Goal: Task Accomplishment & Management: Manage account settings

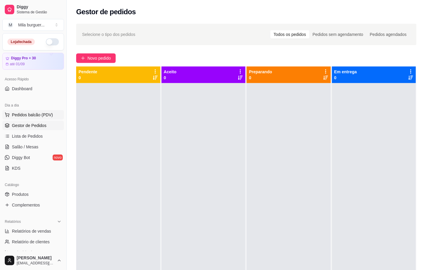
click at [27, 114] on span "Pedidos balcão (PDV)" at bounding box center [32, 115] width 41 height 6
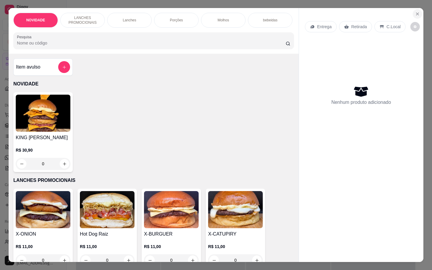
click at [413, 9] on button "Close" at bounding box center [418, 14] width 10 height 10
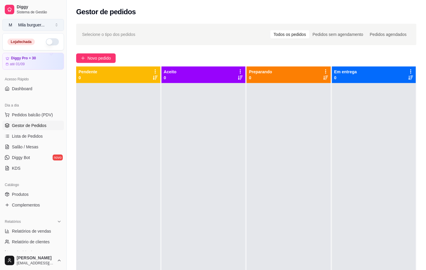
click at [56, 26] on button "M Mila burguer ..." at bounding box center [33, 25] width 62 height 12
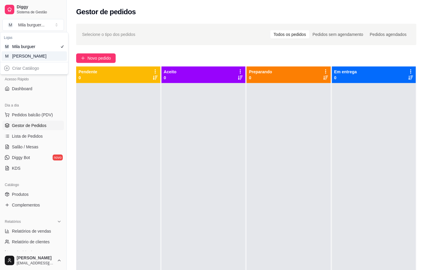
click at [30, 56] on div "[PERSON_NAME]" at bounding box center [25, 56] width 27 height 6
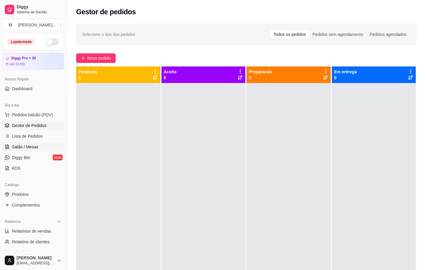
click at [30, 145] on span "Salão / Mesas" at bounding box center [25, 147] width 26 height 6
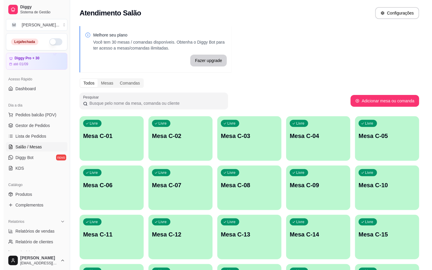
scroll to position [45, 0]
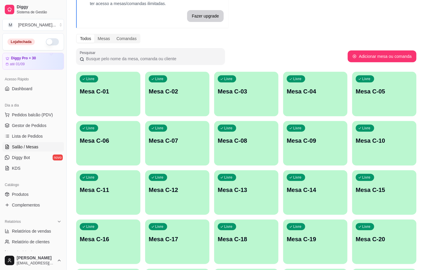
click at [301, 235] on p "Mesa C-19" at bounding box center [314, 239] width 57 height 8
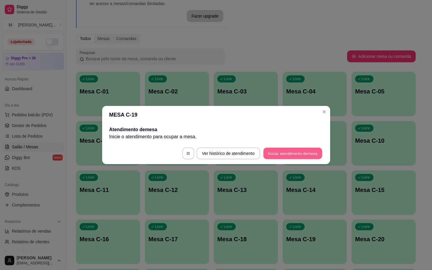
click at [301, 150] on button "Iniciar atendimento de mesa" at bounding box center [293, 154] width 59 height 12
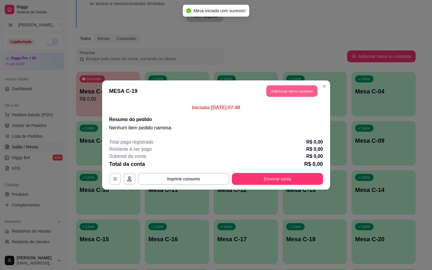
click at [285, 94] on button "Adicionar itens na mesa" at bounding box center [292, 92] width 51 height 12
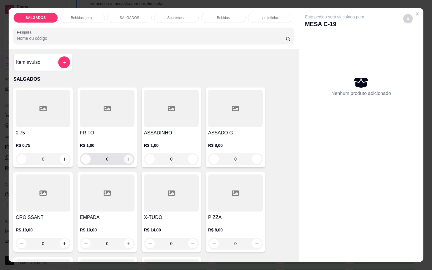
click at [127, 158] on icon "increase-product-quantity" at bounding box center [129, 159] width 4 height 4
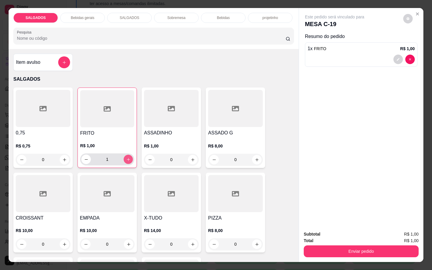
click at [126, 158] on icon "increase-product-quantity" at bounding box center [128, 159] width 4 height 4
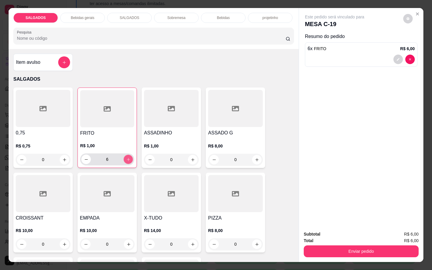
click at [126, 158] on icon "increase-product-quantity" at bounding box center [128, 159] width 4 height 4
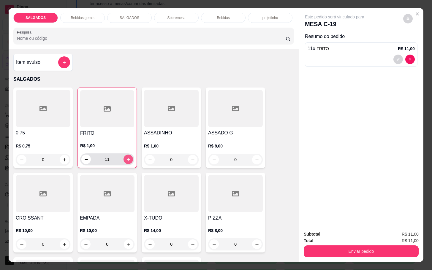
click at [126, 159] on icon "increase-product-quantity" at bounding box center [128, 159] width 4 height 4
type input "15"
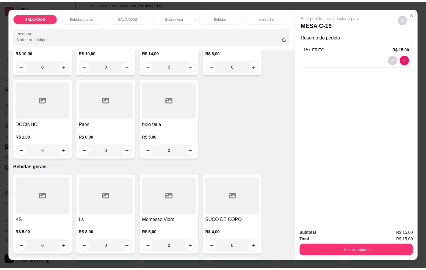
scroll to position [267, 0]
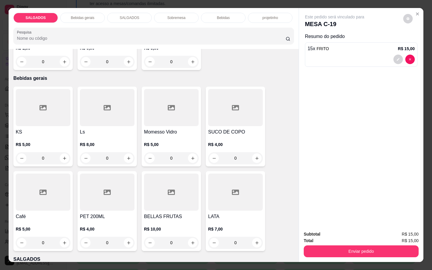
drag, startPoint x: 19, startPoint y: 201, endPoint x: 15, endPoint y: 208, distance: 8.0
click at [16, 208] on div at bounding box center [43, 192] width 55 height 37
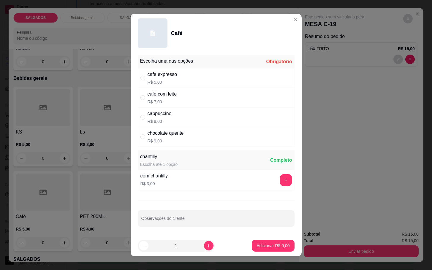
click at [165, 76] on div "cafe expresso" at bounding box center [163, 74] width 30 height 7
radio input "true"
click at [257, 248] on p "Adicionar R$ 5,00" at bounding box center [273, 246] width 33 height 6
type input "1"
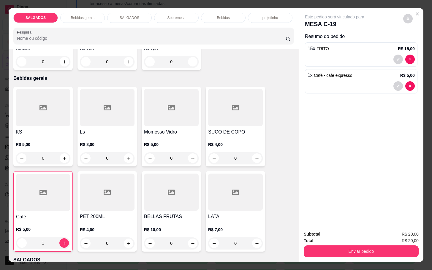
click at [21, 197] on div at bounding box center [43, 192] width 54 height 37
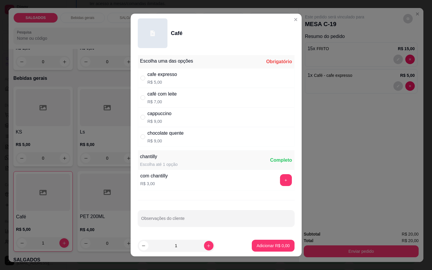
click at [163, 99] on p "R$ 7,00" at bounding box center [162, 102] width 29 height 6
radio input "true"
click at [269, 250] on button "Adicionar R$ 7,00" at bounding box center [273, 246] width 42 height 12
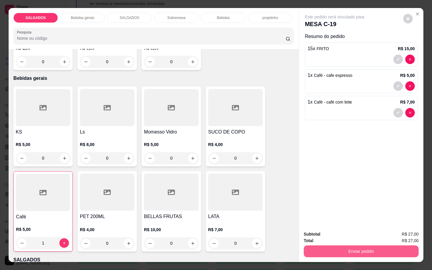
click at [352, 251] on button "Enviar pedido" at bounding box center [361, 252] width 115 height 12
click at [340, 237] on button "Não registrar e enviar pedido" at bounding box center [341, 233] width 62 height 11
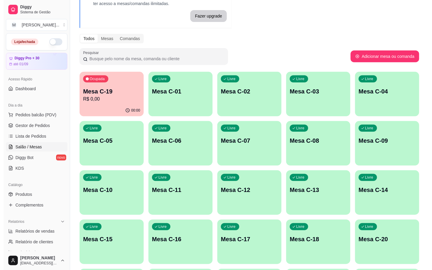
scroll to position [161, 0]
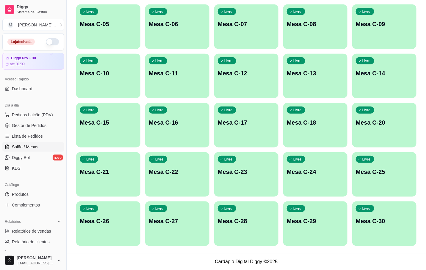
click at [320, 170] on p "Mesa C-24" at bounding box center [314, 172] width 57 height 8
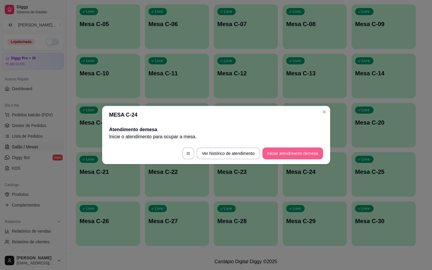
click at [307, 151] on button "Iniciar atendimento de mesa" at bounding box center [293, 154] width 61 height 12
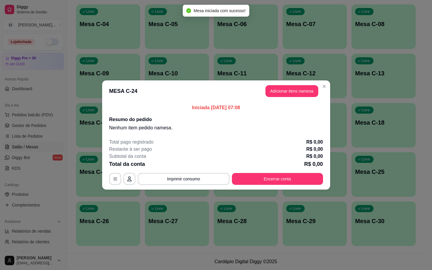
click at [290, 97] on header "MESA C-24 Adicionar itens na mesa" at bounding box center [216, 91] width 228 height 21
click at [297, 96] on button "Adicionar itens na mesa" at bounding box center [292, 92] width 51 height 12
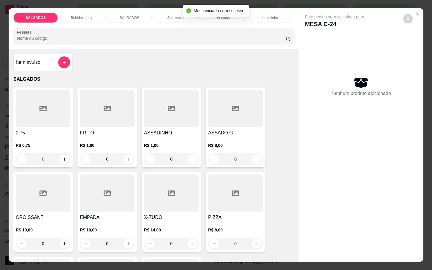
click at [134, 121] on div "0,75 R$ 0,75 0 FRITO R$ 1,00 0 ASSADINHO R$ 1,00 0 ASSADO G R$ 8,00 0 CROISSANT…" at bounding box center [153, 212] width 281 height 249
click at [119, 132] on h4 "FRITO" at bounding box center [107, 133] width 55 height 7
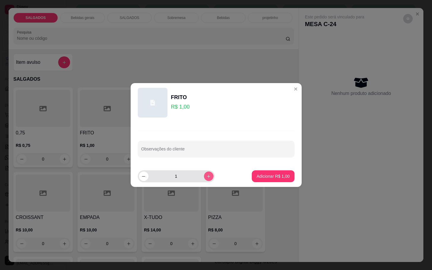
click at [208, 177] on button "increase-product-quantity" at bounding box center [209, 177] width 10 height 10
click at [208, 177] on button "increase-product-quantity" at bounding box center [208, 176] width 9 height 9
click at [207, 176] on button "increase-product-quantity" at bounding box center [208, 176] width 9 height 9
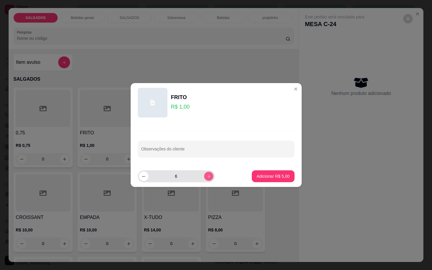
click at [207, 176] on button "increase-product-quantity" at bounding box center [208, 176] width 9 height 9
click at [207, 176] on button "increase-product-quantity" at bounding box center [209, 177] width 10 height 10
click at [207, 176] on button "increase-product-quantity" at bounding box center [208, 176] width 9 height 9
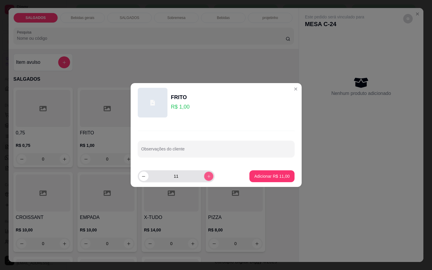
click at [207, 176] on button "increase-product-quantity" at bounding box center [208, 176] width 9 height 9
type input "14"
click at [250, 175] on div "Adicionar R$ 14,00" at bounding box center [272, 177] width 45 height 12
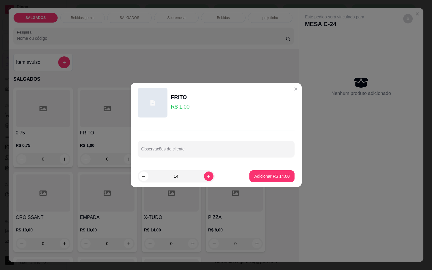
click at [243, 177] on footer "14 Adicionar R$ 14,00" at bounding box center [216, 176] width 171 height 21
click at [252, 172] on button "Adicionar R$ 14,00" at bounding box center [272, 177] width 45 height 12
type input "14"
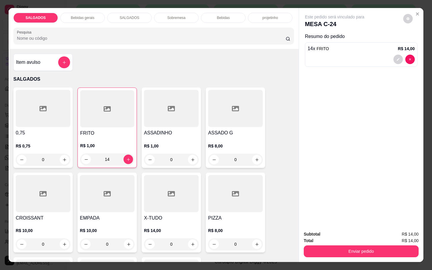
click at [172, 17] on div "Sobremesa" at bounding box center [176, 18] width 45 height 10
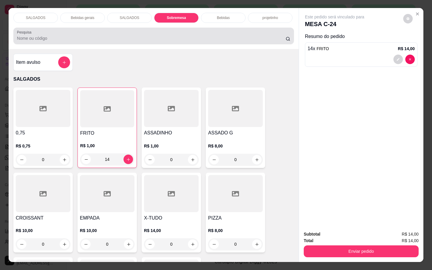
scroll to position [14, 0]
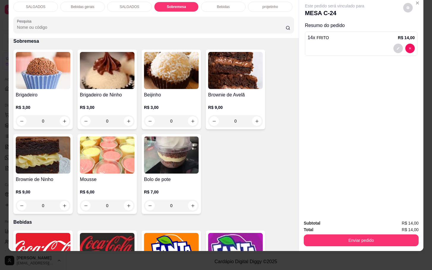
click at [86, 4] on div "Bebidas gerais" at bounding box center [82, 7] width 45 height 10
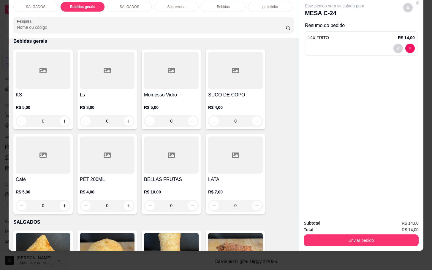
click at [203, 3] on div "Bebidas" at bounding box center [223, 7] width 45 height 10
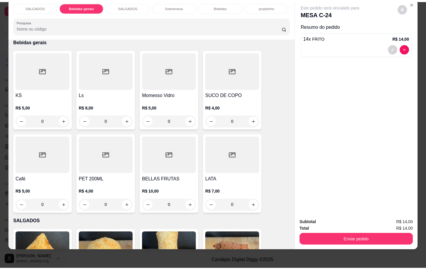
scroll to position [1106, 0]
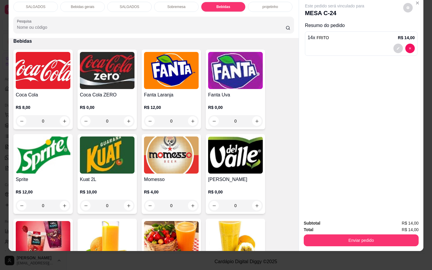
click at [31, 92] on h4 "Coca Cola" at bounding box center [43, 95] width 55 height 7
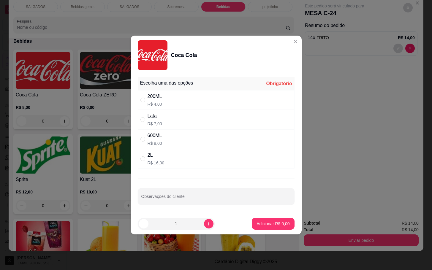
click at [187, 138] on div "600ML R$ 9,00" at bounding box center [216, 140] width 157 height 20
radio input "true"
click at [273, 226] on p "Adicionar R$ 9,00" at bounding box center [273, 224] width 33 height 6
type input "1"
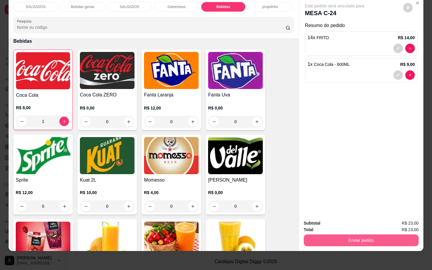
click at [322, 235] on button "Enviar pedido" at bounding box center [361, 241] width 115 height 12
click at [324, 233] on div "Enviar pedido" at bounding box center [361, 239] width 115 height 13
click at [327, 235] on button "Enviar pedido" at bounding box center [361, 241] width 115 height 12
click at [325, 219] on button "Não registrar e enviar pedido" at bounding box center [341, 219] width 62 height 11
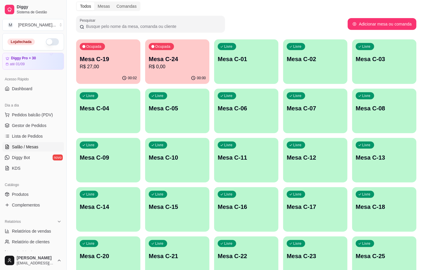
scroll to position [0, 0]
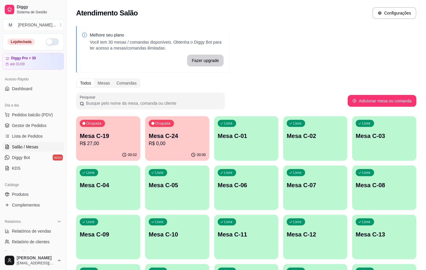
click at [111, 135] on p "Mesa C-19" at bounding box center [108, 136] width 57 height 8
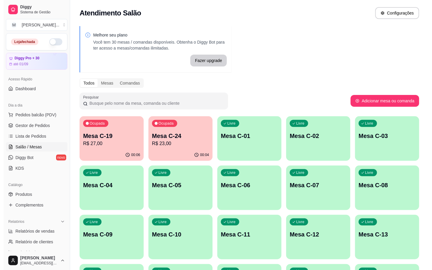
scroll to position [89, 0]
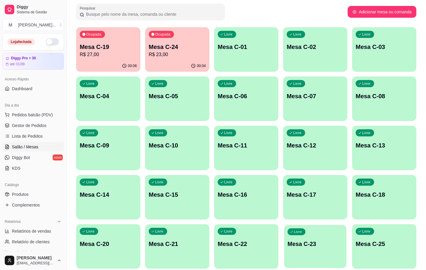
click at [326, 248] on p "Mesa C-23" at bounding box center [314, 244] width 55 height 8
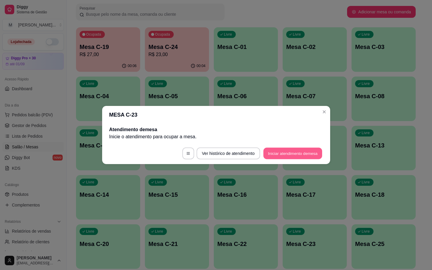
click at [290, 153] on button "Iniciar atendimento de mesa" at bounding box center [293, 154] width 59 height 12
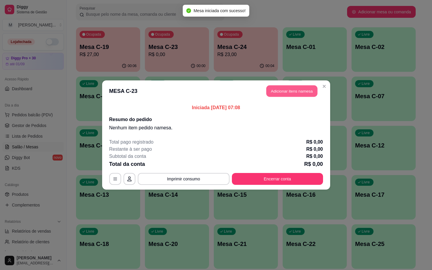
click at [285, 93] on button "Adicionar itens na mesa" at bounding box center [292, 92] width 51 height 12
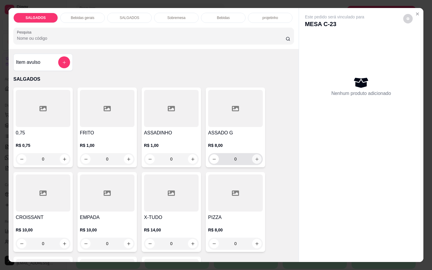
click at [253, 159] on button "increase-product-quantity" at bounding box center [257, 160] width 10 height 10
type input "1"
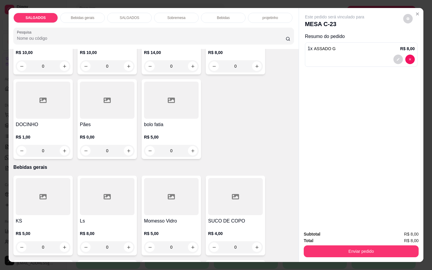
scroll to position [267, 0]
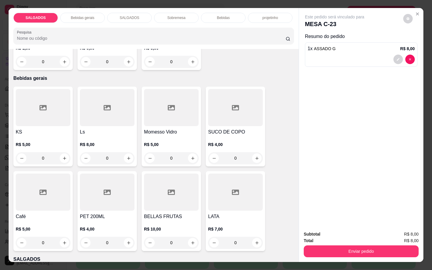
click at [54, 209] on div "Café R$ 5,00 0" at bounding box center [42, 211] width 59 height 80
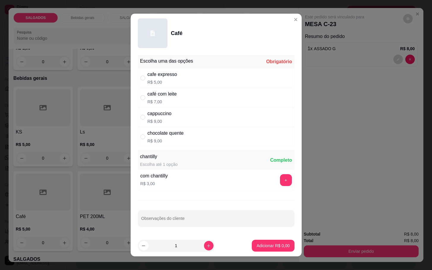
click at [165, 76] on div "cafe expresso" at bounding box center [163, 74] width 30 height 7
radio input "true"
click at [264, 243] on button "Adicionar R$ 5,00" at bounding box center [273, 246] width 42 height 12
type input "1"
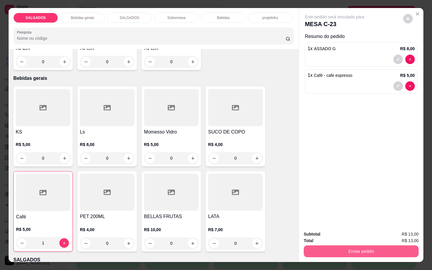
click at [337, 254] on button "Enviar pedido" at bounding box center [361, 252] width 115 height 12
click at [335, 235] on button "Não registrar e enviar pedido" at bounding box center [341, 233] width 62 height 11
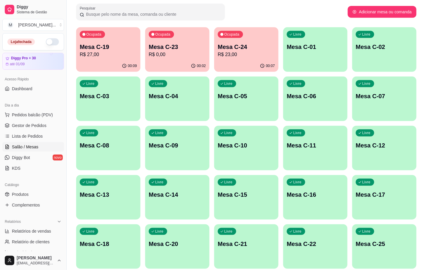
click at [355, 155] on div "Livre Mesa C-12" at bounding box center [384, 144] width 64 height 37
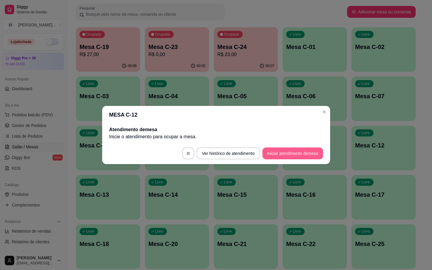
click at [313, 152] on button "Iniciar atendimento de mesa" at bounding box center [293, 154] width 61 height 12
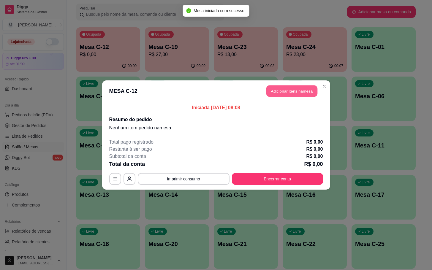
click at [296, 96] on button "Adicionar itens na mesa" at bounding box center [292, 92] width 51 height 12
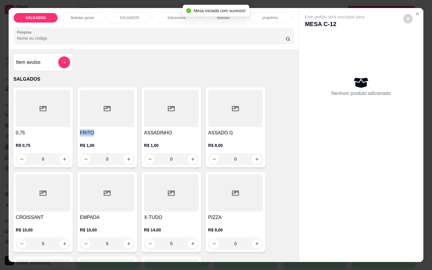
click at [116, 125] on div "FRITO R$ 1,00 0" at bounding box center [107, 128] width 59 height 80
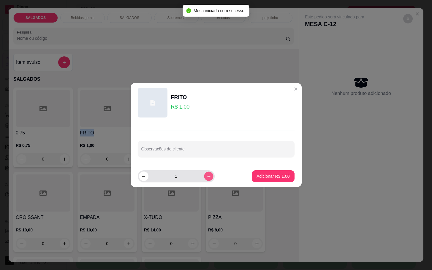
click at [207, 177] on icon "increase-product-quantity" at bounding box center [209, 176] width 4 height 4
type input "4"
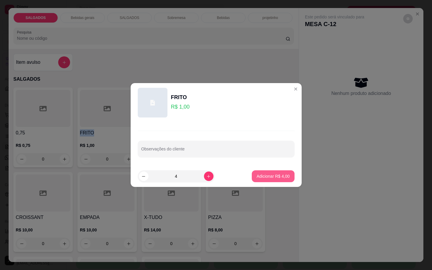
click at [258, 179] on button "Adicionar R$ 4,00" at bounding box center [273, 177] width 42 height 12
type input "4"
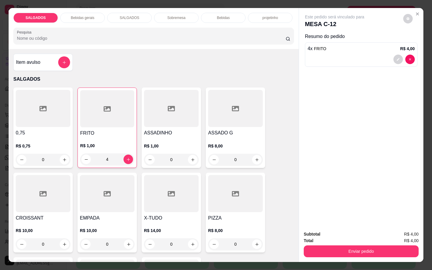
click at [87, 18] on div "Bebidas gerais" at bounding box center [82, 18] width 45 height 10
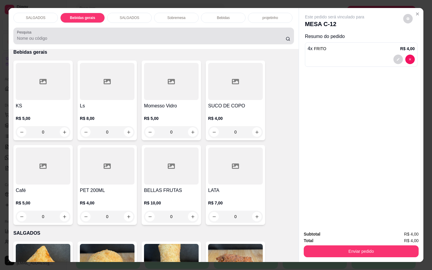
scroll to position [14, 0]
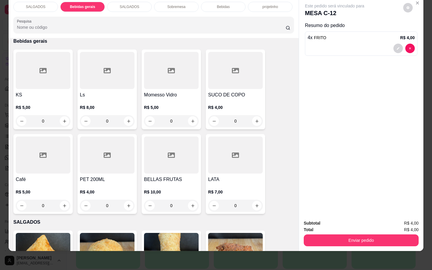
click at [228, 83] on div at bounding box center [235, 70] width 55 height 37
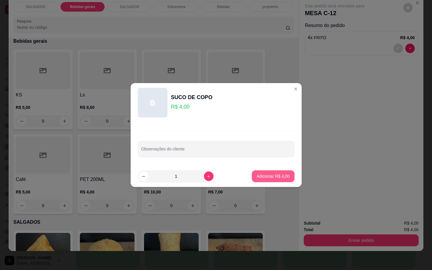
click at [282, 180] on button "Adicionar R$ 4,00" at bounding box center [273, 177] width 42 height 12
type input "1"
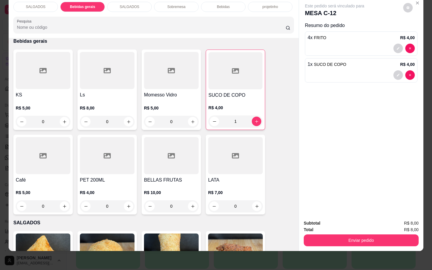
click at [311, 221] on strong "Subtotal" at bounding box center [312, 223] width 17 height 5
click at [316, 239] on button "Enviar pedido" at bounding box center [361, 241] width 115 height 12
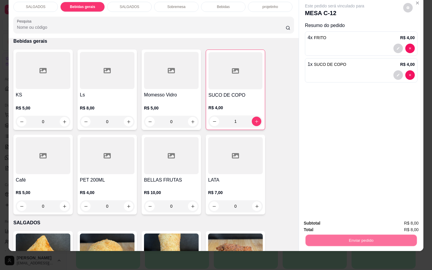
click at [324, 225] on button "Não registrar e enviar pedido" at bounding box center [341, 219] width 60 height 11
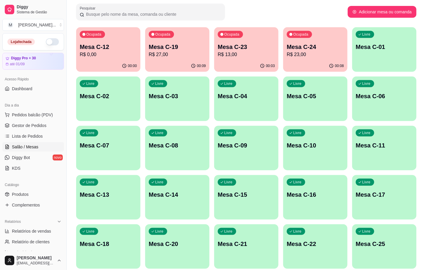
click at [167, 42] on div "Ocupada Mesa C-19 R$ 27,00" at bounding box center [177, 43] width 64 height 33
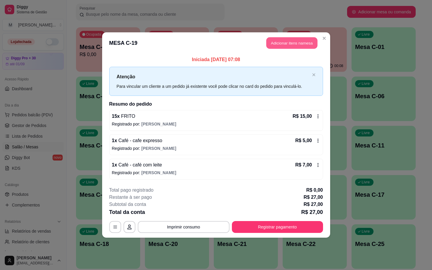
click at [280, 39] on button "Adicionar itens na mesa" at bounding box center [292, 43] width 51 height 12
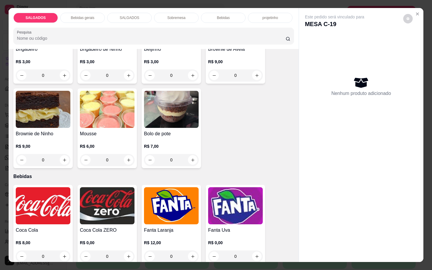
scroll to position [1025, 0]
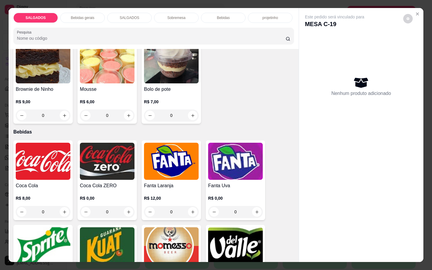
click at [29, 171] on img at bounding box center [43, 161] width 55 height 37
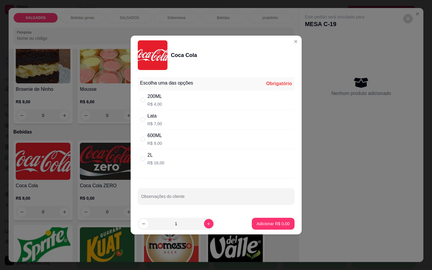
click at [177, 117] on div "Lata R$ 7,00" at bounding box center [216, 120] width 157 height 20
radio input "true"
click at [257, 227] on p "Adicionar R$ 7,00" at bounding box center [273, 224] width 33 height 6
type input "1"
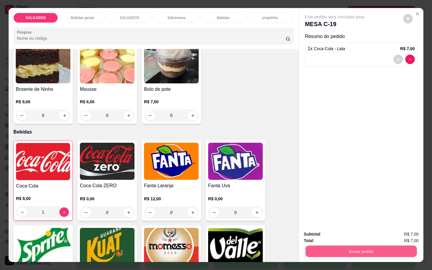
click at [360, 249] on button "Enviar pedido" at bounding box center [361, 252] width 111 height 12
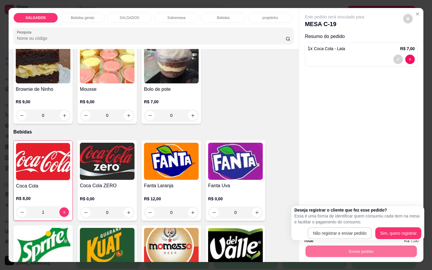
click at [353, 230] on button "Não registrar e enviar pedido" at bounding box center [340, 234] width 64 height 12
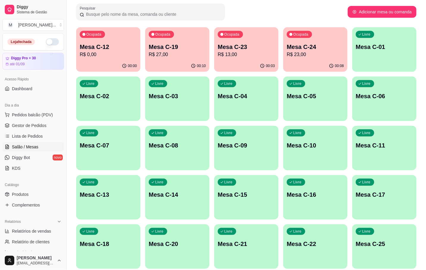
click at [176, 188] on div "Livre Mesa C-14" at bounding box center [177, 193] width 64 height 37
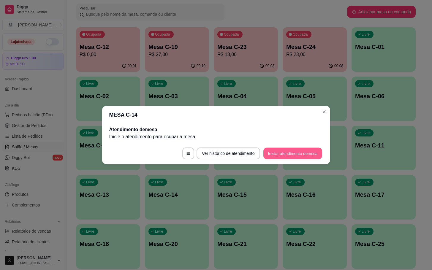
click at [273, 150] on button "Iniciar atendimento de mesa" at bounding box center [293, 154] width 59 height 12
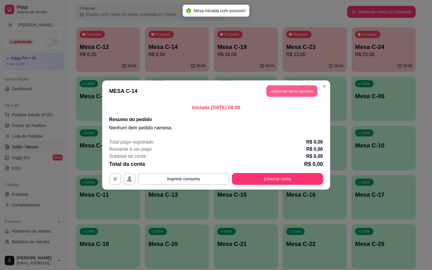
click at [276, 92] on button "Adicionar itens na mesa" at bounding box center [292, 92] width 51 height 12
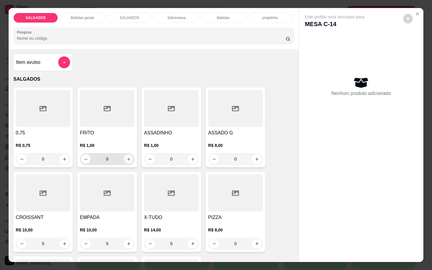
click at [127, 157] on icon "increase-product-quantity" at bounding box center [129, 159] width 4 height 4
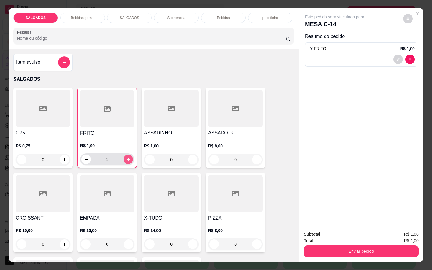
click at [126, 157] on icon "increase-product-quantity" at bounding box center [128, 159] width 4 height 4
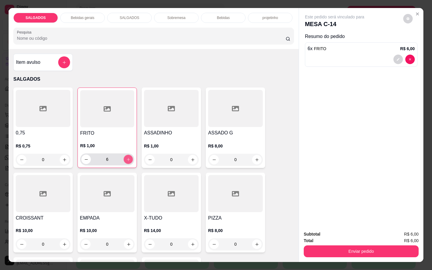
click at [126, 157] on icon "increase-product-quantity" at bounding box center [128, 159] width 4 height 4
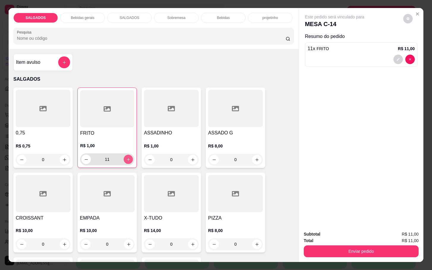
click at [126, 157] on icon "increase-product-quantity" at bounding box center [128, 159] width 4 height 4
type input "14"
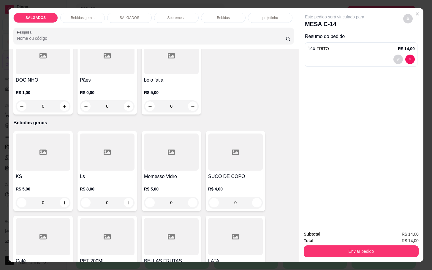
scroll to position [267, 0]
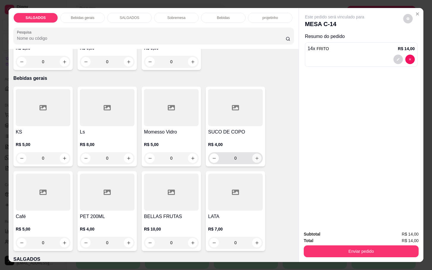
click at [253, 159] on button "increase-product-quantity" at bounding box center [257, 158] width 9 height 9
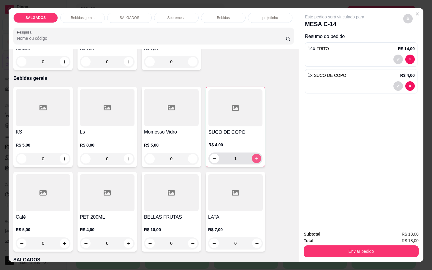
click at [252, 154] on button "increase-product-quantity" at bounding box center [256, 158] width 9 height 9
type input "2"
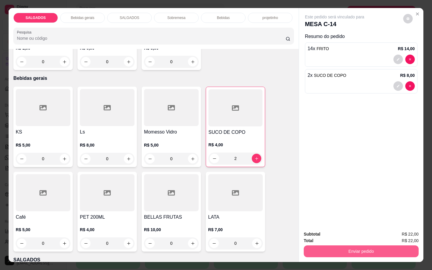
click at [337, 250] on button "Enviar pedido" at bounding box center [361, 252] width 115 height 12
click at [334, 230] on button "Não registrar e enviar pedido" at bounding box center [341, 233] width 62 height 11
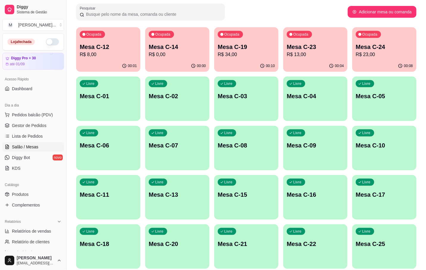
click at [328, 47] on p "Mesa C-23" at bounding box center [314, 47] width 57 height 8
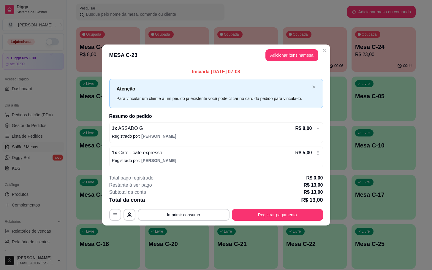
click at [296, 208] on div "**********" at bounding box center [216, 198] width 214 height 46
click at [296, 209] on div "**********" at bounding box center [216, 198] width 214 height 46
click at [296, 215] on button "Registrar pagamento" at bounding box center [277, 215] width 89 height 12
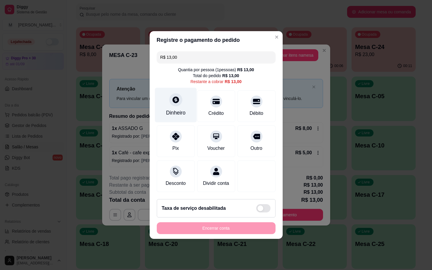
click at [181, 94] on div "Dinheiro" at bounding box center [176, 105] width 42 height 35
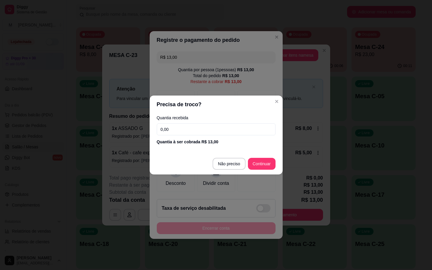
click at [197, 130] on input "0,00" at bounding box center [216, 130] width 119 height 12
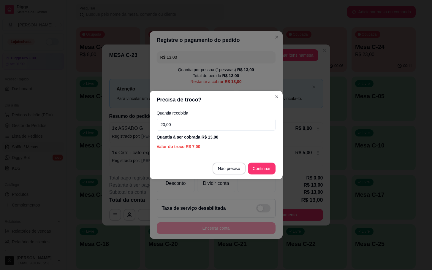
type input "20,00"
click at [263, 156] on section "Precisa de troco? Quantia recebida 20,00 Quantia à ser cobrada R$ 13,00 Valor d…" at bounding box center [216, 135] width 133 height 89
click at [262, 158] on footer "Não preciso Continuar" at bounding box center [216, 168] width 133 height 21
click at [261, 159] on footer "Não preciso Continuar" at bounding box center [216, 168] width 133 height 21
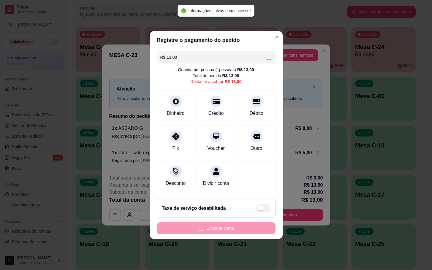
type input "R$ 0,00"
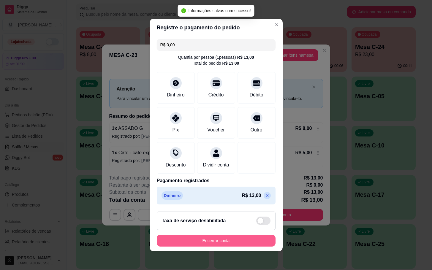
click at [231, 242] on button "Encerrar conta" at bounding box center [216, 241] width 119 height 12
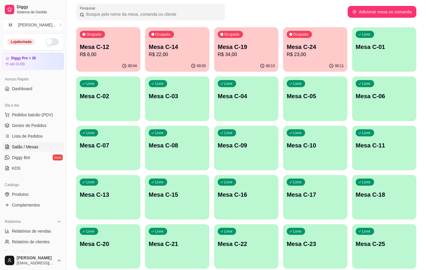
click at [90, 62] on div "00:04" at bounding box center [108, 66] width 64 height 12
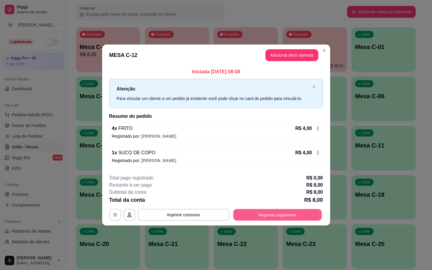
click at [300, 211] on button "Registrar pagamento" at bounding box center [277, 215] width 89 height 12
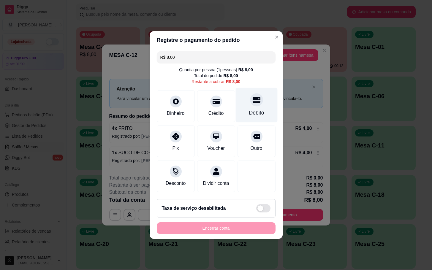
click at [244, 106] on div "Débito" at bounding box center [257, 105] width 42 height 35
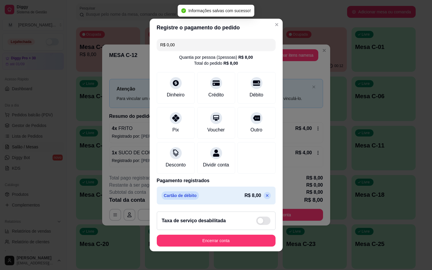
type input "R$ 0,00"
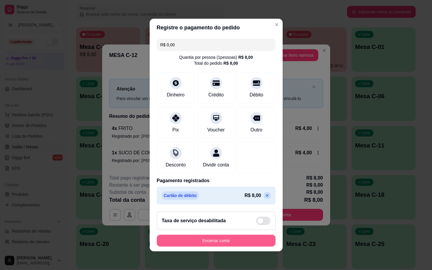
click at [217, 247] on button "Encerrar conta" at bounding box center [216, 241] width 119 height 12
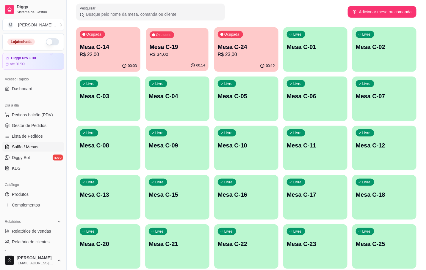
click at [190, 53] on p "R$ 34,00" at bounding box center [176, 54] width 55 height 7
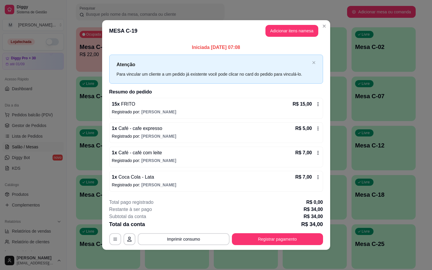
click at [300, 42] on div "Iniciada [DATE] 07:08 Atenção Para vincular um cliente a um pedido já existente…" at bounding box center [216, 118] width 228 height 152
click at [300, 39] on header "MESA C-19 Adicionar itens na mesa" at bounding box center [216, 30] width 228 height 21
click at [300, 37] on header "MESA C-19 Adicionar itens na mesa" at bounding box center [216, 30] width 228 height 21
click at [301, 30] on button "Adicionar itens na mesa" at bounding box center [292, 31] width 53 height 12
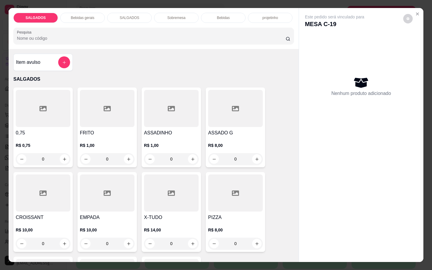
click at [78, 20] on div "Bebidas gerais" at bounding box center [82, 18] width 45 height 10
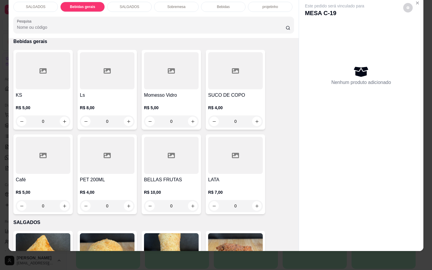
click at [223, 4] on div "Bebidas" at bounding box center [223, 7] width 45 height 10
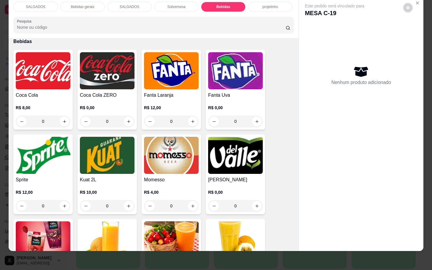
click at [58, 76] on img at bounding box center [43, 70] width 55 height 37
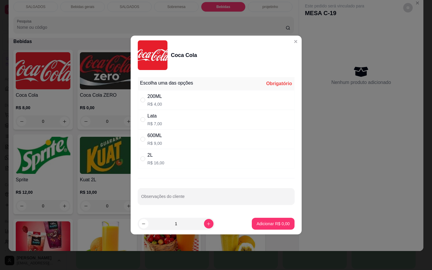
click at [180, 117] on div "Lata R$ 7,00" at bounding box center [216, 120] width 157 height 20
radio input "true"
click at [262, 225] on p "Adicionar R$ 7,00" at bounding box center [273, 224] width 32 height 6
type input "1"
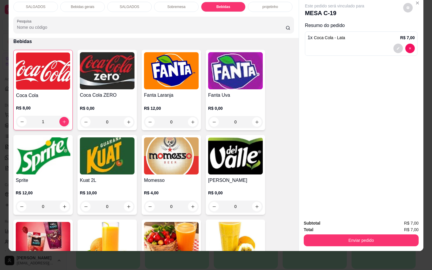
click at [337, 235] on button "Enviar pedido" at bounding box center [361, 241] width 115 height 12
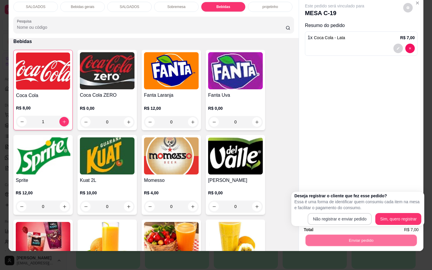
click at [332, 213] on button "Não registrar e enviar pedido" at bounding box center [340, 219] width 64 height 12
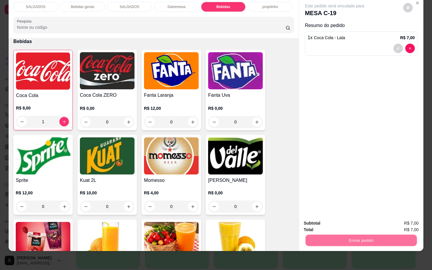
click at [331, 218] on button "Não registrar e enviar pedido" at bounding box center [341, 219] width 60 height 11
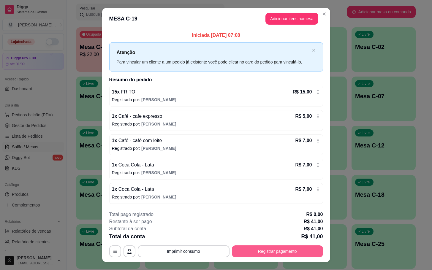
click at [313, 251] on button "Registrar pagamento" at bounding box center [277, 252] width 91 height 12
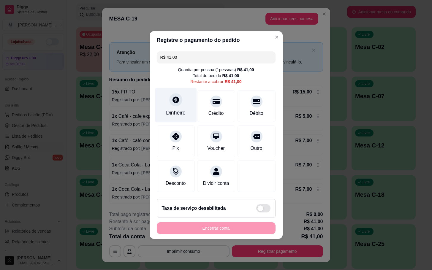
click at [179, 111] on div "Dinheiro" at bounding box center [176, 113] width 20 height 8
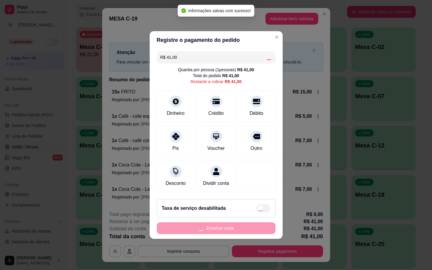
type input "R$ 0,00"
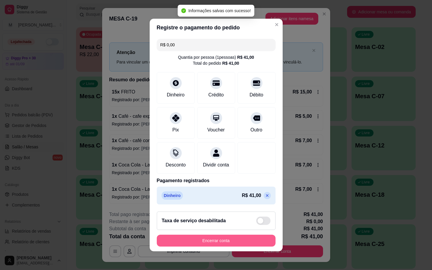
click at [246, 244] on button "Encerrar conta" at bounding box center [216, 241] width 119 height 12
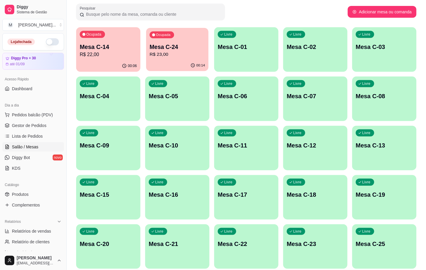
click at [167, 55] on p "R$ 23,00" at bounding box center [176, 54] width 55 height 7
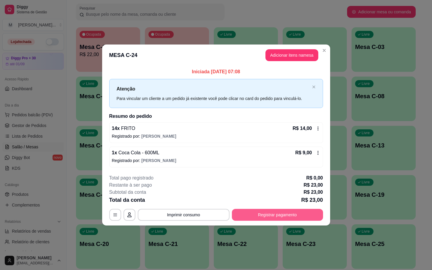
click at [302, 215] on button "Registrar pagamento" at bounding box center [277, 215] width 91 height 12
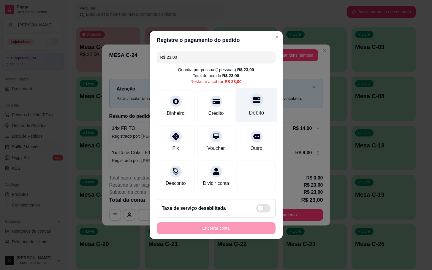
click at [250, 97] on div at bounding box center [256, 99] width 13 height 13
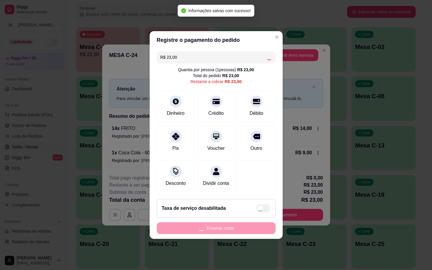
type input "R$ 0,00"
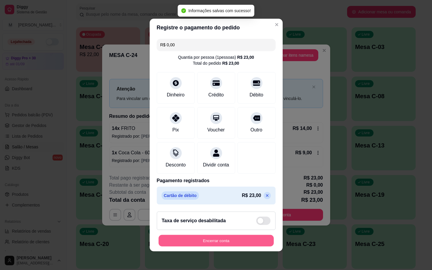
click at [237, 247] on button "Encerrar conta" at bounding box center [216, 241] width 115 height 12
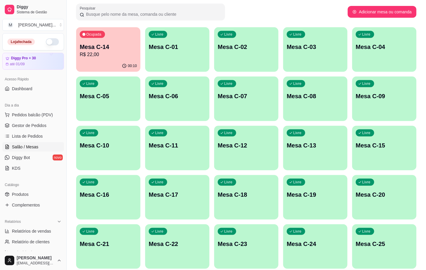
click at [108, 66] on div "00:10" at bounding box center [108, 66] width 64 height 12
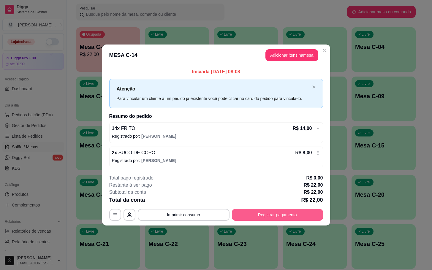
click at [280, 218] on button "Registrar pagamento" at bounding box center [277, 215] width 91 height 12
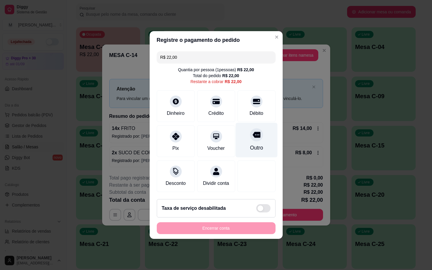
click at [246, 139] on div "Outro" at bounding box center [257, 140] width 42 height 35
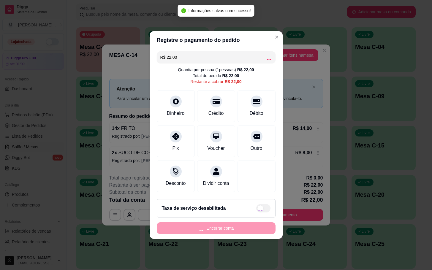
type input "R$ 0,00"
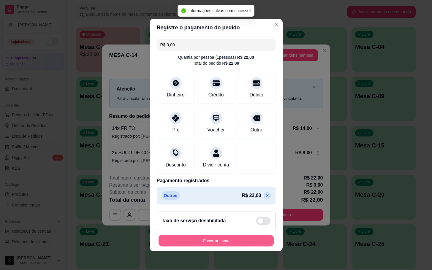
click at [224, 246] on button "Encerrar conta" at bounding box center [216, 241] width 115 height 12
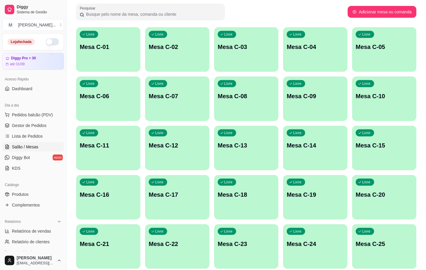
click at [305, 156] on div "Livre Mesa C-14" at bounding box center [315, 144] width 64 height 37
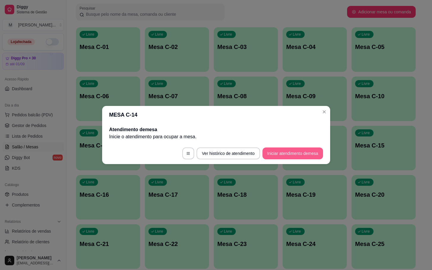
click at [307, 150] on button "Iniciar atendimento de mesa" at bounding box center [293, 154] width 61 height 12
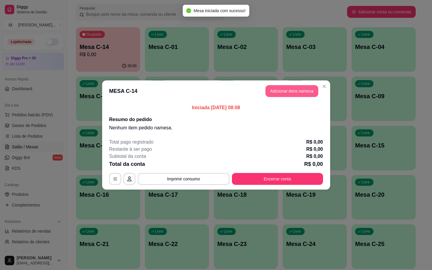
click at [281, 90] on button "Adicionar itens na mesa" at bounding box center [292, 91] width 53 height 12
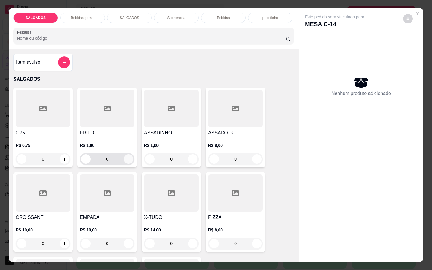
click at [124, 155] on button "increase-product-quantity" at bounding box center [129, 160] width 10 height 10
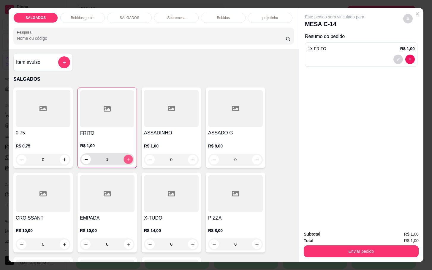
click at [124, 155] on button "increase-product-quantity" at bounding box center [128, 159] width 9 height 9
click at [124, 155] on button "increase-product-quantity" at bounding box center [129, 160] width 10 height 10
click at [124, 155] on button "increase-product-quantity" at bounding box center [128, 159] width 9 height 9
type input "5"
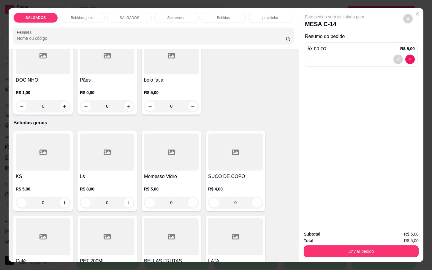
scroll to position [267, 0]
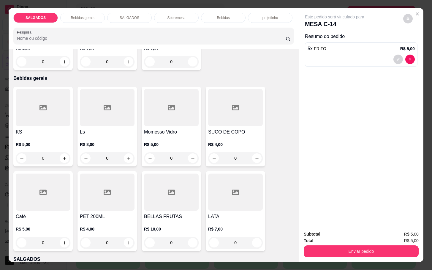
click at [39, 206] on div at bounding box center [43, 192] width 55 height 37
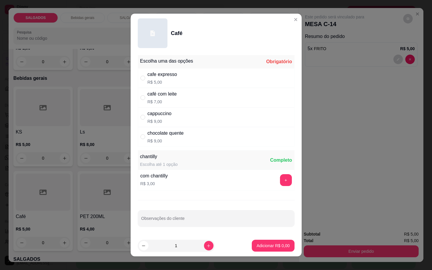
click at [157, 103] on p "R$ 7,00" at bounding box center [162, 102] width 29 height 6
radio input "true"
click at [259, 246] on p "Adicionar R$ 7,00" at bounding box center [273, 246] width 33 height 6
type input "1"
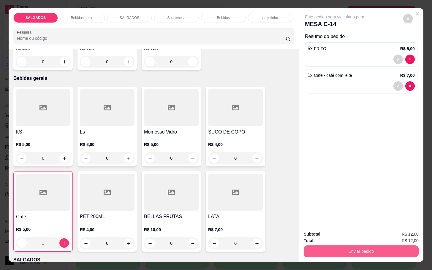
click at [335, 248] on button "Enviar pedido" at bounding box center [361, 252] width 115 height 12
click at [330, 229] on button "Não registrar e enviar pedido" at bounding box center [341, 233] width 60 height 11
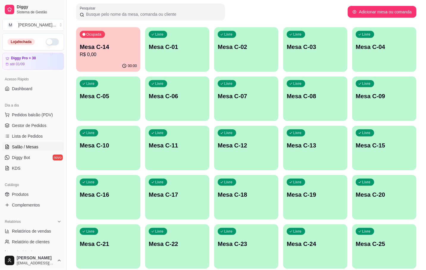
click at [130, 47] on p "Mesa C-14" at bounding box center [108, 47] width 57 height 8
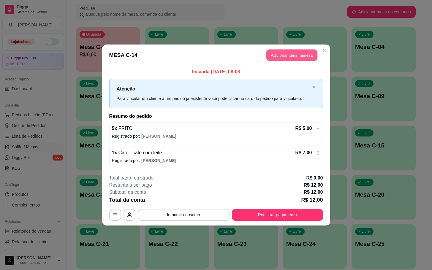
click at [300, 53] on button "Adicionar itens na mesa" at bounding box center [292, 56] width 51 height 12
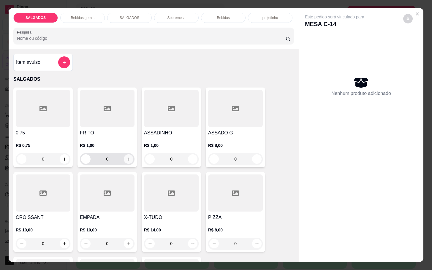
click at [127, 159] on icon "increase-product-quantity" at bounding box center [129, 159] width 4 height 4
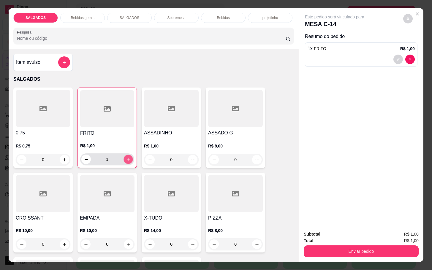
click at [126, 157] on icon "increase-product-quantity" at bounding box center [128, 159] width 4 height 4
type input "3"
click at [350, 258] on div "Subtotal R$ 3,00 Total R$ 3,00 Enviar pedido" at bounding box center [361, 244] width 125 height 36
click at [349, 246] on button "Enviar pedido" at bounding box center [361, 252] width 115 height 12
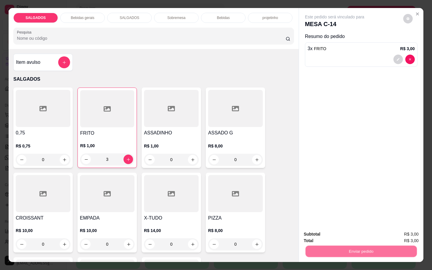
click at [335, 240] on div "Deseja registrar o cliente que fez esse pedido? Essa é uma forma de identificar…" at bounding box center [358, 227] width 106 height 28
click at [342, 236] on button "Não registrar e enviar pedido" at bounding box center [341, 233] width 62 height 11
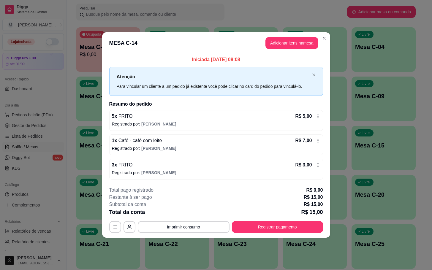
click at [307, 229] on button "Registrar pagamento" at bounding box center [277, 227] width 91 height 12
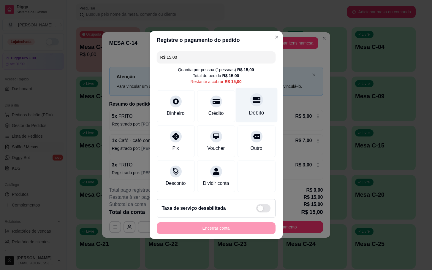
click at [263, 103] on div "Débito" at bounding box center [257, 105] width 42 height 35
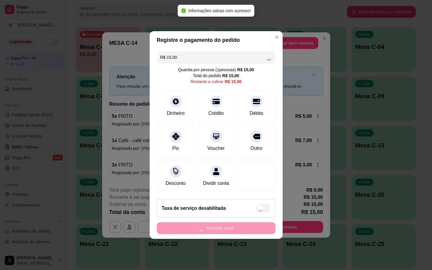
type input "R$ 0,00"
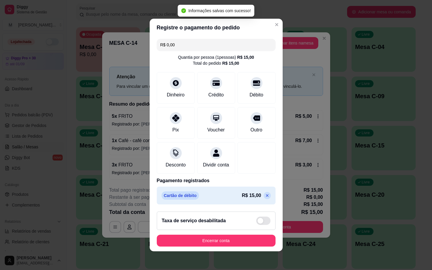
click at [225, 237] on footer "Taxa de serviço desabilitada Encerrar conta" at bounding box center [216, 229] width 133 height 45
click at [226, 241] on button "Encerrar conta" at bounding box center [216, 241] width 119 height 12
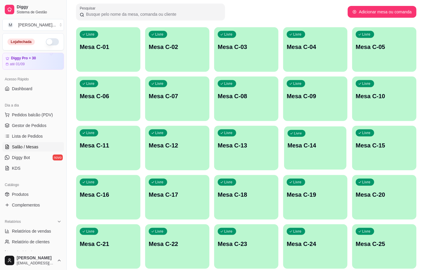
click at [312, 142] on p "Mesa C-14" at bounding box center [314, 146] width 55 height 8
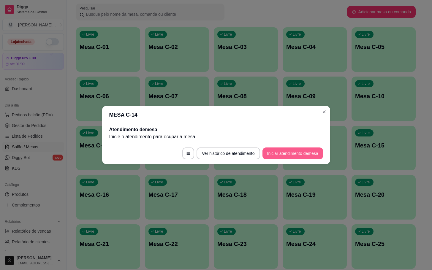
click at [295, 154] on button "Iniciar atendimento de mesa" at bounding box center [293, 154] width 61 height 12
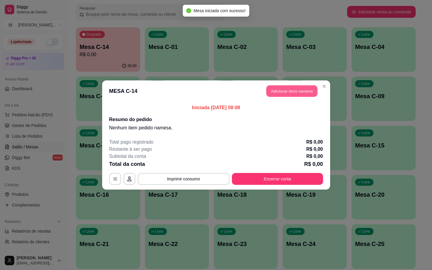
click at [287, 94] on button "Adicionar itens na mesa" at bounding box center [292, 92] width 51 height 12
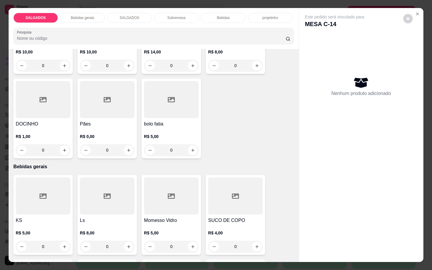
scroll to position [223, 0]
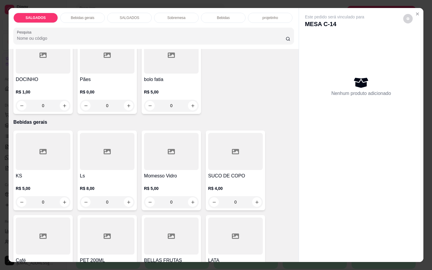
click at [97, 53] on div at bounding box center [107, 55] width 55 height 37
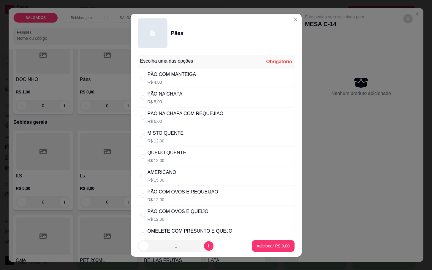
click at [167, 152] on div "QUEIJO QUENTE" at bounding box center [167, 152] width 39 height 7
radio input "true"
click at [253, 240] on button "Adicionar R$ 12,00" at bounding box center [272, 246] width 45 height 12
type input "1"
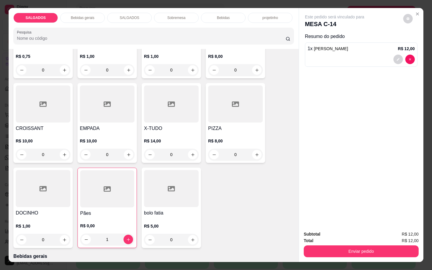
scroll to position [45, 0]
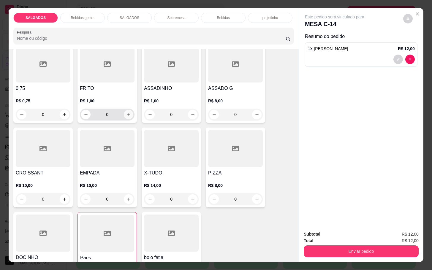
click at [124, 110] on button "increase-product-quantity" at bounding box center [129, 115] width 10 height 10
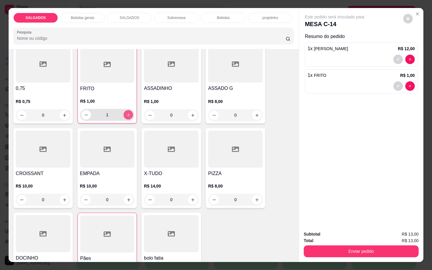
click at [124, 110] on button "increase-product-quantity" at bounding box center [129, 115] width 10 height 10
type input "3"
click at [188, 114] on button "increase-product-quantity" at bounding box center [192, 115] width 9 height 9
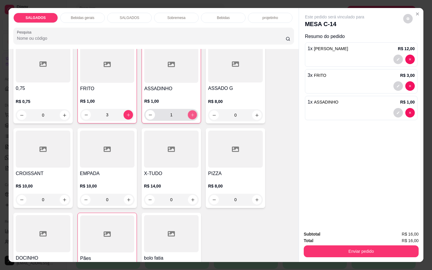
click at [190, 114] on icon "increase-product-quantity" at bounding box center [192, 115] width 4 height 4
type input "3"
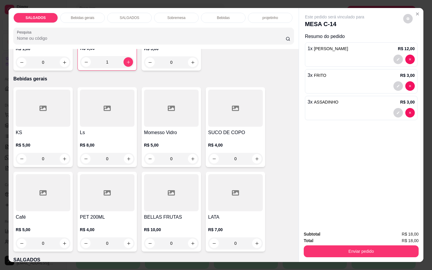
scroll to position [312, 0]
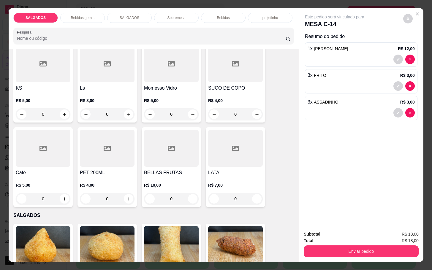
click at [34, 171] on h4 "Café" at bounding box center [43, 172] width 55 height 7
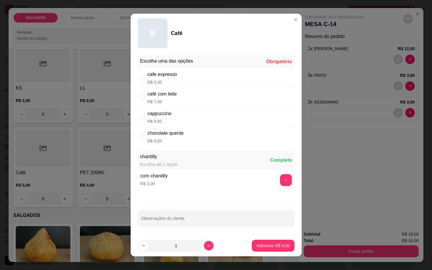
click at [170, 78] on div "cafe expresso R$ 5,00" at bounding box center [163, 78] width 30 height 14
radio input "true"
click at [204, 243] on button "increase-product-quantity" at bounding box center [209, 246] width 10 height 10
type input "2"
click at [258, 249] on p "Adicionar R$ 10,00" at bounding box center [272, 246] width 34 height 6
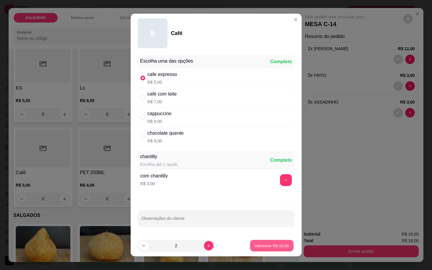
type input "2"
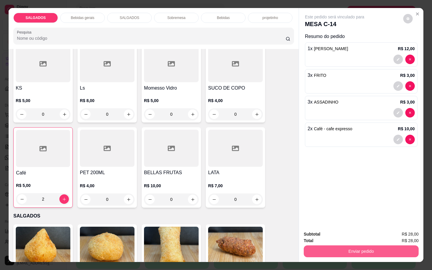
click at [387, 249] on button "Enviar pedido" at bounding box center [361, 252] width 115 height 12
click at [352, 229] on button "Não registrar e enviar pedido" at bounding box center [341, 233] width 62 height 11
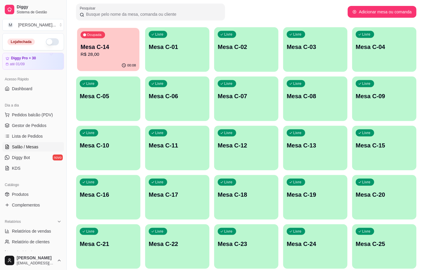
click at [119, 55] on p "R$ 28,00" at bounding box center [108, 54] width 55 height 7
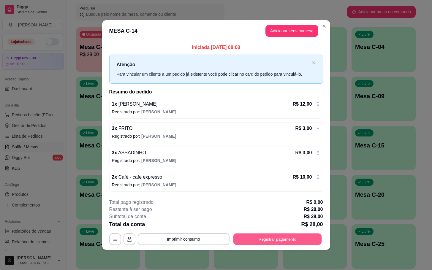
click at [260, 237] on button "Registrar pagamento" at bounding box center [277, 240] width 89 height 12
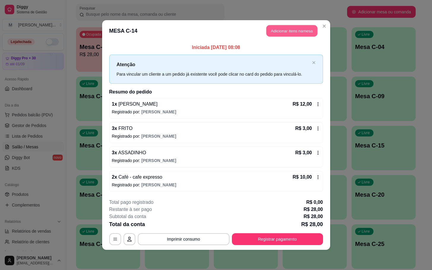
click at [281, 34] on button "Adicionar itens na mesa" at bounding box center [292, 31] width 51 height 12
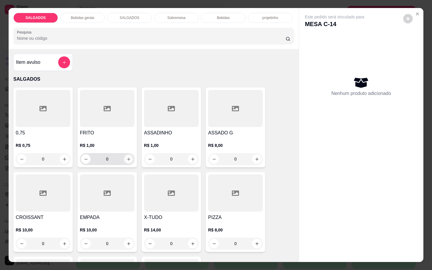
click at [127, 158] on icon "increase-product-quantity" at bounding box center [129, 159] width 4 height 4
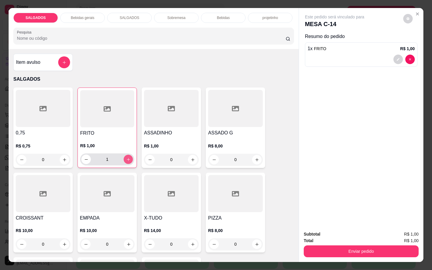
click at [126, 158] on icon "increase-product-quantity" at bounding box center [128, 159] width 4 height 4
type input "2"
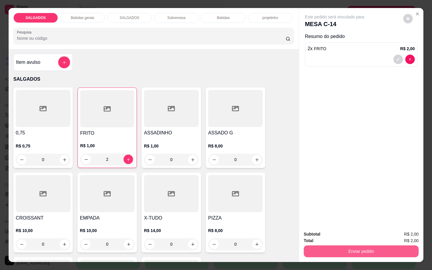
click at [379, 246] on button "Enviar pedido" at bounding box center [361, 252] width 115 height 12
click at [360, 234] on button "Não registrar e enviar pedido" at bounding box center [341, 233] width 62 height 11
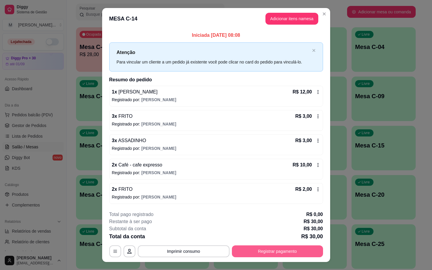
click at [263, 252] on button "Registrar pagamento" at bounding box center [277, 252] width 91 height 12
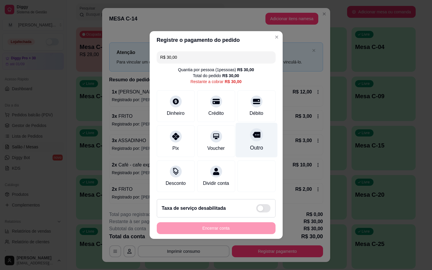
click at [243, 138] on div "Outro" at bounding box center [257, 140] width 42 height 35
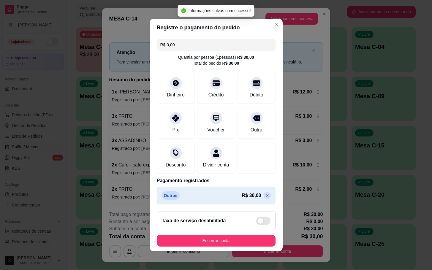
type input "R$ 0,00"
click at [231, 245] on button "Encerrar conta" at bounding box center [216, 241] width 115 height 12
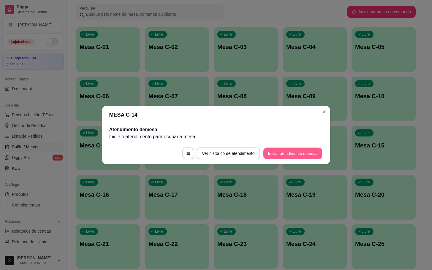
click at [308, 150] on button "Iniciar atendimento de mesa" at bounding box center [293, 154] width 59 height 12
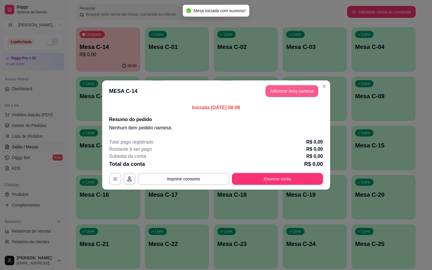
click at [280, 96] on button "Adicionar itens na mesa" at bounding box center [292, 91] width 53 height 12
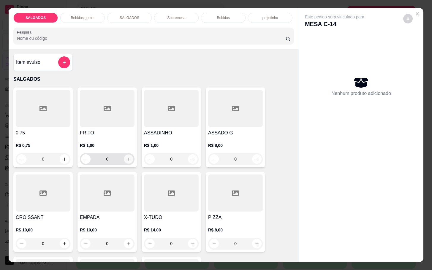
click at [125, 155] on button "increase-product-quantity" at bounding box center [128, 159] width 9 height 9
click at [125, 153] on div "1" at bounding box center [107, 159] width 52 height 12
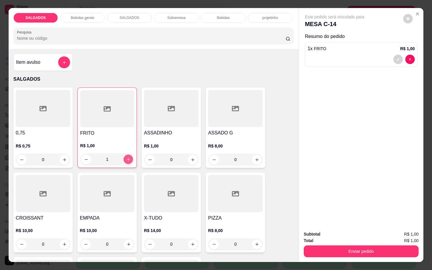
click at [125, 154] on div "1" at bounding box center [107, 160] width 52 height 12
click at [126, 157] on icon "increase-product-quantity" at bounding box center [128, 159] width 4 height 4
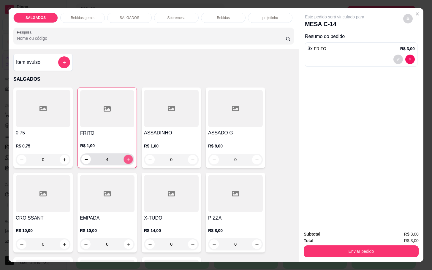
click at [126, 157] on icon "increase-product-quantity" at bounding box center [128, 159] width 4 height 4
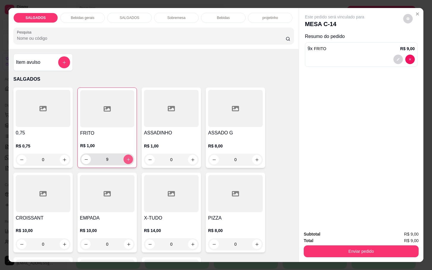
click at [126, 157] on icon "increase-product-quantity" at bounding box center [128, 159] width 4 height 4
type input "13"
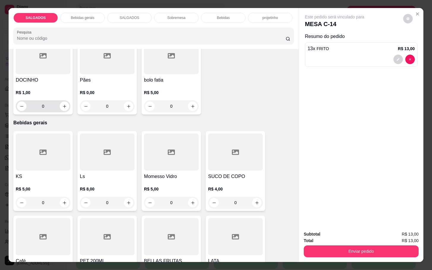
scroll to position [267, 0]
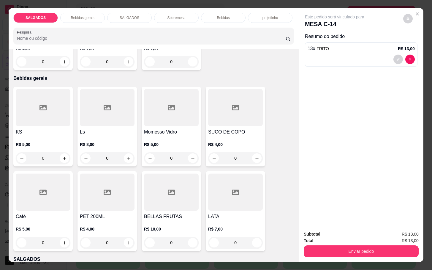
click at [26, 193] on div at bounding box center [43, 192] width 55 height 37
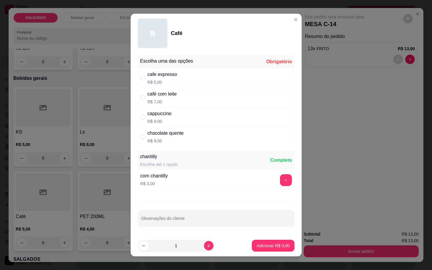
click at [170, 130] on div "chocolate quente" at bounding box center [166, 133] width 36 height 7
radio input "true"
click at [207, 246] on icon "increase-product-quantity" at bounding box center [209, 246] width 4 height 4
type input "2"
click at [250, 246] on button "Adicionar R$ 18,00" at bounding box center [272, 246] width 45 height 12
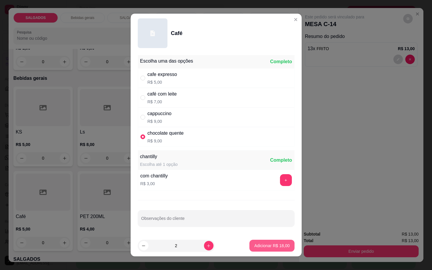
type input "2"
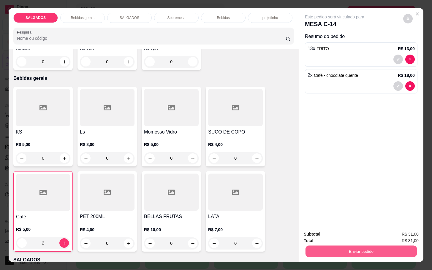
click at [345, 244] on div "Enviar pedido" at bounding box center [361, 250] width 115 height 13
click at [342, 246] on button "Enviar pedido" at bounding box center [361, 252] width 115 height 12
click at [330, 233] on button "Não registrar e enviar pedido" at bounding box center [341, 233] width 60 height 11
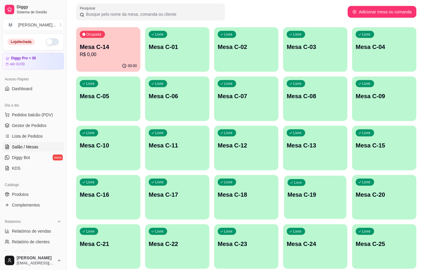
click at [297, 197] on p "Mesa C-19" at bounding box center [314, 195] width 55 height 8
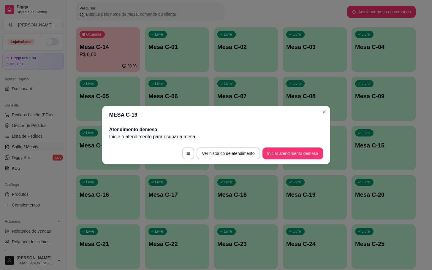
click at [290, 141] on div "Atendimento de mesa Inicie o atendimento para ocupar a mesa ." at bounding box center [216, 133] width 228 height 19
click at [303, 158] on button "Iniciar atendimento de mesa" at bounding box center [293, 154] width 61 height 12
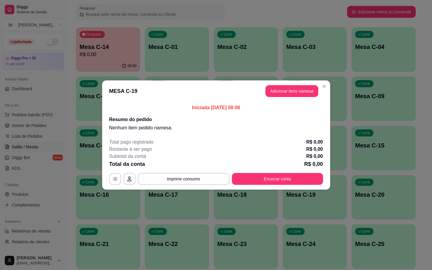
click at [297, 94] on button "Adicionar itens na mesa" at bounding box center [292, 91] width 53 height 12
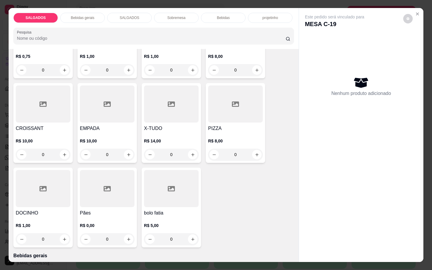
scroll to position [45, 0]
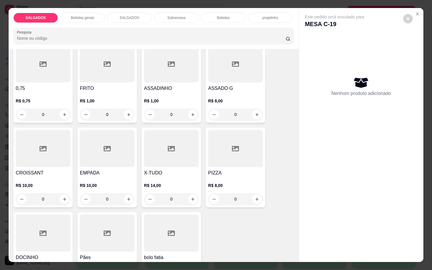
click at [206, 82] on div "ASSADO G R$ 8,00 0" at bounding box center [235, 83] width 59 height 80
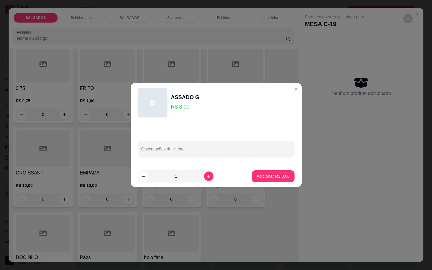
click at [267, 180] on button "Adicionar R$ 8,00" at bounding box center [273, 177] width 42 height 12
type input "1"
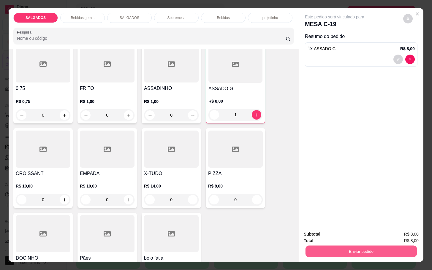
click at [344, 246] on button "Enviar pedido" at bounding box center [361, 252] width 111 height 12
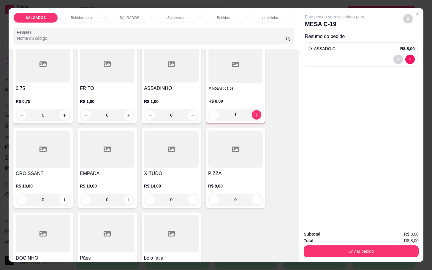
drag, startPoint x: 342, startPoint y: 260, endPoint x: 338, endPoint y: 256, distance: 5.3
click at [341, 260] on div "SALGADOS Bebidas gerais SALGADOS Sobremesa Bebidas projetinho Pesquisa Item avu…" at bounding box center [216, 135] width 432 height 270
click at [339, 251] on button "Enviar pedido" at bounding box center [361, 252] width 115 height 12
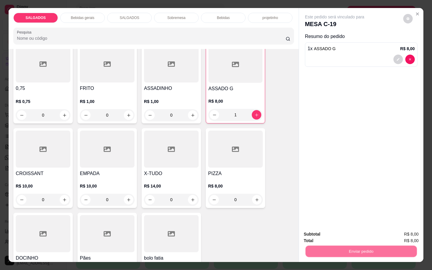
click at [328, 229] on button "Não registrar e enviar pedido" at bounding box center [341, 233] width 60 height 11
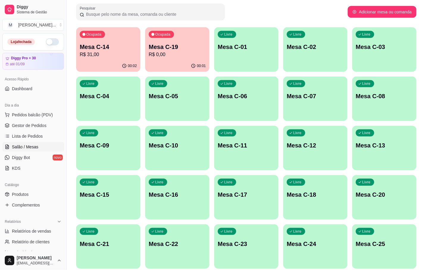
click at [86, 43] on p "Mesa C-14" at bounding box center [108, 47] width 57 height 8
click at [114, 128] on div "Livre Mesa C-09" at bounding box center [108, 144] width 64 height 37
click at [96, 54] on p "R$ 31,00" at bounding box center [108, 54] width 57 height 7
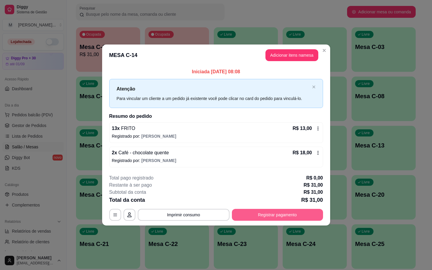
click at [278, 219] on button "Registrar pagamento" at bounding box center [277, 215] width 91 height 12
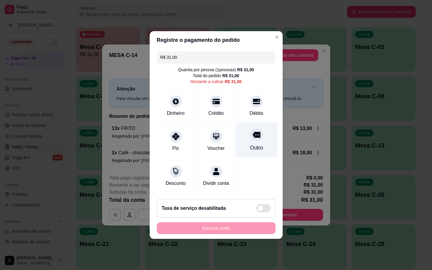
drag, startPoint x: 242, startPoint y: 141, endPoint x: 244, endPoint y: 144, distance: 4.1
click at [245, 140] on div "Outro" at bounding box center [257, 140] width 42 height 35
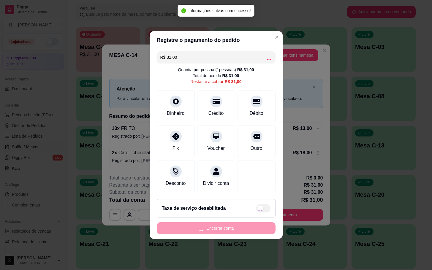
type input "R$ 0,00"
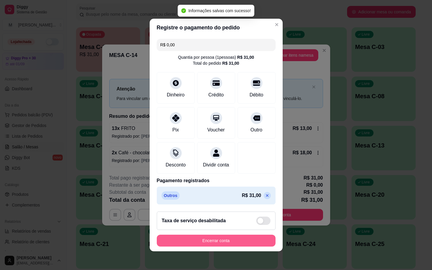
click at [234, 245] on button "Encerrar conta" at bounding box center [216, 241] width 119 height 12
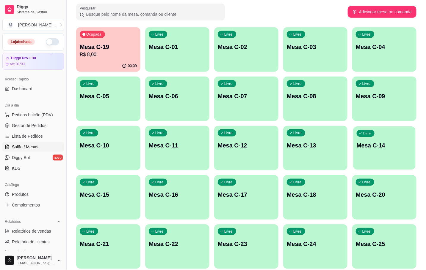
click at [379, 144] on p "Mesa C-14" at bounding box center [383, 146] width 55 height 8
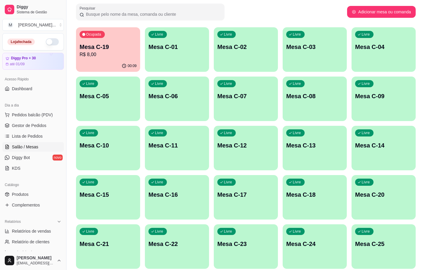
click at [309, 154] on button "Iniciar atendimento de mesa" at bounding box center [293, 154] width 61 height 12
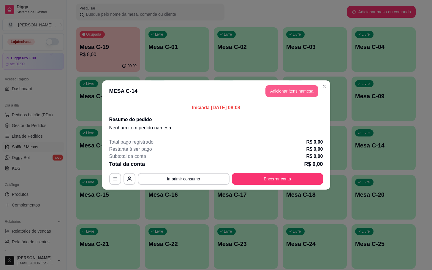
click at [297, 93] on button "Adicionar itens na mesa" at bounding box center [292, 91] width 53 height 12
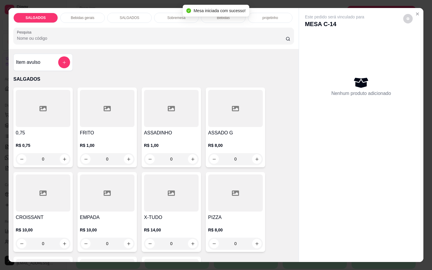
click at [126, 114] on div at bounding box center [107, 108] width 55 height 37
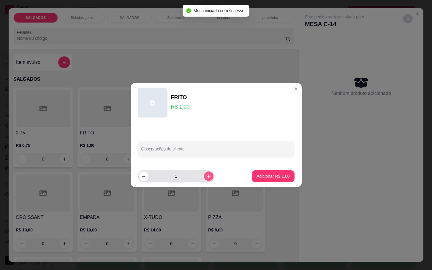
click at [205, 172] on button "increase-product-quantity" at bounding box center [209, 177] width 10 height 10
click at [205, 171] on div "2" at bounding box center [176, 177] width 75 height 12
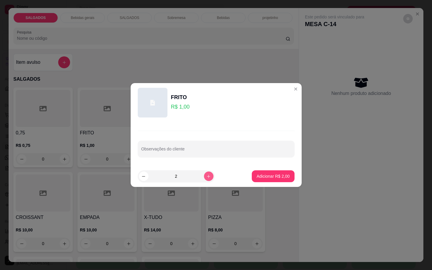
click at [207, 178] on icon "increase-product-quantity" at bounding box center [209, 176] width 4 height 4
type input "3"
click at [257, 174] on p "Adicionar R$ 3,00" at bounding box center [273, 177] width 32 height 6
type input "3"
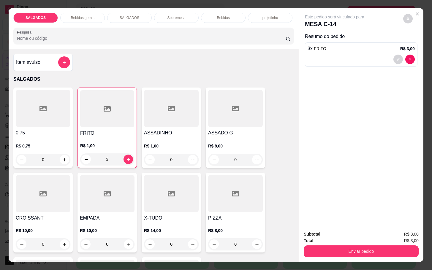
click at [90, 13] on div "Bebidas gerais" at bounding box center [82, 18] width 45 height 10
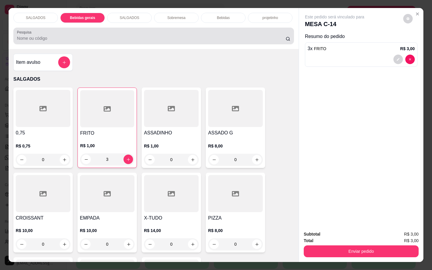
scroll to position [14, 0]
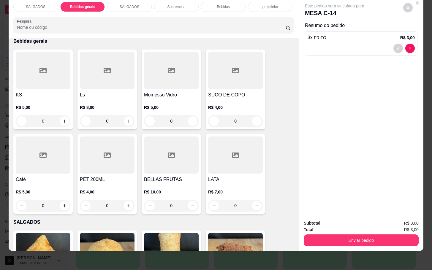
click at [49, 161] on div at bounding box center [43, 155] width 55 height 37
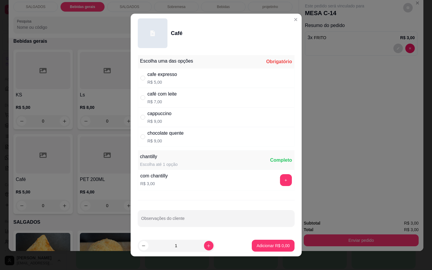
drag, startPoint x: 184, startPoint y: 77, endPoint x: 191, endPoint y: 107, distance: 30.8
click at [186, 77] on div "cafe expresso R$ 5,00" at bounding box center [216, 78] width 157 height 20
radio input "true"
drag, startPoint x: 252, startPoint y: 253, endPoint x: 249, endPoint y: 242, distance: 10.6
click at [250, 251] on footer "1 Adicionar R$ 5,00" at bounding box center [216, 245] width 171 height 21
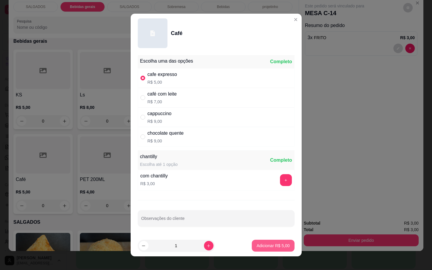
click at [252, 242] on button "Adicionar R$ 5,00" at bounding box center [273, 246] width 42 height 12
type input "1"
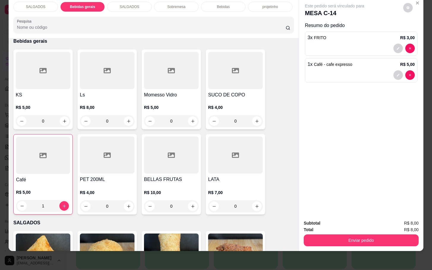
click at [341, 249] on div "SALGADOS Bebidas gerais SALGADOS Sobremesa Bebidas projetinho Pesquisa Item avu…" at bounding box center [216, 135] width 432 height 270
click at [341, 242] on div "Subtotal R$ 8,00 Total R$ 8,00 Enviar pedido" at bounding box center [361, 233] width 125 height 36
click at [341, 235] on button "Enviar pedido" at bounding box center [361, 241] width 111 height 12
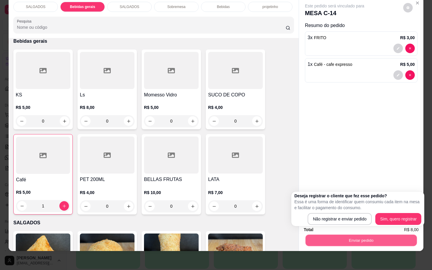
click at [339, 235] on button "Enviar pedido" at bounding box center [361, 241] width 111 height 12
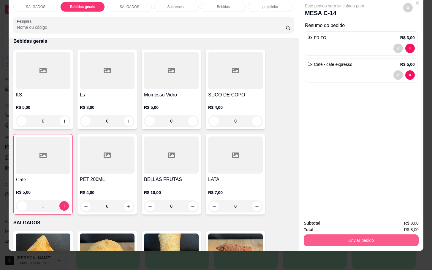
click at [339, 235] on button "Enviar pedido" at bounding box center [361, 241] width 115 height 12
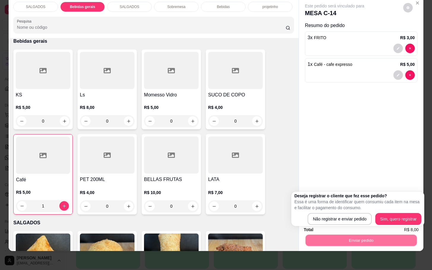
click at [336, 226] on div "Deseja registrar o cliente que fez esse pedido? Essa é uma forma de identificar…" at bounding box center [358, 209] width 133 height 34
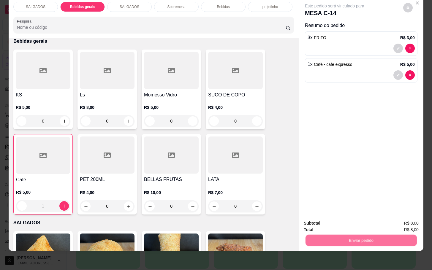
click at [337, 220] on button "Não registrar e enviar pedido" at bounding box center [341, 219] width 62 height 11
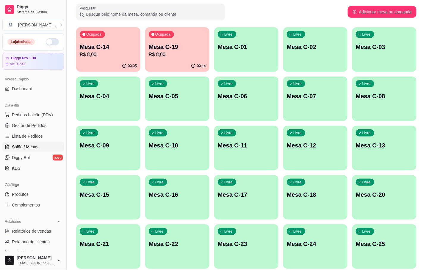
click at [163, 63] on div "00:14" at bounding box center [177, 66] width 64 height 12
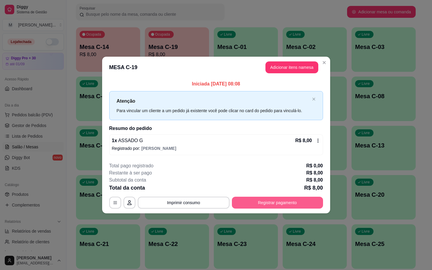
click at [249, 201] on button "Registrar pagamento" at bounding box center [277, 203] width 91 height 12
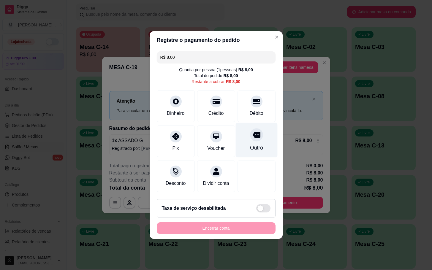
click at [245, 141] on div "Outro" at bounding box center [257, 140] width 42 height 35
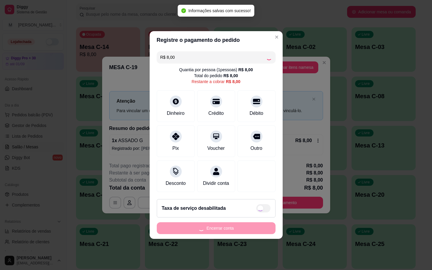
type input "R$ 0,00"
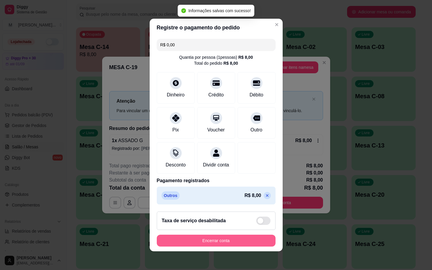
click at [234, 245] on button "Encerrar conta" at bounding box center [216, 241] width 119 height 12
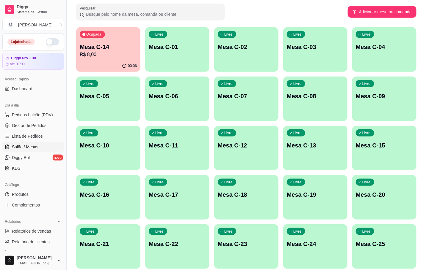
click at [126, 38] on div "Ocupada Mesa C-14 R$ 8,00" at bounding box center [108, 43] width 64 height 33
click at [111, 61] on div "00:06" at bounding box center [108, 66] width 64 height 12
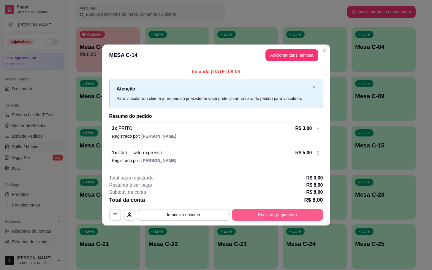
click at [264, 220] on button "Registrar pagamento" at bounding box center [277, 215] width 91 height 12
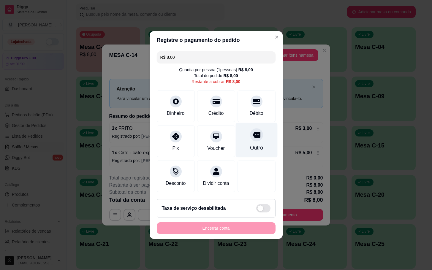
click at [253, 145] on div "Outro" at bounding box center [256, 148] width 13 height 8
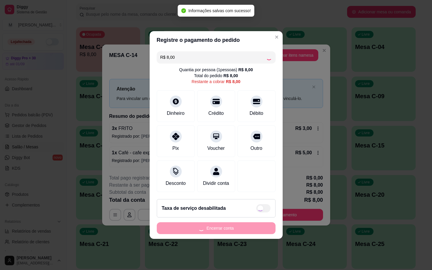
type input "R$ 0,00"
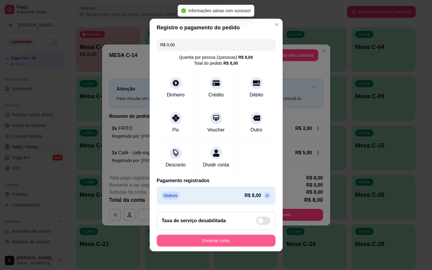
click at [258, 247] on button "Encerrar conta" at bounding box center [216, 241] width 119 height 12
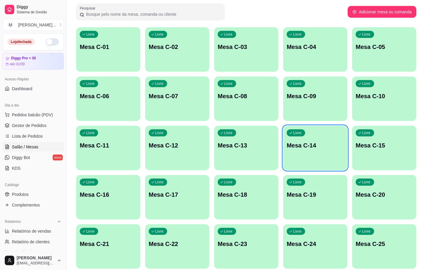
click at [285, 155] on div "Livre Mesa C-14" at bounding box center [315, 144] width 64 height 37
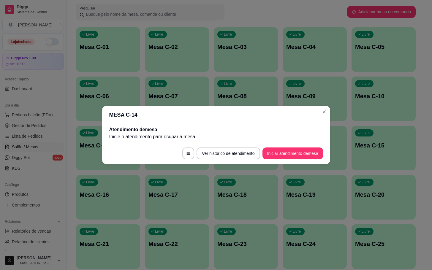
click at [293, 146] on footer "Ver histórico de atendimento Iniciar atendimento de mesa" at bounding box center [216, 153] width 228 height 21
click at [293, 155] on button "Iniciar atendimento de mesa" at bounding box center [293, 154] width 59 height 12
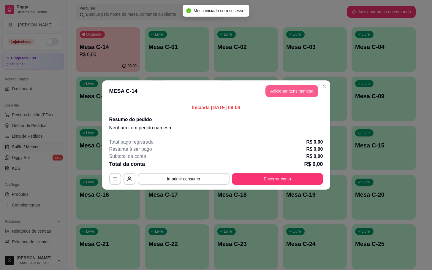
click at [285, 94] on button "Adicionar itens na mesa" at bounding box center [292, 91] width 53 height 12
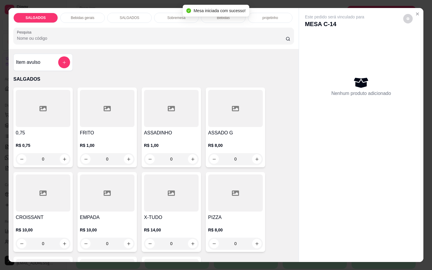
click at [122, 111] on div at bounding box center [107, 108] width 55 height 37
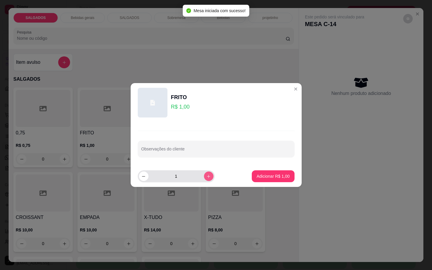
click at [207, 179] on icon "increase-product-quantity" at bounding box center [209, 176] width 4 height 4
click at [207, 178] on icon "increase-product-quantity" at bounding box center [209, 176] width 4 height 4
click at [207, 176] on icon "increase-product-quantity" at bounding box center [209, 176] width 4 height 4
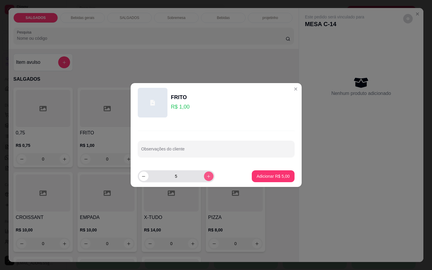
type input "6"
click at [271, 177] on p "Adicionar R$ 6,00" at bounding box center [273, 177] width 32 height 6
type input "6"
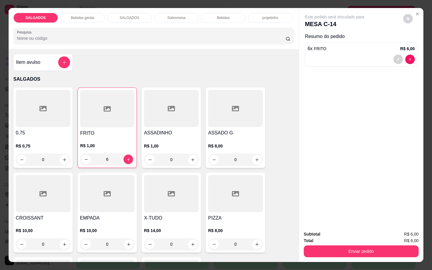
click at [93, 19] on div "Bebidas gerais" at bounding box center [82, 18] width 45 height 10
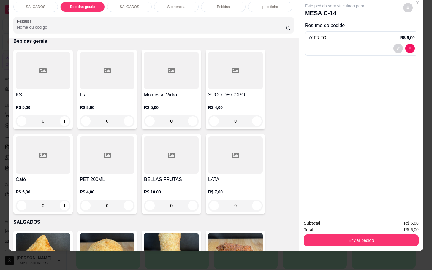
click at [125, 4] on div "SALGADOS" at bounding box center [129, 7] width 45 height 10
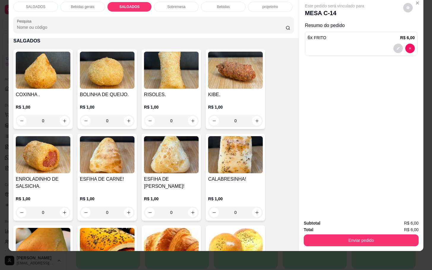
click at [89, 3] on div "Bebidas gerais" at bounding box center [82, 7] width 45 height 10
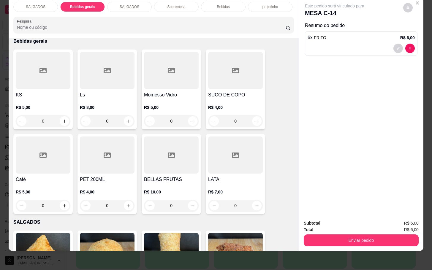
drag, startPoint x: 213, startPoint y: 3, endPoint x: 212, endPoint y: 7, distance: 4.0
click at [214, 3] on div "Bebidas" at bounding box center [223, 7] width 45 height 10
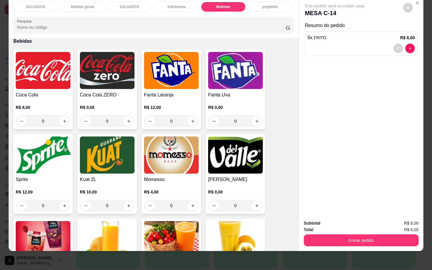
click at [172, 146] on img at bounding box center [171, 155] width 55 height 37
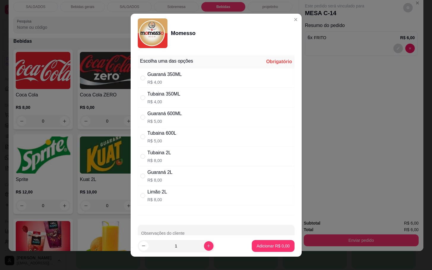
click at [195, 93] on div "Tubaina 350ML R$ 4,00" at bounding box center [216, 98] width 157 height 20
click at [201, 137] on div "Tubaina 600L R$ 5,00" at bounding box center [216, 137] width 157 height 20
radio input "false"
radio input "true"
click at [259, 251] on button "Adicionar R$ 5,00" at bounding box center [273, 246] width 41 height 12
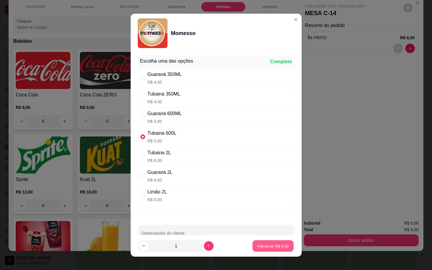
type input "1"
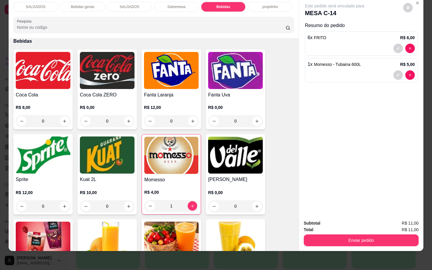
drag, startPoint x: 357, startPoint y: 246, endPoint x: 362, endPoint y: 239, distance: 8.9
click at [357, 246] on div "SALGADOS Bebidas gerais SALGADOS Sobremesa Bebidas projetinho Pesquisa Item avu…" at bounding box center [216, 135] width 432 height 270
click at [362, 239] on button "Enviar pedido" at bounding box center [361, 241] width 111 height 12
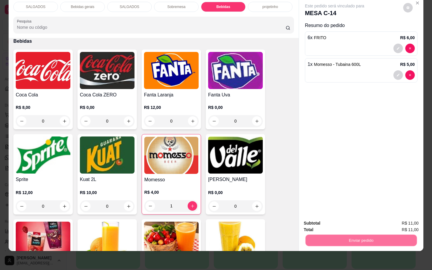
click at [352, 224] on button "Não registrar e enviar pedido" at bounding box center [341, 219] width 62 height 11
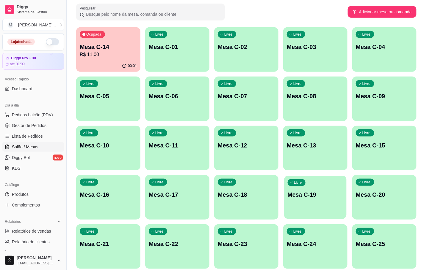
click at [314, 204] on div "Livre Mesa C-19" at bounding box center [315, 194] width 62 height 36
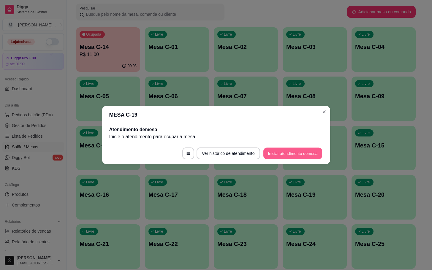
click at [300, 148] on button "Iniciar atendimento de mesa" at bounding box center [293, 154] width 59 height 12
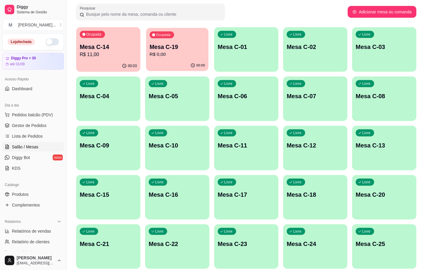
click at [166, 43] on p "Mesa C-19" at bounding box center [176, 47] width 55 height 8
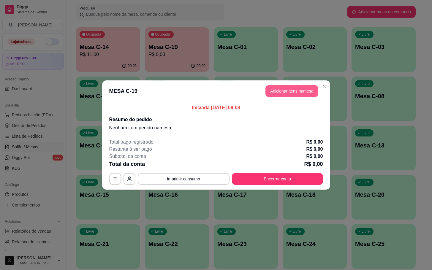
click at [289, 90] on button "Adicionar itens na mesa" at bounding box center [292, 91] width 53 height 12
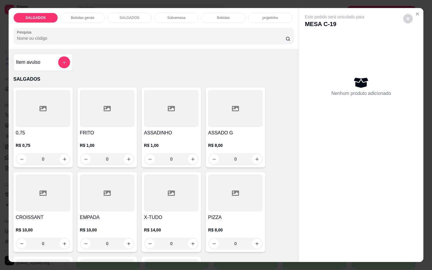
click at [219, 130] on h4 "ASSADO G" at bounding box center [235, 133] width 55 height 7
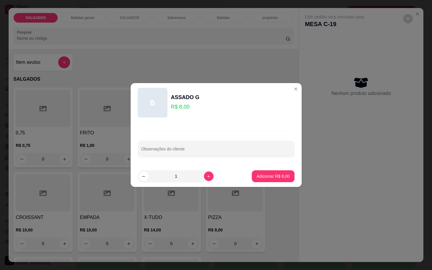
click at [259, 180] on button "Adicionar R$ 8,00" at bounding box center [273, 177] width 42 height 12
type input "1"
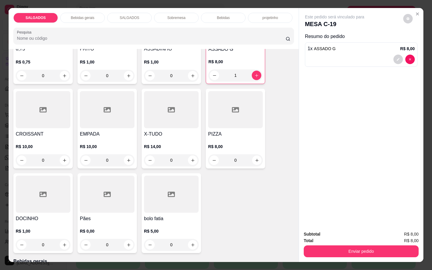
scroll to position [0, 0]
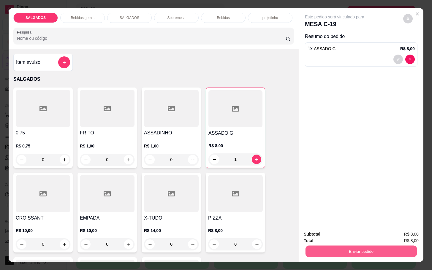
click at [385, 252] on button "Enviar pedido" at bounding box center [361, 252] width 111 height 12
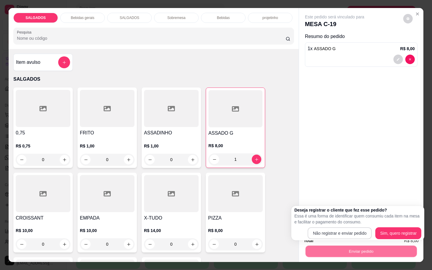
click at [351, 227] on div "Deseja registrar o cliente que fez esse pedido? Essa é uma forma de identificar…" at bounding box center [357, 223] width 127 height 32
click at [348, 228] on div "Deseja registrar o cliente que fez esse pedido? Essa é uma forma de identificar…" at bounding box center [357, 223] width 127 height 32
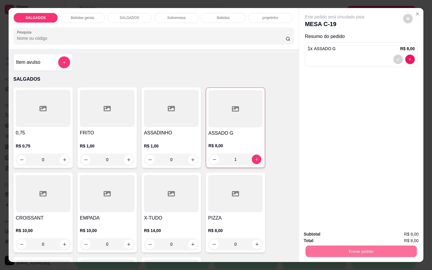
click at [340, 235] on button "Não registrar e enviar pedido" at bounding box center [341, 233] width 60 height 11
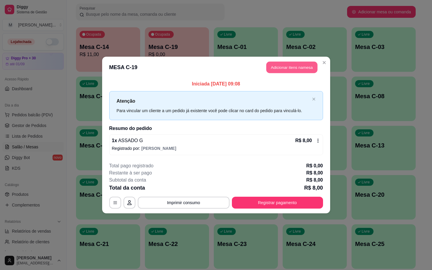
click at [281, 67] on button "Adicionar itens na mesa" at bounding box center [292, 68] width 51 height 12
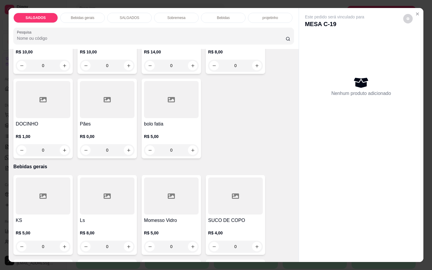
scroll to position [312, 0]
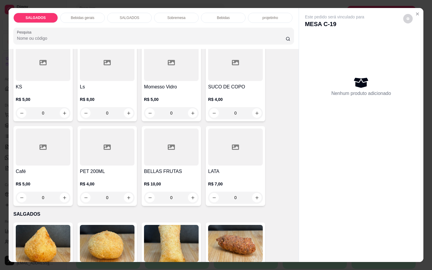
click at [45, 147] on div at bounding box center [43, 147] width 55 height 37
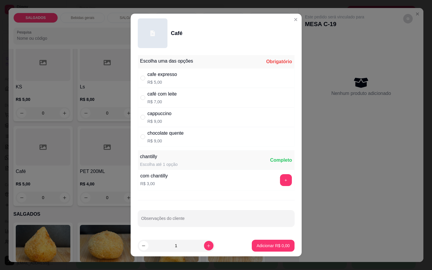
drag, startPoint x: 176, startPoint y: 100, endPoint x: 176, endPoint y: 119, distance: 19.6
click at [176, 100] on div "café com leite R$ 7,00" at bounding box center [216, 98] width 157 height 20
radio input "true"
click at [260, 243] on button "Adicionar R$ 7,00" at bounding box center [273, 246] width 42 height 12
type input "1"
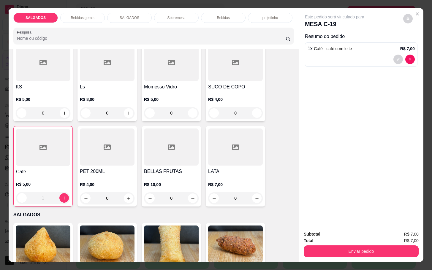
scroll to position [0, 0]
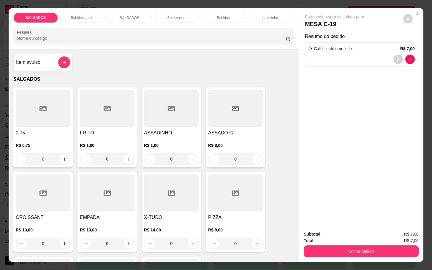
click at [84, 130] on h4 "FRITO" at bounding box center [107, 133] width 55 height 7
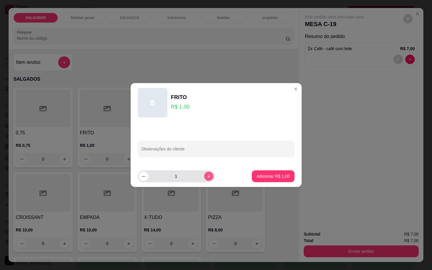
click at [207, 177] on icon "increase-product-quantity" at bounding box center [209, 176] width 4 height 4
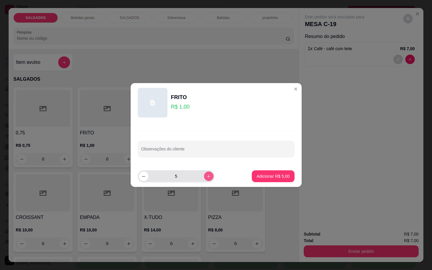
type input "6"
click at [261, 177] on p "Adicionar R$ 6,00" at bounding box center [273, 177] width 33 height 6
type input "6"
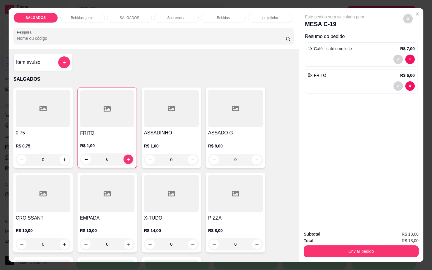
click at [242, 143] on p "R$ 8,00" at bounding box center [235, 146] width 55 height 6
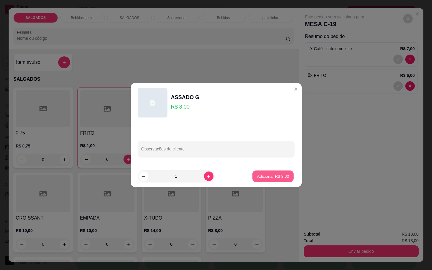
click at [255, 171] on button "Adicionar R$ 8,00" at bounding box center [273, 177] width 41 height 12
type input "1"
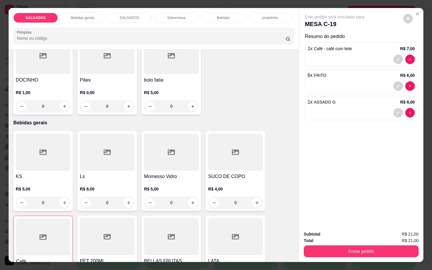
scroll to position [267, 0]
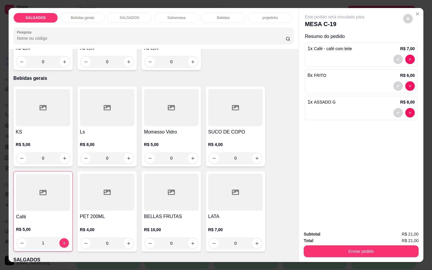
click at [55, 181] on div at bounding box center [43, 192] width 54 height 37
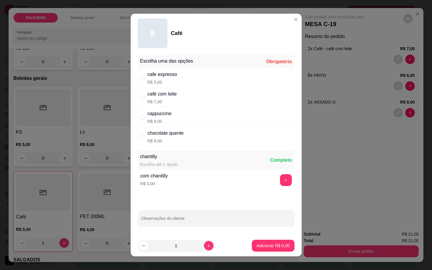
click at [185, 80] on div "cafe expresso R$ 5,00" at bounding box center [216, 78] width 157 height 20
radio input "true"
click at [252, 248] on button "Adicionar R$ 5,00" at bounding box center [273, 246] width 42 height 12
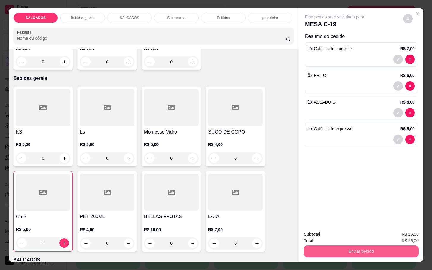
click at [339, 251] on button "Enviar pedido" at bounding box center [361, 252] width 115 height 12
click at [333, 237] on button "Não registrar e enviar pedido" at bounding box center [341, 233] width 62 height 11
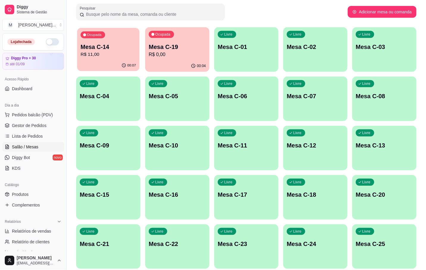
click at [106, 61] on div "00:07" at bounding box center [108, 65] width 62 height 11
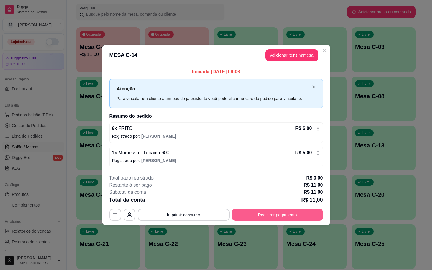
click at [248, 211] on button "Registrar pagamento" at bounding box center [277, 215] width 91 height 12
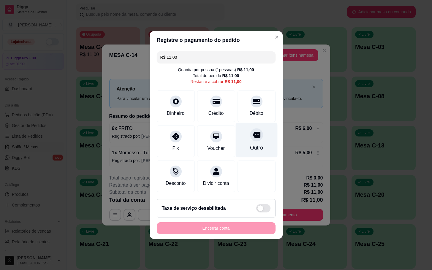
click at [258, 137] on div "Outro" at bounding box center [257, 140] width 42 height 35
type input "R$ 0,00"
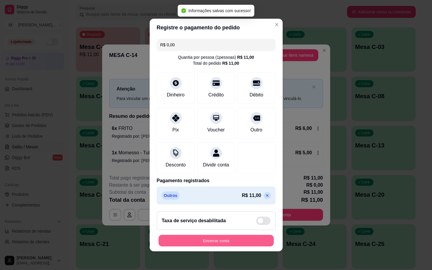
click at [224, 240] on button "Encerrar conta" at bounding box center [216, 241] width 115 height 12
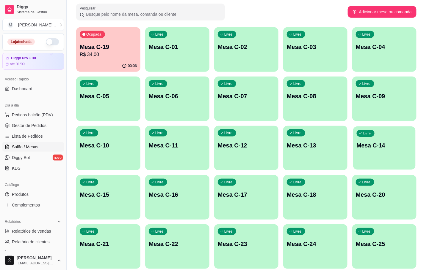
click at [385, 153] on div "Livre Mesa C-14" at bounding box center [384, 145] width 62 height 36
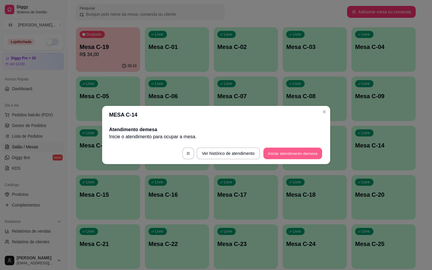
click at [303, 154] on button "Iniciar atendimento de mesa" at bounding box center [293, 154] width 59 height 12
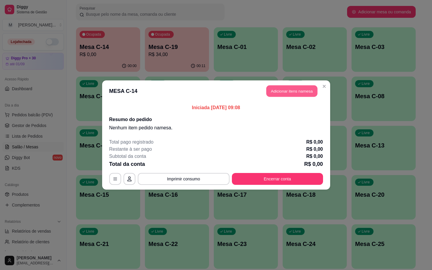
click at [292, 90] on button "Adicionar itens na mesa" at bounding box center [292, 92] width 51 height 12
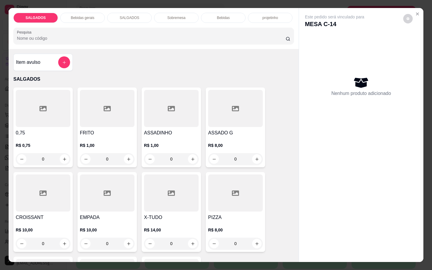
drag, startPoint x: 115, startPoint y: 155, endPoint x: 56, endPoint y: 124, distance: 65.9
click at [56, 124] on div "0,75 R$ 0,75 0 FRITO R$ 1,00 0 ASSADINHO R$ 1,00 0 ASSADO G R$ 8,00 0 CROISSANT…" at bounding box center [153, 212] width 281 height 249
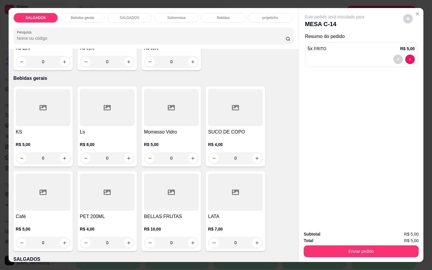
type input "5"
click at [52, 203] on div at bounding box center [43, 192] width 55 height 37
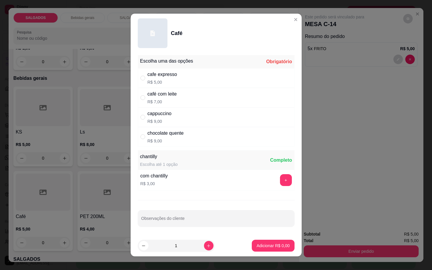
click at [180, 72] on div "cafe expresso R$ 5,00" at bounding box center [216, 78] width 157 height 20
radio input "true"
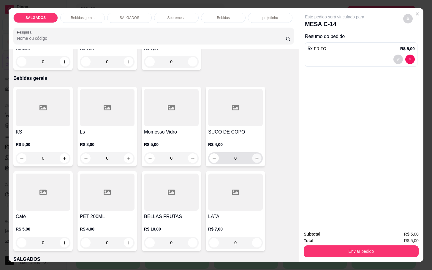
click at [253, 158] on button "increase-product-quantity" at bounding box center [257, 158] width 9 height 9
type input "1"
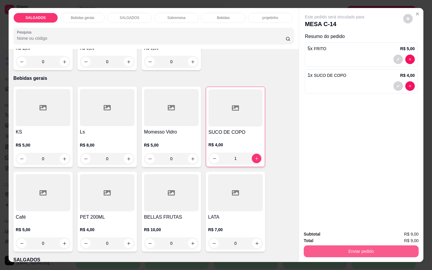
click at [344, 248] on button "Enviar pedido" at bounding box center [361, 252] width 115 height 12
click at [343, 237] on button "Não registrar e enviar pedido" at bounding box center [341, 233] width 60 height 11
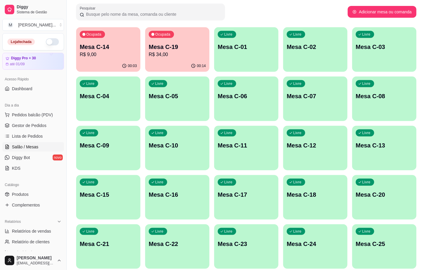
click at [226, 54] on div "Livre Mesa C-01" at bounding box center [246, 45] width 64 height 37
click at [202, 53] on p "R$ 34,00" at bounding box center [177, 54] width 57 height 7
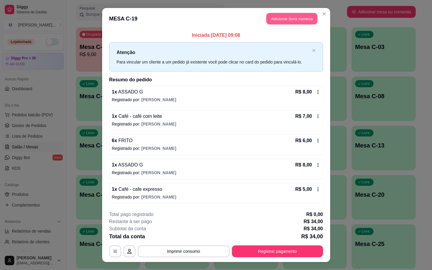
click at [297, 22] on button "Adicionar itens na mesa" at bounding box center [292, 19] width 51 height 12
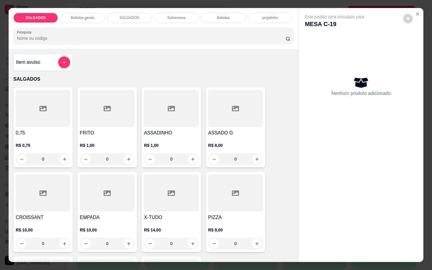
click at [96, 100] on div at bounding box center [107, 108] width 55 height 37
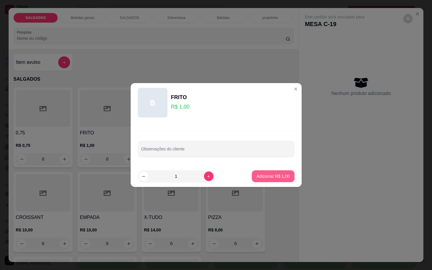
click at [270, 181] on button "Adicionar R$ 1,00" at bounding box center [273, 177] width 42 height 12
type input "1"
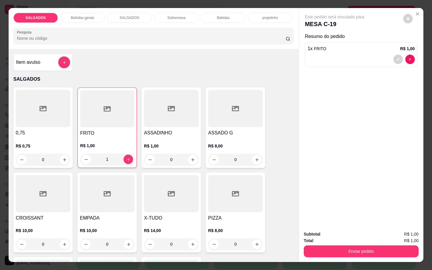
click at [358, 244] on div "Enviar pedido" at bounding box center [361, 250] width 115 height 13
click at [353, 249] on button "Enviar pedido" at bounding box center [361, 252] width 115 height 12
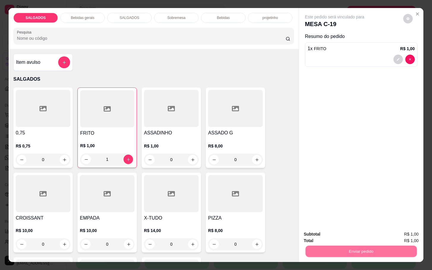
click at [350, 229] on button "Não registrar e enviar pedido" at bounding box center [341, 233] width 62 height 11
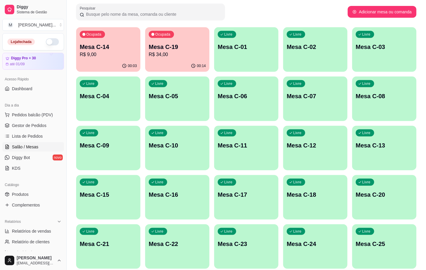
click at [173, 52] on p "R$ 34,00" at bounding box center [177, 54] width 57 height 7
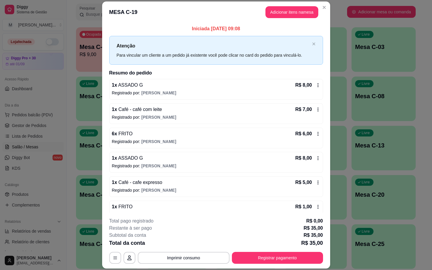
scroll to position [12, 0]
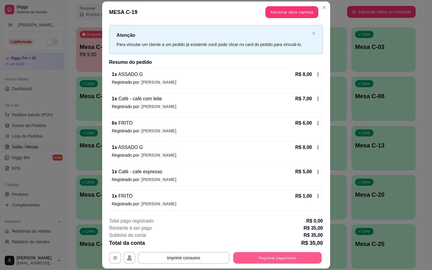
click at [262, 255] on button "Registrar pagamento" at bounding box center [277, 259] width 89 height 12
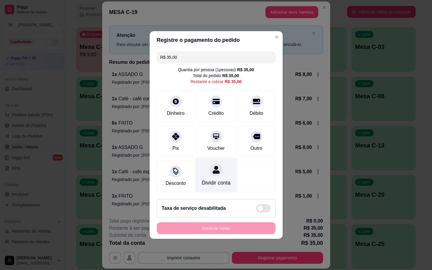
click at [204, 179] on div "Dividir conta" at bounding box center [216, 183] width 29 height 8
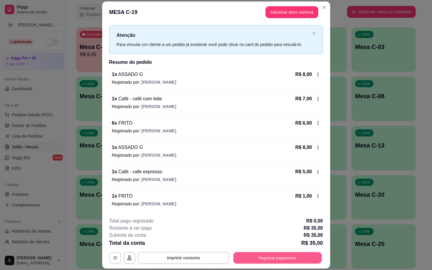
click at [269, 260] on button "Registrar pagamento" at bounding box center [277, 259] width 89 height 12
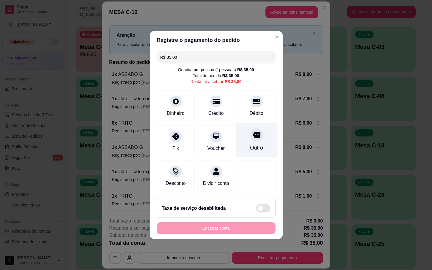
click at [258, 136] on div "Outro" at bounding box center [257, 140] width 42 height 35
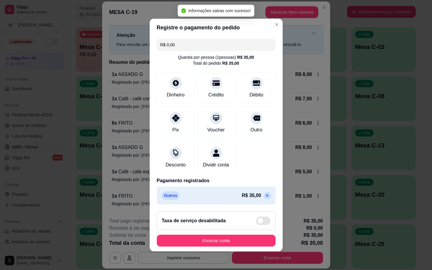
type input "R$ 0,00"
click at [210, 242] on button "Encerrar conta" at bounding box center [216, 241] width 115 height 12
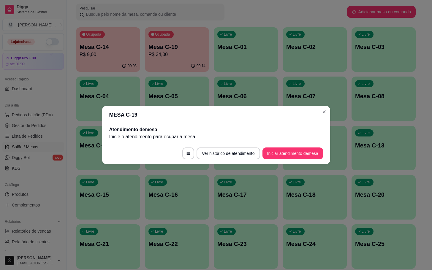
scroll to position [0, 0]
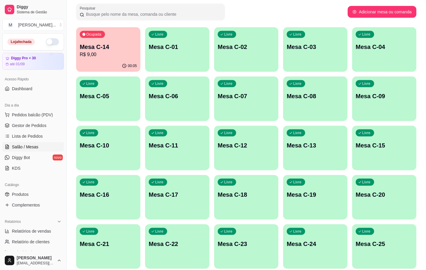
click at [91, 43] on p "Mesa C-14" at bounding box center [108, 47] width 57 height 8
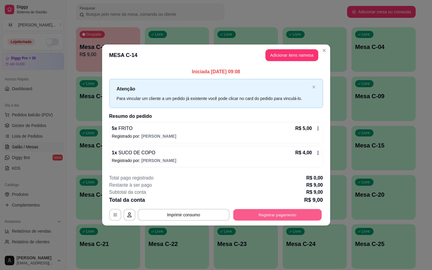
click at [275, 215] on button "Registrar pagamento" at bounding box center [277, 215] width 89 height 12
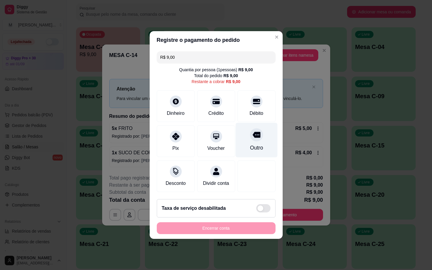
click at [256, 149] on div "Outro" at bounding box center [257, 140] width 42 height 35
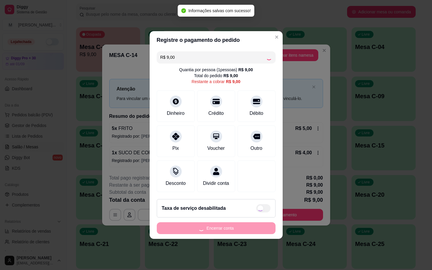
type input "R$ 0,00"
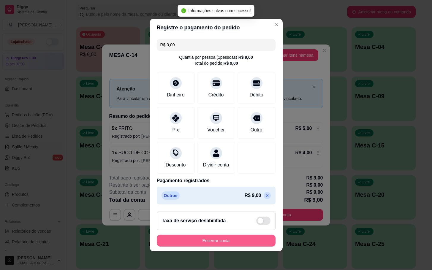
click at [260, 241] on button "Encerrar conta" at bounding box center [216, 241] width 119 height 12
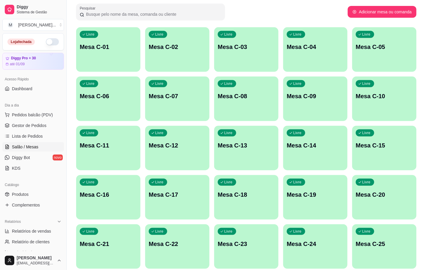
click at [308, 158] on div "Livre Mesa C-14" at bounding box center [315, 144] width 64 height 37
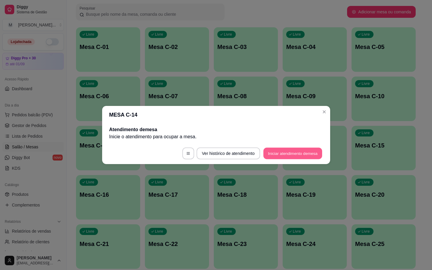
click at [275, 153] on button "Iniciar atendimento de mesa" at bounding box center [293, 154] width 59 height 12
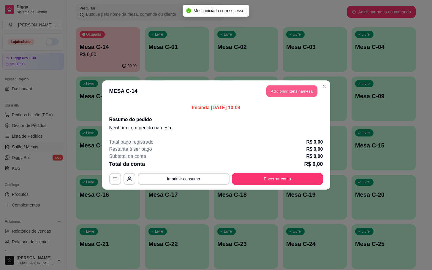
click at [287, 94] on button "Adicionar itens na mesa" at bounding box center [292, 92] width 51 height 12
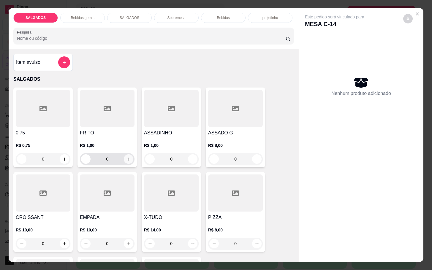
click at [127, 157] on icon "increase-product-quantity" at bounding box center [129, 159] width 4 height 4
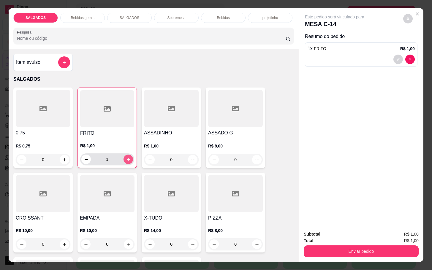
click at [127, 157] on icon "increase-product-quantity" at bounding box center [128, 159] width 4 height 4
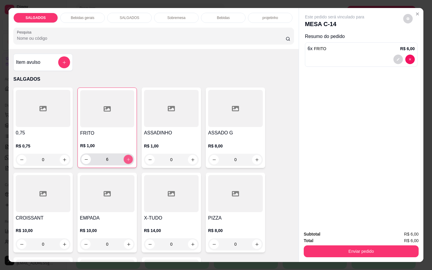
click at [127, 157] on icon "increase-product-quantity" at bounding box center [128, 159] width 4 height 4
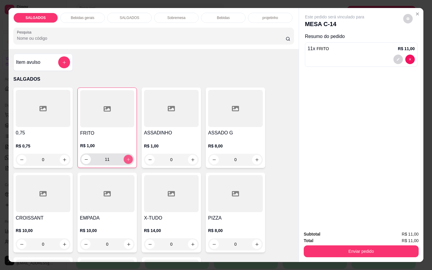
click at [127, 157] on icon "increase-product-quantity" at bounding box center [128, 159] width 4 height 4
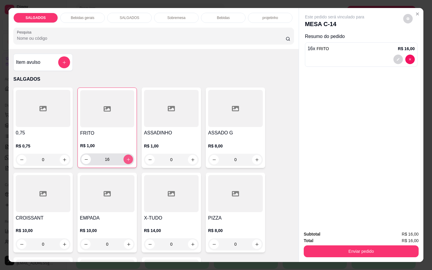
click at [127, 157] on icon "increase-product-quantity" at bounding box center [128, 159] width 4 height 4
type input "20"
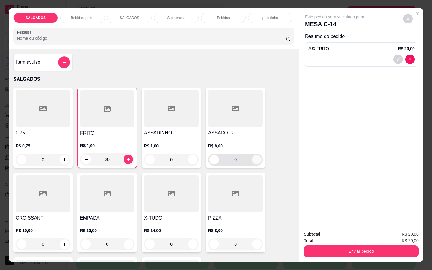
click at [256, 157] on button "increase-product-quantity" at bounding box center [257, 160] width 10 height 10
type input "1"
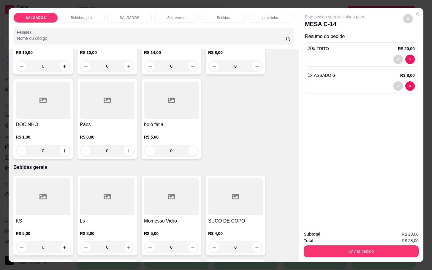
scroll to position [223, 0]
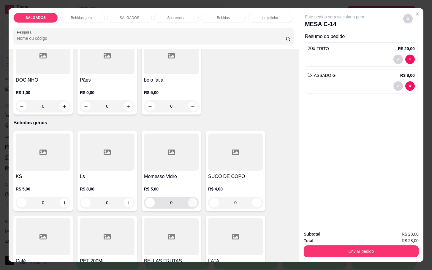
click at [191, 201] on icon "increase-product-quantity" at bounding box center [193, 203] width 4 height 4
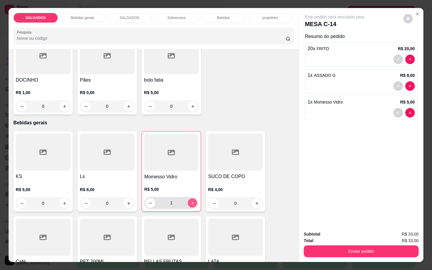
click at [190, 201] on icon "increase-product-quantity" at bounding box center [192, 203] width 4 height 4
type input "2"
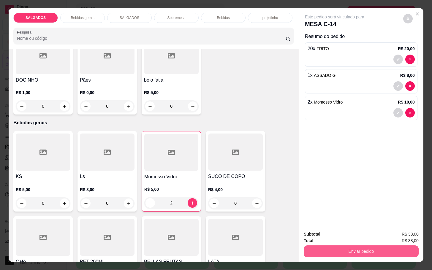
click at [348, 248] on button "Enviar pedido" at bounding box center [361, 252] width 115 height 12
click at [341, 231] on button "Não registrar e enviar pedido" at bounding box center [341, 233] width 60 height 11
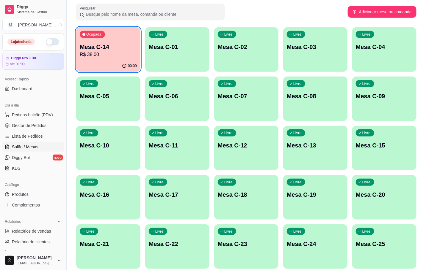
click at [331, 246] on p "Mesa C-24" at bounding box center [314, 244] width 57 height 8
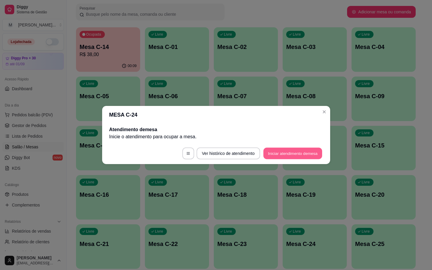
click at [295, 148] on button "Iniciar atendimento de mesa" at bounding box center [293, 154] width 59 height 12
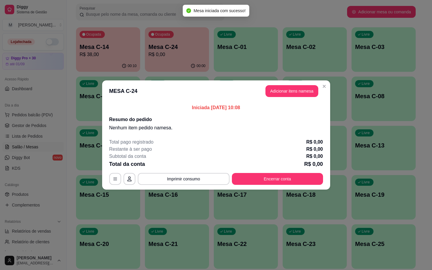
click at [297, 103] on div "Iniciada [DATE] 10:08 Resumo do pedido Nenhum item pedido na mesa ." at bounding box center [216, 118] width 228 height 32
click at [298, 92] on button "Adicionar itens na mesa" at bounding box center [292, 92] width 51 height 12
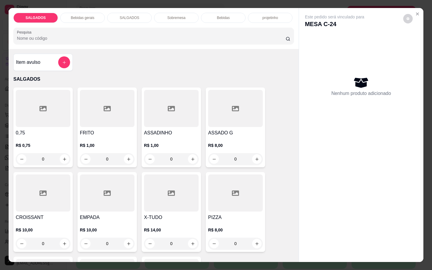
drag, startPoint x: 114, startPoint y: 157, endPoint x: 75, endPoint y: 162, distance: 38.7
click at [78, 162] on div "FRITO R$ 1,00 0" at bounding box center [107, 128] width 59 height 80
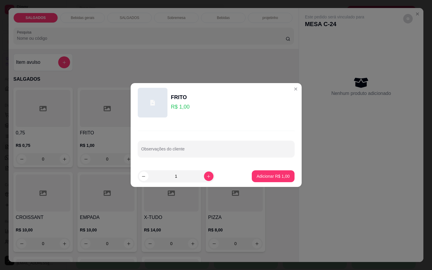
click at [188, 175] on input "1" at bounding box center [177, 177] width 56 height 12
type input "5"
click at [264, 177] on p "Adicionar R$ 5,00" at bounding box center [273, 177] width 32 height 6
type input "5"
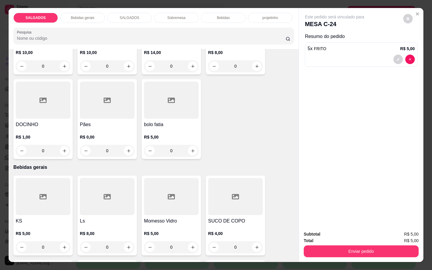
scroll to position [267, 0]
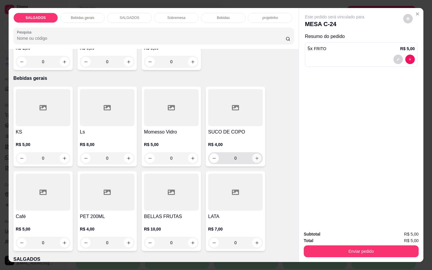
click at [257, 156] on button "increase-product-quantity" at bounding box center [257, 158] width 9 height 9
type input "1"
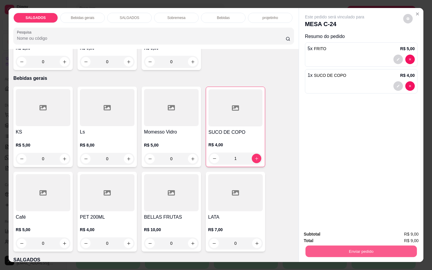
click at [347, 246] on button "Enviar pedido" at bounding box center [361, 252] width 111 height 12
click at [341, 230] on button "Não registrar e enviar pedido" at bounding box center [341, 233] width 62 height 11
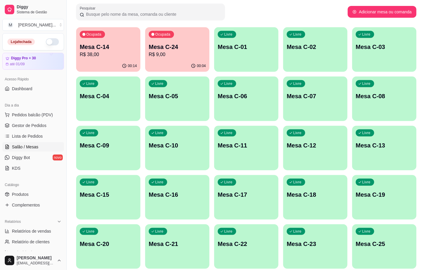
click at [109, 48] on p "Mesa C-14" at bounding box center [108, 47] width 57 height 8
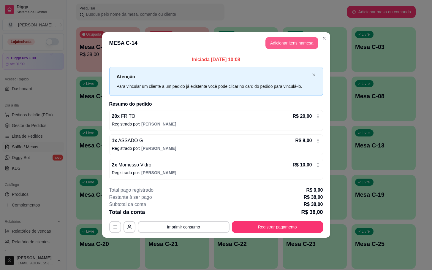
click at [296, 42] on button "Adicionar itens na mesa" at bounding box center [292, 43] width 53 height 12
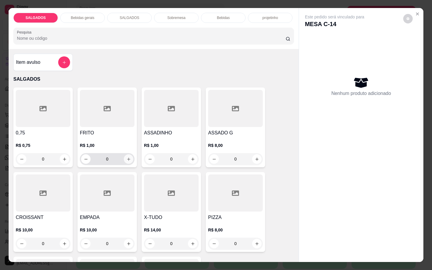
click at [127, 157] on icon "increase-product-quantity" at bounding box center [129, 159] width 4 height 4
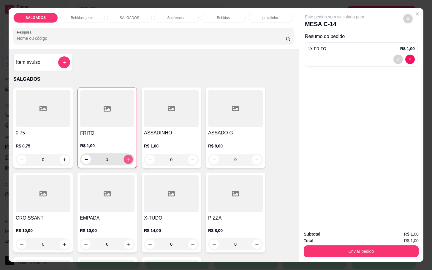
click at [126, 157] on icon "increase-product-quantity" at bounding box center [128, 159] width 4 height 4
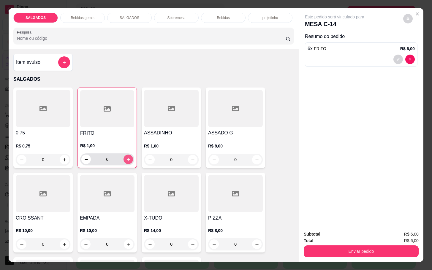
click at [126, 157] on icon "increase-product-quantity" at bounding box center [128, 159] width 4 height 4
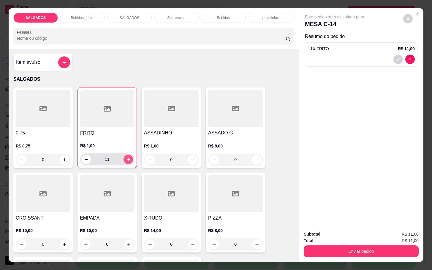
click at [126, 157] on icon "increase-product-quantity" at bounding box center [128, 159] width 4 height 4
type input "13"
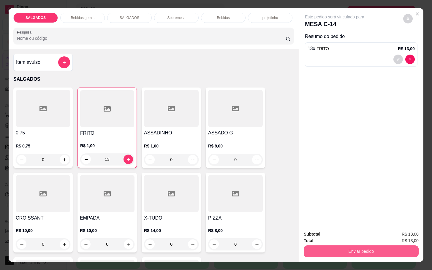
click at [331, 247] on button "Enviar pedido" at bounding box center [361, 252] width 115 height 12
click at [333, 229] on button "Não registrar e enviar pedido" at bounding box center [340, 234] width 62 height 12
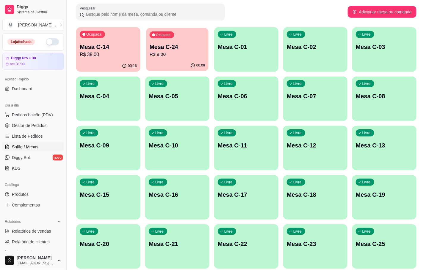
click at [174, 59] on div "Ocupada Mesa C-24 R$ 9,00" at bounding box center [177, 44] width 62 height 32
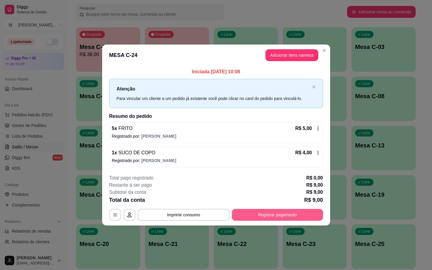
click at [263, 218] on button "Registrar pagamento" at bounding box center [277, 215] width 91 height 12
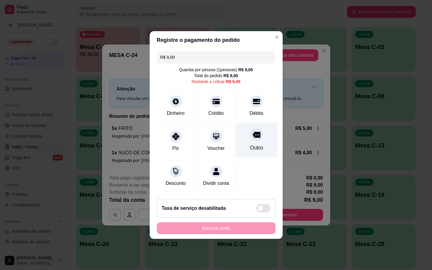
click at [245, 138] on div "Outro" at bounding box center [257, 140] width 42 height 35
type input "R$ 0,00"
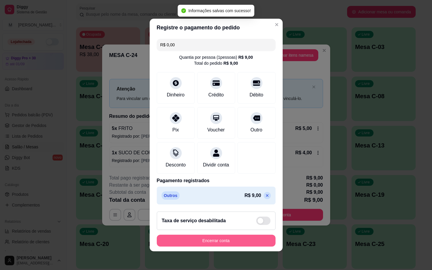
click at [208, 247] on button "Encerrar conta" at bounding box center [216, 241] width 119 height 12
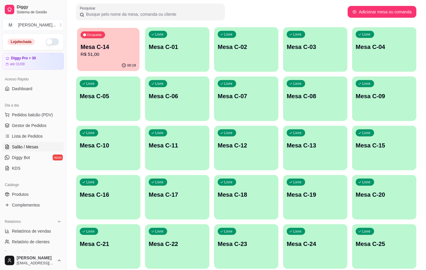
click at [116, 42] on div "Ocupada Mesa C-14 R$ 51,00" at bounding box center [108, 44] width 62 height 32
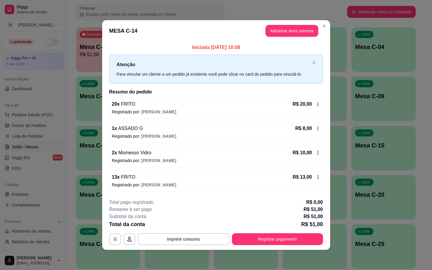
click at [281, 249] on footer "**********" at bounding box center [216, 222] width 228 height 56
click at [270, 238] on button "Registrar pagamento" at bounding box center [277, 240] width 91 height 12
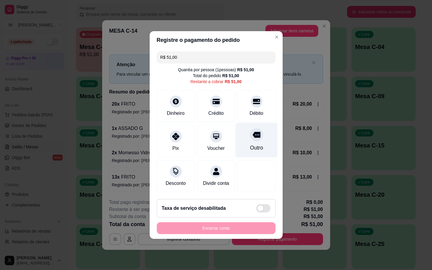
click at [253, 138] on div "Outro" at bounding box center [257, 140] width 42 height 35
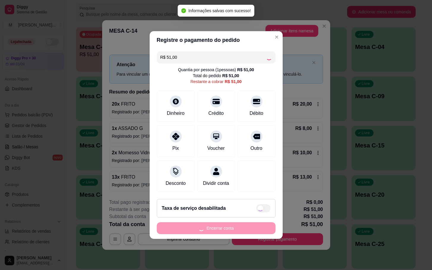
type input "R$ 0,00"
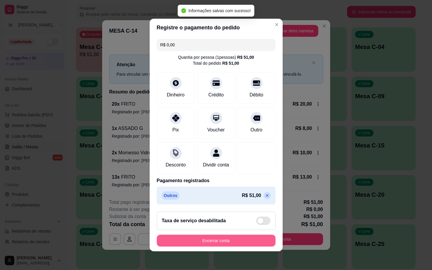
click at [233, 242] on button "Encerrar conta" at bounding box center [216, 241] width 119 height 12
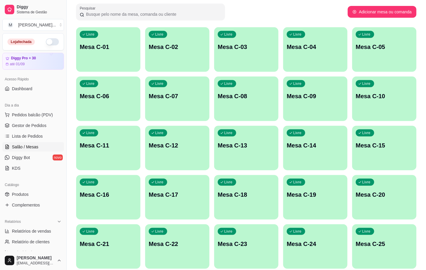
click at [291, 238] on div "Livre Mesa C-24" at bounding box center [315, 243] width 64 height 37
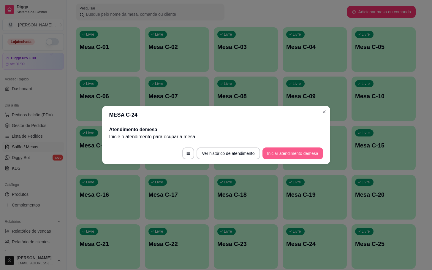
click at [282, 155] on button "Iniciar atendimento de mesa" at bounding box center [293, 154] width 61 height 12
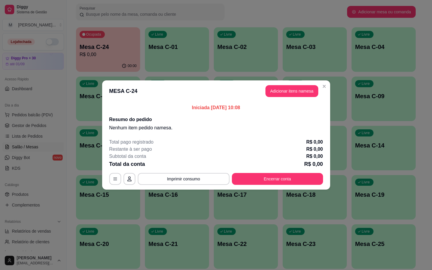
click at [291, 102] on div "Iniciada [DATE] 10:08 Resumo do pedido Nenhum item pedido na mesa ." at bounding box center [216, 118] width 228 height 32
click at [292, 90] on button "Adicionar itens na mesa" at bounding box center [292, 91] width 53 height 12
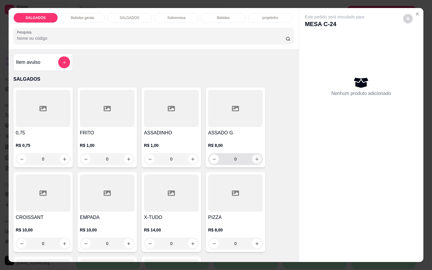
click at [255, 157] on icon "increase-product-quantity" at bounding box center [257, 159] width 4 height 4
type input "1"
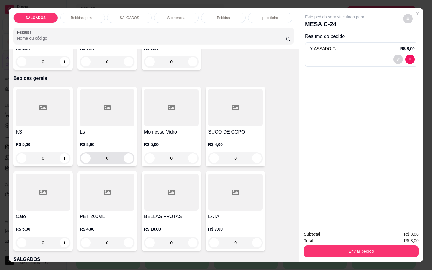
scroll to position [312, 0]
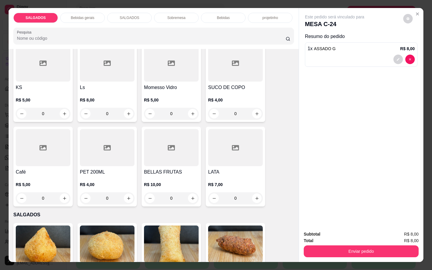
click at [43, 157] on div at bounding box center [43, 147] width 55 height 37
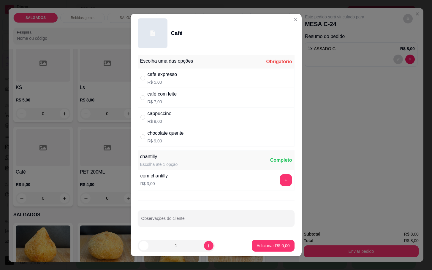
click at [187, 75] on div "cafe expresso R$ 5,00" at bounding box center [216, 78] width 157 height 20
radio input "true"
click at [263, 249] on p "Adicionar R$ 5,00" at bounding box center [273, 246] width 33 height 6
type input "1"
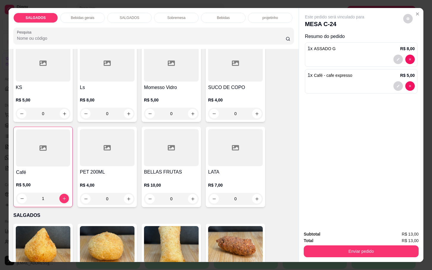
click at [40, 152] on div at bounding box center [43, 148] width 54 height 37
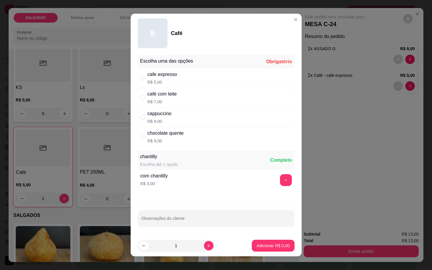
click at [164, 136] on div "chocolate quente" at bounding box center [166, 133] width 36 height 7
radio input "true"
click at [259, 247] on p "Adicionar R$ 9,00" at bounding box center [273, 246] width 32 height 6
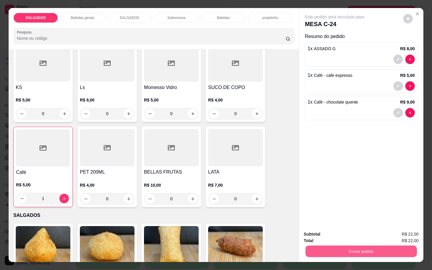
click at [349, 254] on button "Enviar pedido" at bounding box center [361, 252] width 111 height 12
click at [341, 236] on button "Não registrar e enviar pedido" at bounding box center [341, 233] width 62 height 11
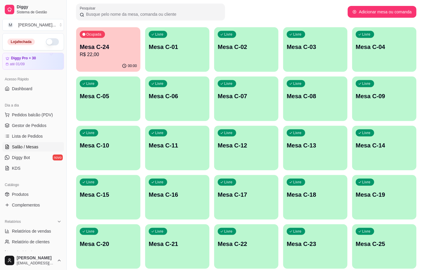
click at [95, 56] on p "R$ 22,00" at bounding box center [108, 54] width 57 height 7
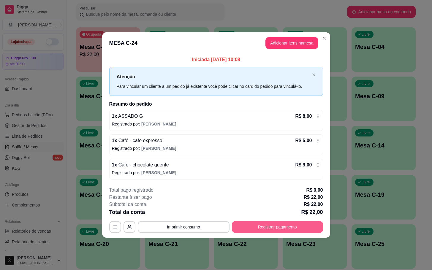
click at [251, 227] on button "Registrar pagamento" at bounding box center [277, 227] width 91 height 12
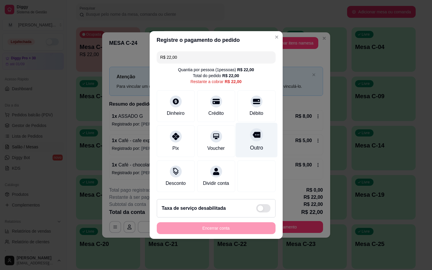
click at [253, 136] on icon at bounding box center [257, 135] width 8 height 8
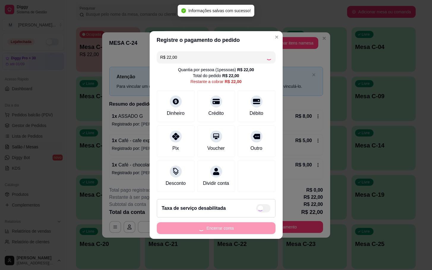
type input "R$ 0,00"
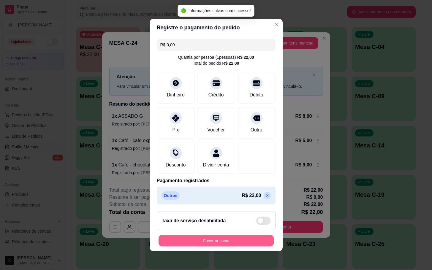
click at [239, 247] on button "Encerrar conta" at bounding box center [216, 241] width 115 height 12
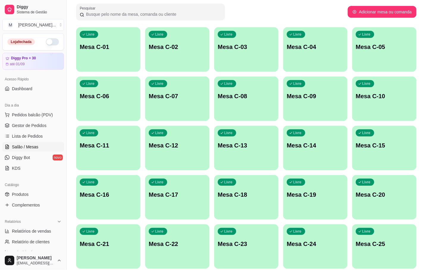
click at [128, 30] on div "Livre Mesa C-01" at bounding box center [108, 45] width 64 height 37
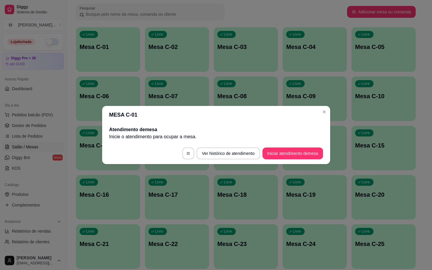
drag, startPoint x: 301, startPoint y: 143, endPoint x: 302, endPoint y: 147, distance: 4.2
click at [302, 144] on footer "Ver histórico de atendimento Iniciar atendimento de mesa" at bounding box center [216, 153] width 228 height 21
click at [303, 150] on button "Iniciar atendimento de mesa" at bounding box center [293, 154] width 61 height 12
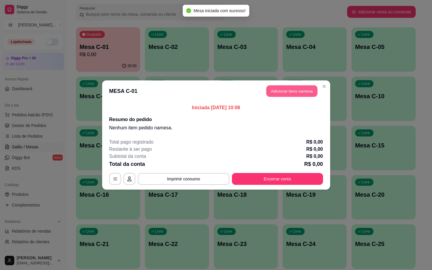
click at [268, 94] on button "Adicionar itens na mesa" at bounding box center [292, 92] width 51 height 12
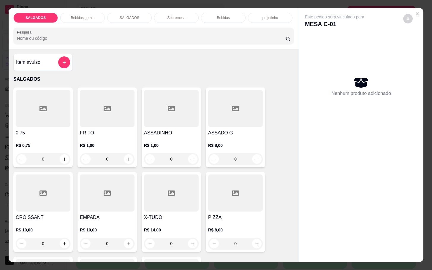
click at [160, 137] on div "R$ 1,00 0" at bounding box center [171, 151] width 55 height 29
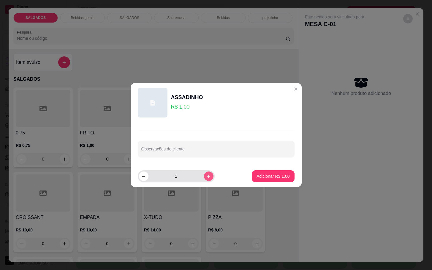
click at [209, 178] on div "1" at bounding box center [176, 177] width 77 height 12
click at [204, 182] on div "1" at bounding box center [176, 177] width 75 height 12
click at [207, 175] on icon "increase-product-quantity" at bounding box center [209, 176] width 4 height 4
type input "2"
click at [252, 175] on button "Adicionar R$ 2,00" at bounding box center [273, 177] width 42 height 12
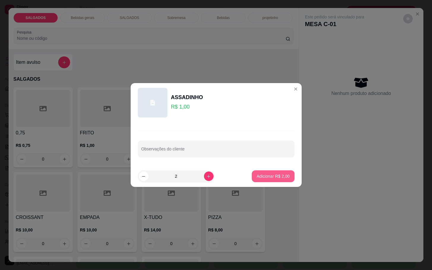
type input "2"
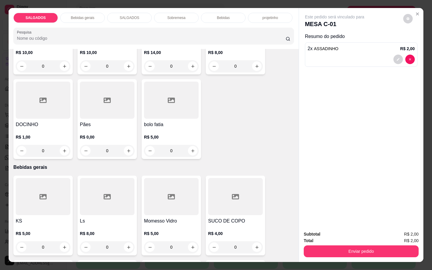
scroll to position [267, 0]
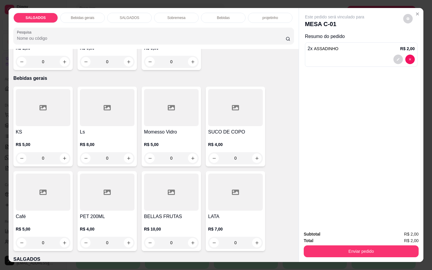
click at [49, 191] on div at bounding box center [43, 192] width 55 height 37
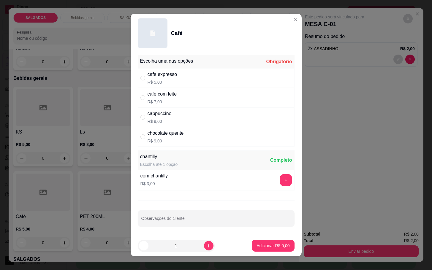
click at [176, 73] on div "cafe expresso R$ 5,00" at bounding box center [216, 78] width 157 height 20
radio input "true"
click at [262, 253] on footer "1 Adicionar R$ 5,00" at bounding box center [216, 245] width 171 height 21
click at [271, 250] on button "Adicionar R$ 5,00" at bounding box center [273, 246] width 42 height 12
type input "1"
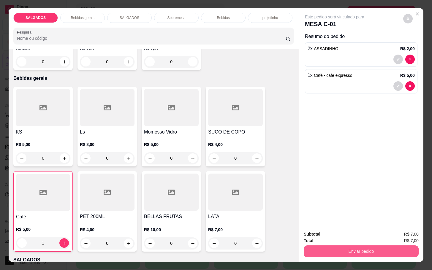
click at [327, 244] on div "Enviar pedido" at bounding box center [361, 250] width 115 height 13
drag, startPoint x: 327, startPoint y: 260, endPoint x: 324, endPoint y: 256, distance: 4.1
click at [327, 260] on div "SALGADOS Bebidas gerais SALGADOS Sobremesa Bebidas projetinho Pesquisa Item avu…" at bounding box center [216, 135] width 432 height 270
click at [332, 250] on button "Enviar pedido" at bounding box center [361, 252] width 115 height 12
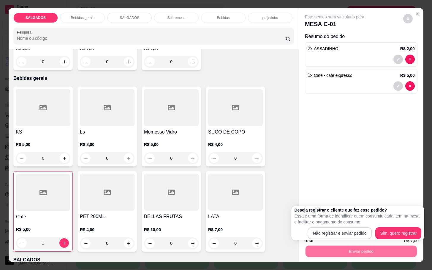
click at [333, 225] on div "Deseja registrar o cliente que fez esse pedido? Essa é uma forma de identificar…" at bounding box center [357, 223] width 127 height 32
click at [334, 225] on p "Essa é uma forma de identificar quem consumiu cada item na mesa e facilitar o p…" at bounding box center [357, 219] width 127 height 12
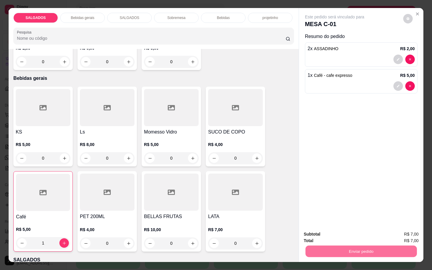
click at [330, 239] on button "Não registrar e enviar pedido" at bounding box center [341, 233] width 62 height 11
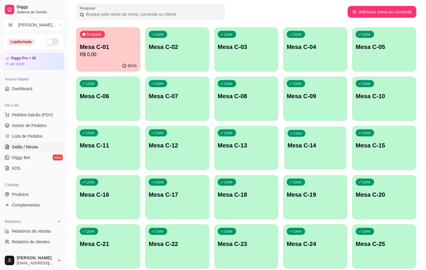
click at [308, 154] on div "Livre Mesa C-14" at bounding box center [315, 145] width 62 height 36
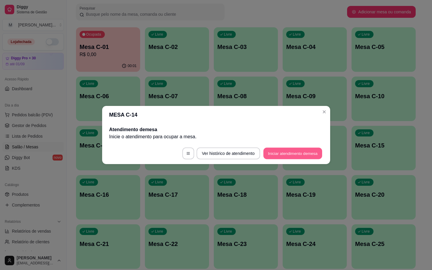
click at [307, 152] on button "Iniciar atendimento de mesa" at bounding box center [293, 154] width 59 height 12
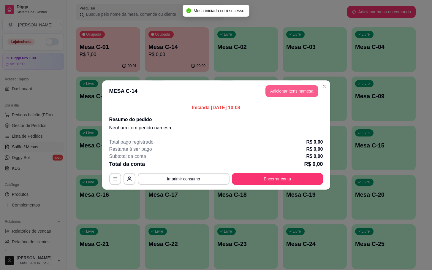
click at [293, 95] on button "Adicionar itens na mesa" at bounding box center [292, 91] width 53 height 12
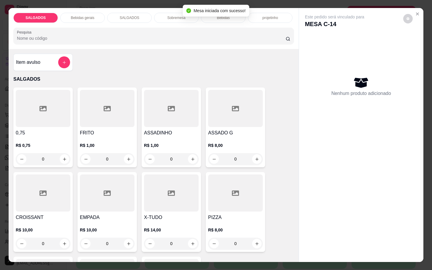
click at [102, 105] on div at bounding box center [107, 108] width 55 height 37
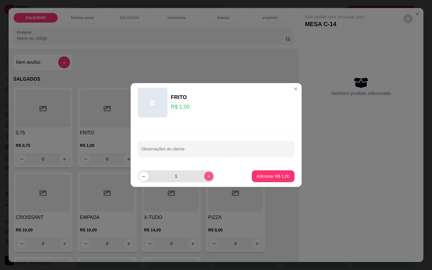
click at [207, 178] on button "increase-product-quantity" at bounding box center [208, 176] width 9 height 9
click at [207, 178] on button "increase-product-quantity" at bounding box center [209, 177] width 10 height 10
click at [208, 178] on button "increase-product-quantity" at bounding box center [208, 176] width 9 height 9
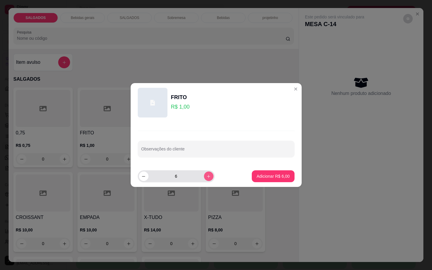
click at [209, 178] on div "6" at bounding box center [176, 177] width 75 height 12
click at [209, 178] on div "7" at bounding box center [176, 177] width 77 height 12
click at [207, 179] on button "increase-product-quantity" at bounding box center [209, 177] width 10 height 10
click at [209, 179] on div "8" at bounding box center [176, 177] width 77 height 12
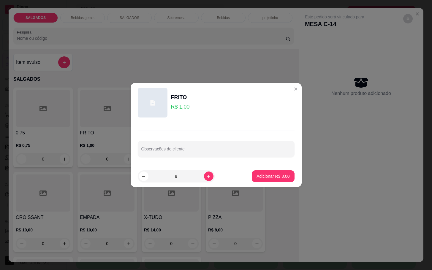
click at [209, 179] on div "8" at bounding box center [176, 177] width 77 height 12
click at [208, 179] on button "increase-product-quantity" at bounding box center [209, 177] width 10 height 10
click at [208, 179] on button "increase-product-quantity" at bounding box center [208, 176] width 9 height 9
click at [205, 179] on button "increase-product-quantity" at bounding box center [208, 176] width 9 height 9
click at [205, 179] on button "increase-product-quantity" at bounding box center [209, 177] width 10 height 10
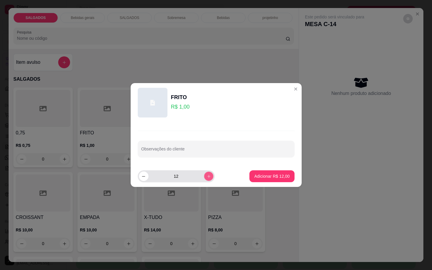
click at [205, 179] on button "increase-product-quantity" at bounding box center [208, 176] width 9 height 9
click at [206, 179] on button "increase-product-quantity" at bounding box center [208, 176] width 9 height 9
click at [208, 179] on button "increase-product-quantity" at bounding box center [209, 177] width 10 height 10
click at [207, 179] on button "increase-product-quantity" at bounding box center [209, 177] width 10 height 10
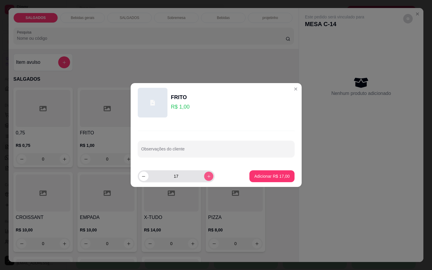
click at [207, 179] on button "increase-product-quantity" at bounding box center [208, 176] width 9 height 9
type input "18"
click at [254, 175] on p "Adicionar R$ 18,00" at bounding box center [271, 177] width 35 height 6
type input "18"
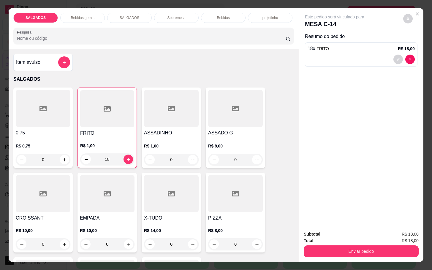
click at [212, 16] on div "Bebidas" at bounding box center [223, 18] width 45 height 10
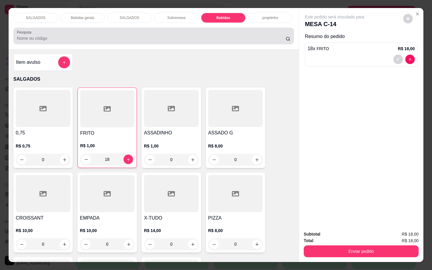
scroll to position [14, 0]
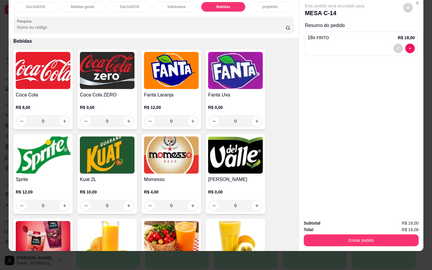
click at [180, 72] on img at bounding box center [171, 70] width 55 height 37
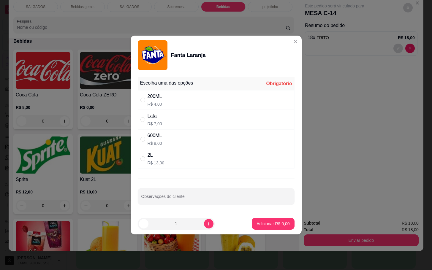
click at [183, 142] on div "600ML R$ 9,00" at bounding box center [216, 140] width 157 height 20
radio input "true"
click at [253, 221] on button "Adicionar R$ 9,00" at bounding box center [273, 224] width 41 height 12
type input "1"
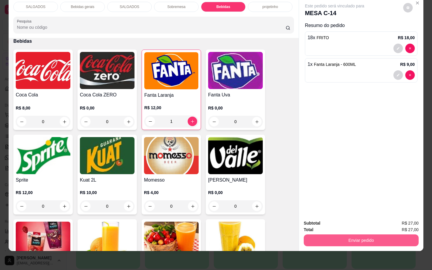
click at [312, 239] on button "Enviar pedido" at bounding box center [361, 241] width 115 height 12
click at [318, 218] on button "Não registrar e enviar pedido" at bounding box center [341, 219] width 62 height 11
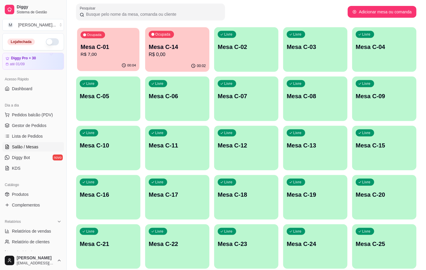
click at [96, 62] on div "00:04" at bounding box center [108, 65] width 62 height 11
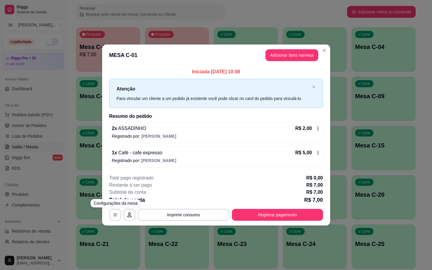
click at [101, 162] on div "**********" at bounding box center [216, 135] width 432 height 270
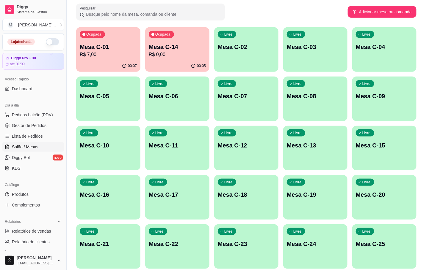
click at [110, 36] on div "Ocupada Mesa C-01 R$ 7,00" at bounding box center [108, 43] width 64 height 33
click at [163, 59] on div "Ocupada Mesa C-14 R$ 0,00" at bounding box center [177, 43] width 64 height 33
click at [96, 60] on button "Ocupada Mesa C-01 R$ 7,00 00:07" at bounding box center [108, 49] width 62 height 43
click at [167, 41] on div "Ocupada Mesa C-14 R$ 0,00" at bounding box center [177, 43] width 64 height 33
click at [93, 54] on p "R$ 7,00" at bounding box center [108, 54] width 57 height 7
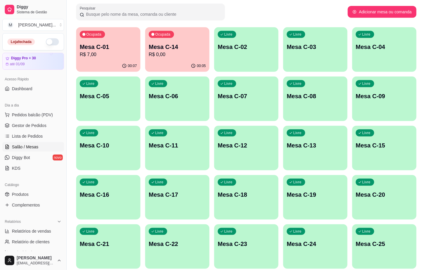
click at [105, 56] on p "R$ 7,00" at bounding box center [108, 54] width 57 height 7
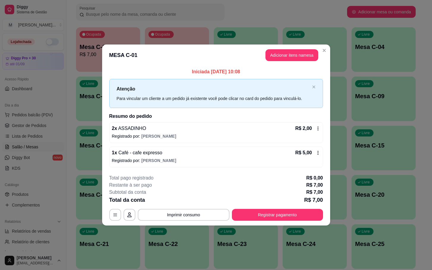
click at [272, 223] on footer "**********" at bounding box center [216, 198] width 228 height 56
click at [267, 225] on footer "**********" at bounding box center [216, 198] width 228 height 56
click at [268, 219] on button "Registrar pagamento" at bounding box center [277, 215] width 91 height 12
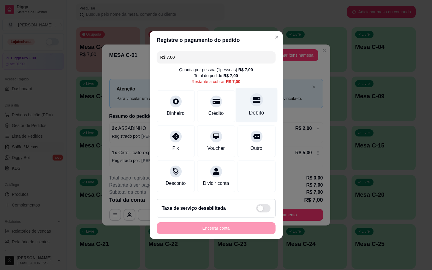
click at [249, 109] on div "Débito" at bounding box center [256, 113] width 15 height 8
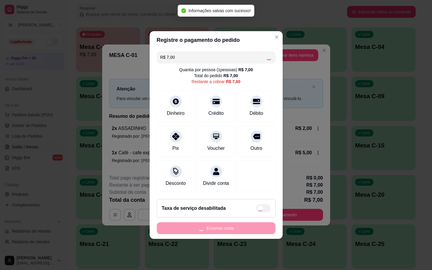
type input "R$ 0,00"
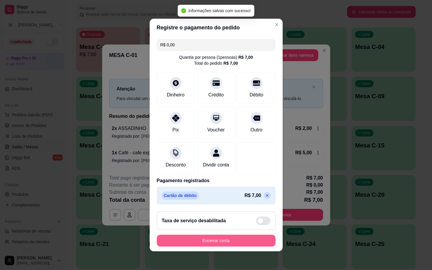
click at [224, 245] on button "Encerrar conta" at bounding box center [216, 241] width 119 height 12
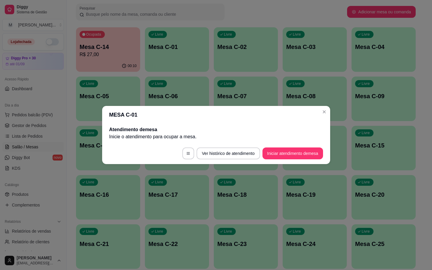
click at [156, 54] on div "MESA C-01 Atendimento de mesa Inicie o atendimento para ocupar a mesa . Ver his…" at bounding box center [216, 135] width 432 height 270
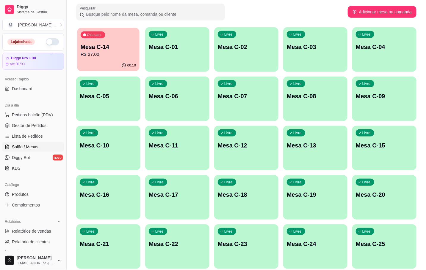
click at [98, 41] on div "Ocupada Mesa C-14 R$ 27,00" at bounding box center [108, 44] width 62 height 32
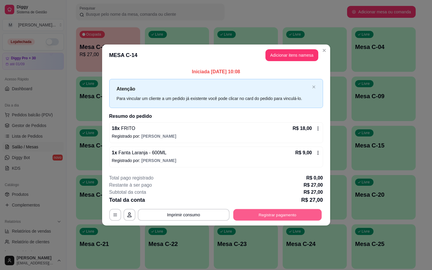
click at [283, 219] on button "Registrar pagamento" at bounding box center [277, 215] width 89 height 12
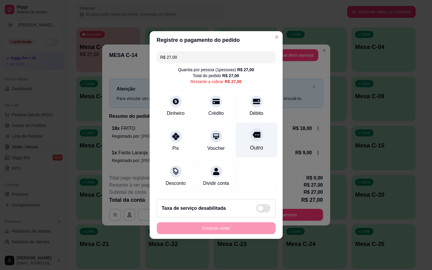
click at [251, 137] on div at bounding box center [256, 134] width 13 height 13
type input "R$ 0,00"
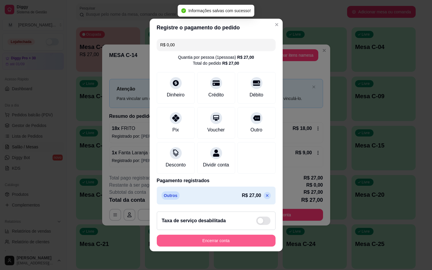
click at [230, 245] on button "Encerrar conta" at bounding box center [216, 241] width 119 height 12
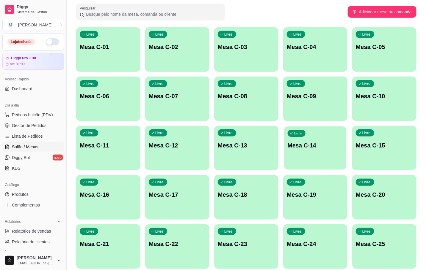
click at [302, 148] on p "Mesa C-14" at bounding box center [314, 146] width 55 height 8
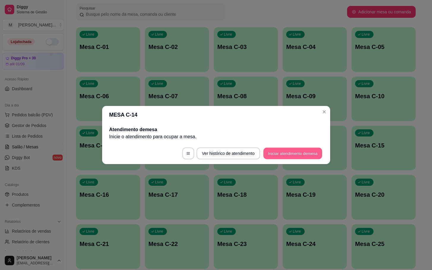
click at [298, 155] on button "Iniciar atendimento de mesa" at bounding box center [293, 154] width 59 height 12
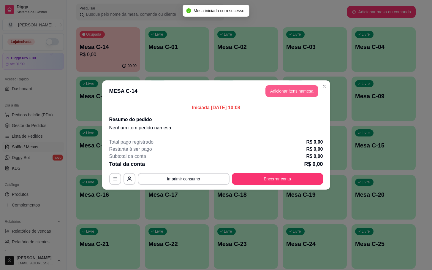
click at [297, 90] on button "Adicionar itens na mesa" at bounding box center [292, 91] width 53 height 12
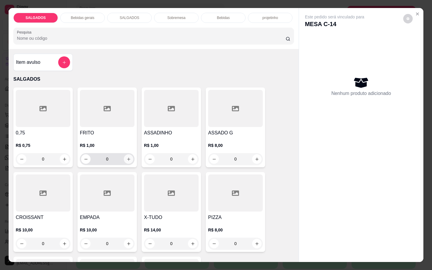
click at [128, 157] on button "increase-product-quantity" at bounding box center [129, 160] width 10 height 10
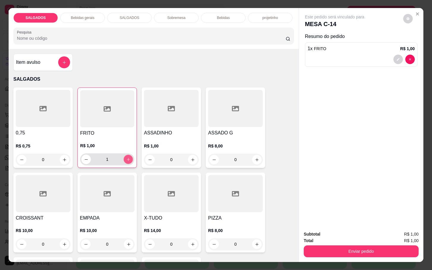
click at [128, 157] on button "increase-product-quantity" at bounding box center [128, 159] width 9 height 9
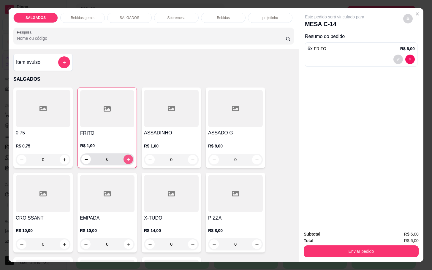
click at [128, 157] on button "increase-product-quantity" at bounding box center [129, 160] width 10 height 10
click at [128, 157] on button "increase-product-quantity" at bounding box center [128, 159] width 9 height 9
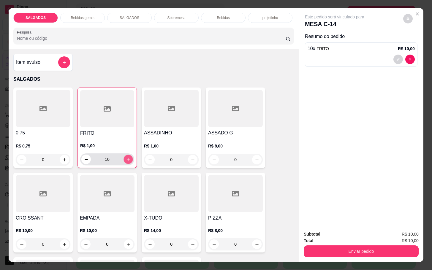
type input "11"
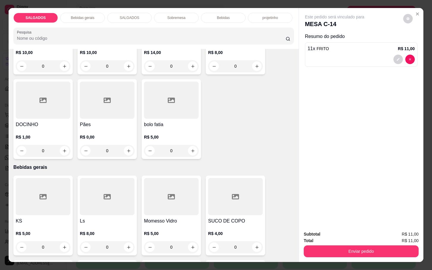
scroll to position [223, 0]
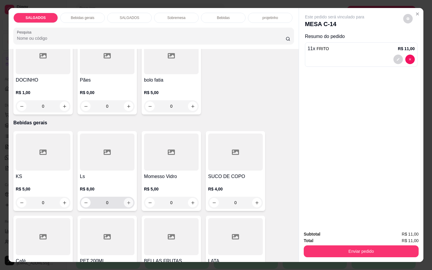
click at [125, 203] on button "increase-product-quantity" at bounding box center [129, 203] width 10 height 10
type input "1"
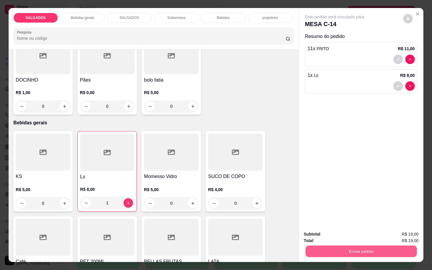
click at [313, 246] on button "Enviar pedido" at bounding box center [361, 252] width 111 height 12
click at [327, 237] on button "Não registrar e enviar pedido" at bounding box center [341, 233] width 62 height 11
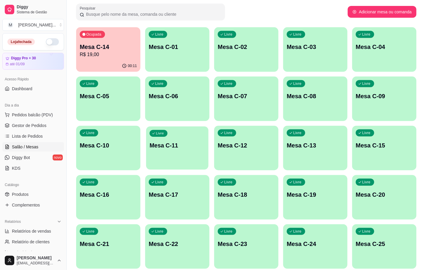
click at [204, 145] on p "Mesa C-11" at bounding box center [176, 146] width 55 height 8
click at [246, 138] on div "Livre Mesa C-12" at bounding box center [246, 144] width 64 height 37
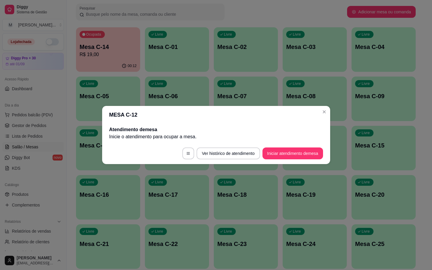
click at [274, 155] on button "Iniciar atendimento de mesa" at bounding box center [293, 154] width 61 height 12
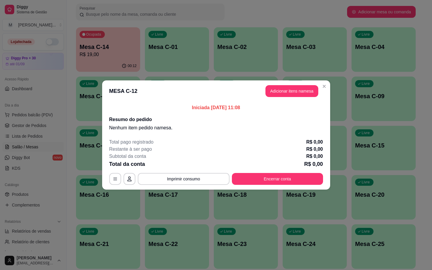
click at [307, 100] on header "MESA C-12 Adicionar itens na mesa" at bounding box center [216, 91] width 228 height 21
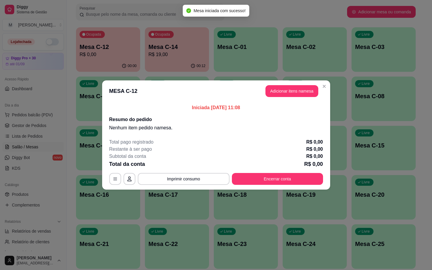
click at [304, 94] on button "Adicionar itens na mesa" at bounding box center [292, 91] width 53 height 12
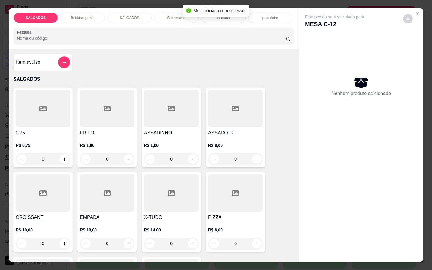
click at [89, 126] on div "FRITO R$ 1,00 0" at bounding box center [107, 128] width 59 height 80
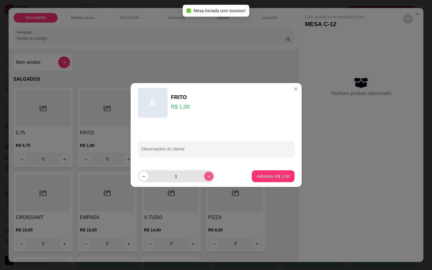
click at [207, 177] on icon "increase-product-quantity" at bounding box center [209, 176] width 4 height 4
click at [207, 176] on icon "increase-product-quantity" at bounding box center [209, 176] width 4 height 4
click at [207, 175] on icon "increase-product-quantity" at bounding box center [209, 176] width 4 height 4
click at [207, 174] on icon "increase-product-quantity" at bounding box center [209, 176] width 4 height 4
click at [204, 173] on button "increase-product-quantity" at bounding box center [208, 176] width 9 height 9
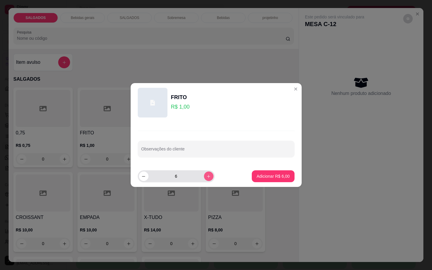
click at [201, 172] on div "6" at bounding box center [176, 177] width 75 height 12
click at [204, 173] on button "increase-product-quantity" at bounding box center [208, 176] width 9 height 9
click at [204, 175] on button "increase-product-quantity" at bounding box center [208, 176] width 9 height 9
click at [204, 175] on button "increase-product-quantity" at bounding box center [209, 177] width 10 height 10
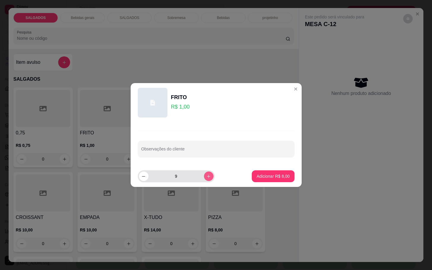
type input "10"
click at [280, 176] on p "Adicionar R$ 10,00" at bounding box center [271, 177] width 35 height 6
type input "10"
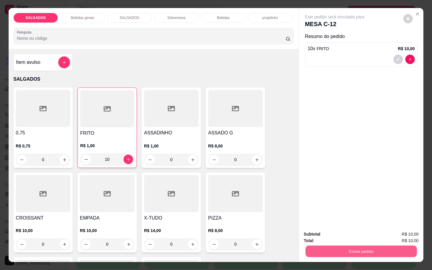
click at [353, 246] on button "Enviar pedido" at bounding box center [361, 252] width 111 height 12
click at [349, 233] on button "Não registrar e enviar pedido" at bounding box center [341, 233] width 62 height 11
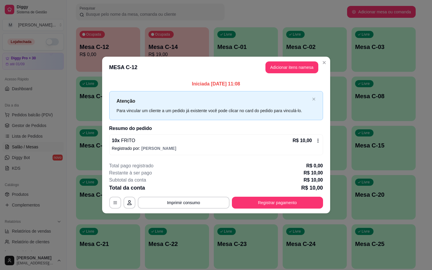
drag, startPoint x: 201, startPoint y: 57, endPoint x: 196, endPoint y: 69, distance: 12.1
click at [202, 57] on header "MESA C-12 Adicionar itens na mesa" at bounding box center [216, 67] width 228 height 21
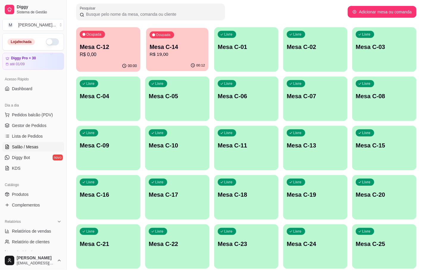
click at [186, 39] on div "Ocupada Mesa C-14 R$ 19,00" at bounding box center [177, 44] width 62 height 32
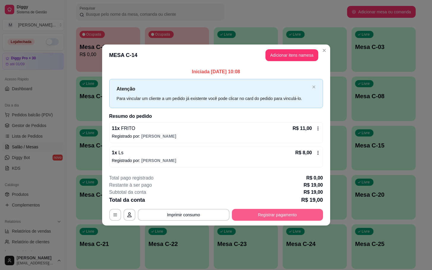
click at [278, 216] on button "Registrar pagamento" at bounding box center [277, 215] width 91 height 12
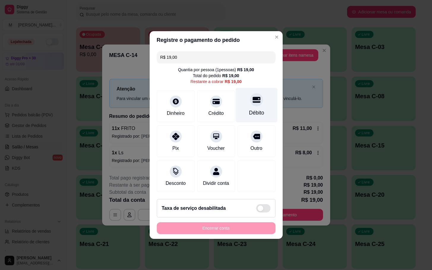
click at [267, 104] on div "Débito" at bounding box center [257, 105] width 42 height 35
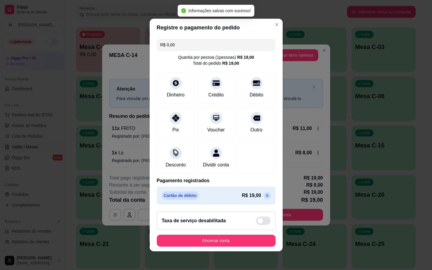
type input "R$ 0,00"
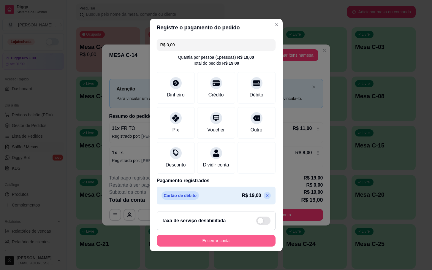
click at [233, 246] on button "Encerrar conta" at bounding box center [216, 241] width 119 height 12
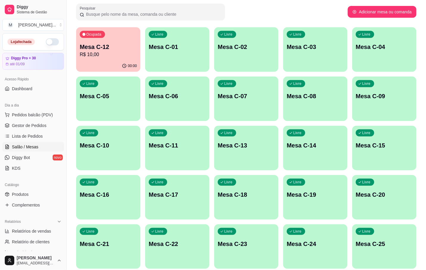
click at [104, 65] on div "00:00" at bounding box center [108, 66] width 64 height 12
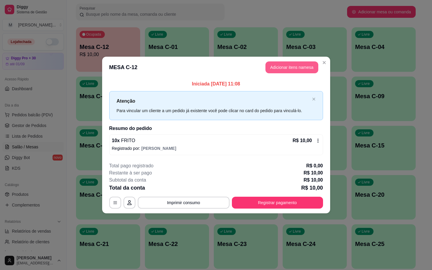
click at [291, 71] on button "Adicionar itens na mesa" at bounding box center [292, 68] width 53 height 12
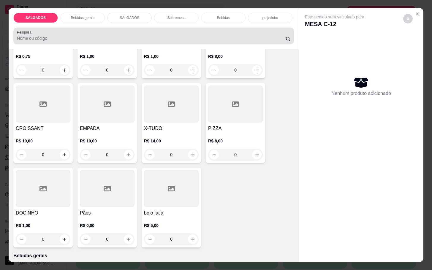
click at [76, 17] on div "Bebidas gerais" at bounding box center [82, 18] width 45 height 10
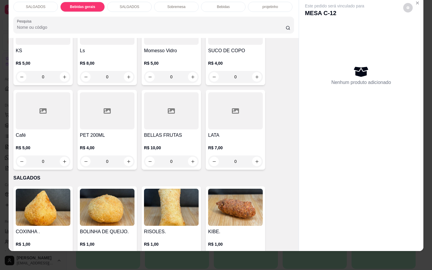
scroll to position [114, 0]
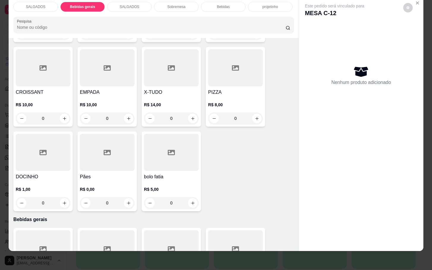
click at [219, 4] on p "Bebidas" at bounding box center [223, 6] width 13 height 5
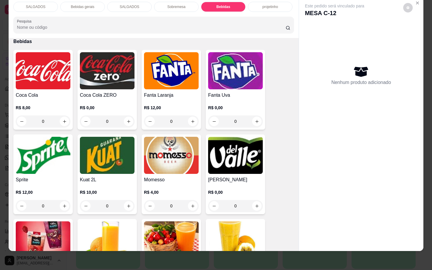
scroll to position [1149, 0]
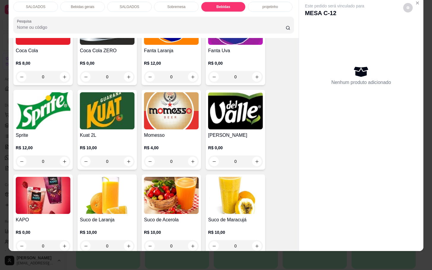
click at [59, 200] on img at bounding box center [43, 195] width 55 height 37
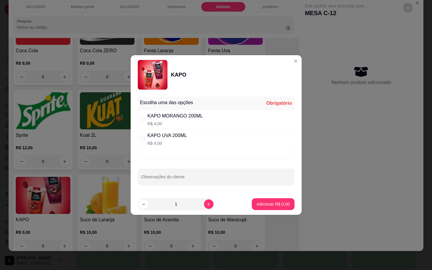
click at [195, 112] on div "KAPO MORANGO 200ML R$ 4,00" at bounding box center [216, 120] width 157 height 20
radio input "true"
click at [272, 205] on p "Adicionar R$ 4,00" at bounding box center [273, 204] width 33 height 6
type input "1"
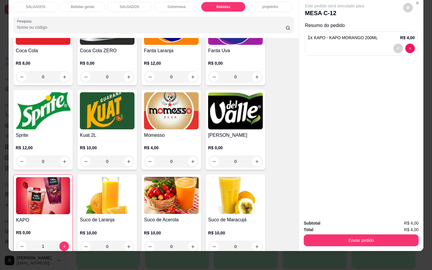
scroll to position [1016, 0]
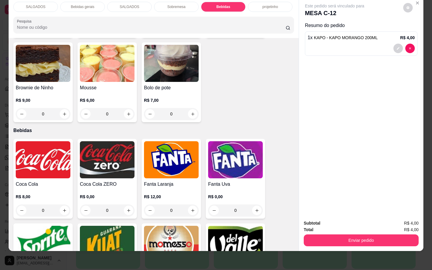
click at [84, 5] on div "Bebidas gerais" at bounding box center [82, 7] width 45 height 10
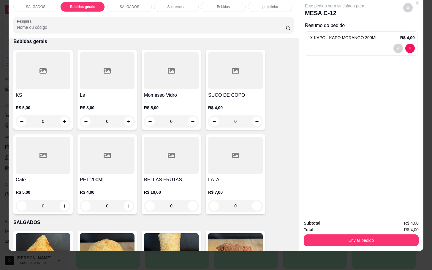
click at [51, 77] on div at bounding box center [43, 70] width 55 height 37
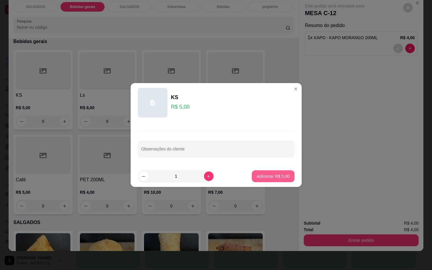
click at [270, 177] on p "Adicionar R$ 5,00" at bounding box center [273, 177] width 33 height 6
type input "1"
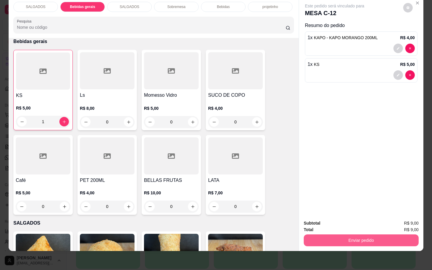
click at [329, 236] on button "Enviar pedido" at bounding box center [361, 241] width 115 height 12
click at [319, 215] on button "Não registrar e enviar pedido" at bounding box center [341, 219] width 62 height 11
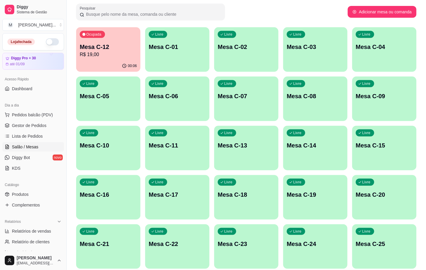
click at [325, 154] on div "Livre Mesa C-14" at bounding box center [315, 144] width 64 height 37
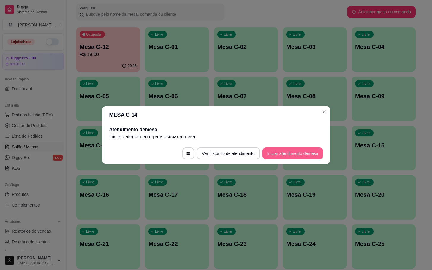
click at [313, 152] on button "Iniciar atendimento de mesa" at bounding box center [293, 154] width 61 height 12
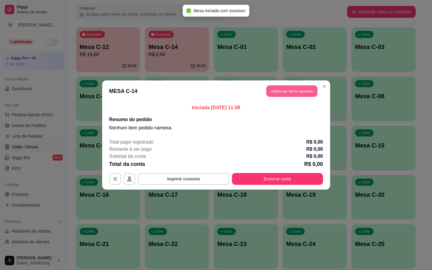
click at [303, 87] on button "Adicionar itens na mesa" at bounding box center [292, 92] width 51 height 12
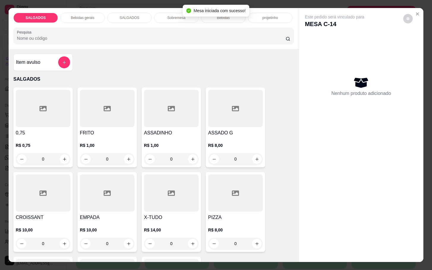
click at [209, 118] on div at bounding box center [235, 108] width 55 height 37
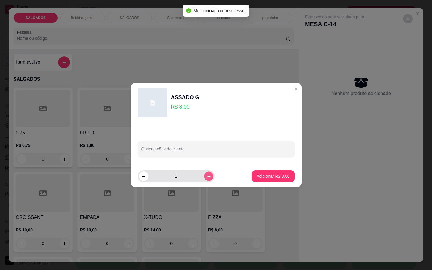
click at [207, 176] on icon "increase-product-quantity" at bounding box center [209, 176] width 4 height 4
type input "2"
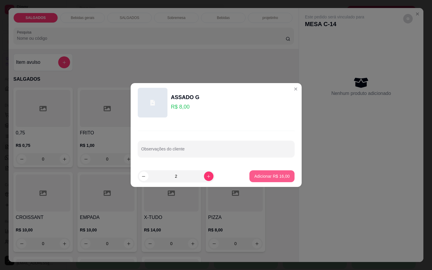
click at [283, 173] on button "Adicionar R$ 16,00" at bounding box center [272, 177] width 45 height 12
type input "2"
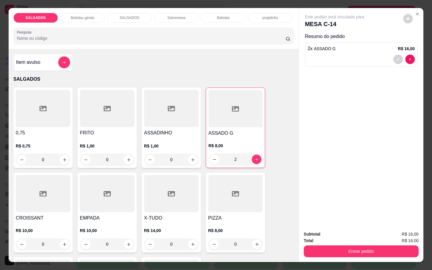
click at [93, 130] on h4 "FRITO" at bounding box center [107, 133] width 55 height 7
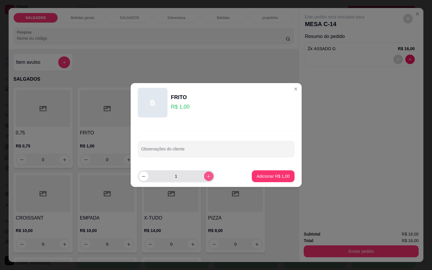
click at [207, 178] on icon "increase-product-quantity" at bounding box center [209, 176] width 4 height 4
type input "2"
click at [253, 178] on button "Adicionar R$ 2,00" at bounding box center [273, 177] width 41 height 12
type input "2"
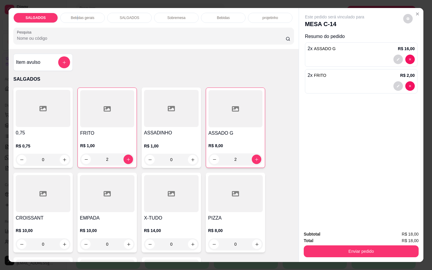
click at [75, 15] on p "Bebidas gerais" at bounding box center [82, 17] width 23 height 5
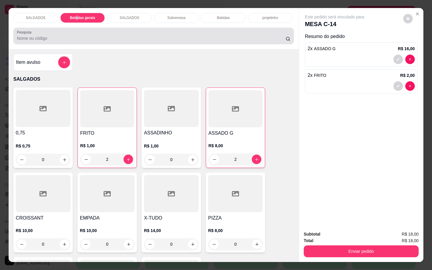
scroll to position [14, 0]
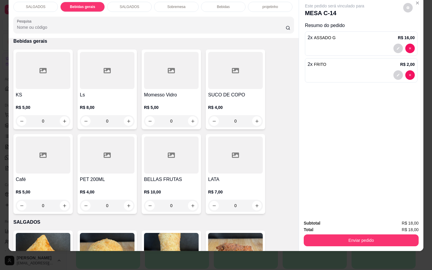
click at [92, 78] on div at bounding box center [107, 70] width 55 height 37
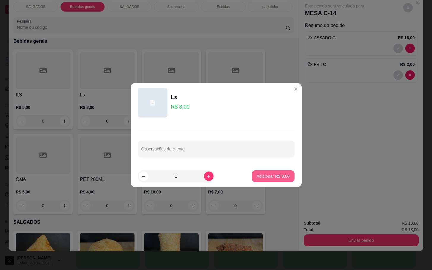
click at [258, 179] on p "Adicionar R$ 8,00" at bounding box center [273, 177] width 33 height 6
type input "1"
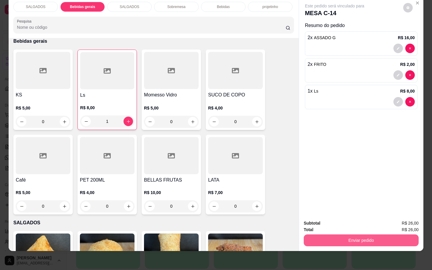
click at [359, 235] on button "Enviar pedido" at bounding box center [361, 241] width 115 height 12
click at [350, 223] on button "Não registrar e enviar pedido" at bounding box center [341, 219] width 60 height 11
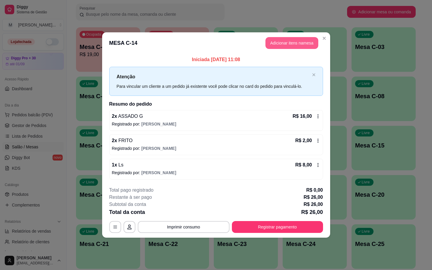
click at [287, 47] on button "Adicionar itens na mesa" at bounding box center [292, 43] width 53 height 12
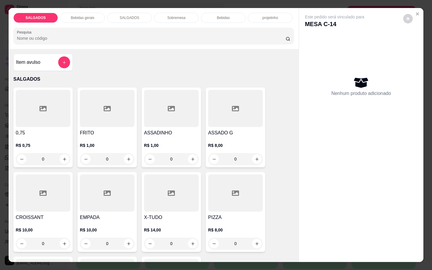
click at [99, 118] on div at bounding box center [107, 108] width 55 height 37
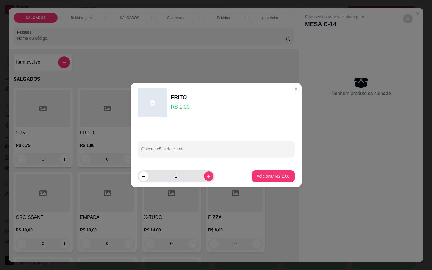
click at [201, 182] on div "1" at bounding box center [176, 177] width 75 height 12
click at [207, 178] on icon "increase-product-quantity" at bounding box center [209, 176] width 4 height 4
type input "2"
click at [264, 167] on footer "2 Adicionar R$ 2,00" at bounding box center [216, 176] width 171 height 21
click at [264, 173] on button "Adicionar R$ 2,00" at bounding box center [273, 177] width 41 height 12
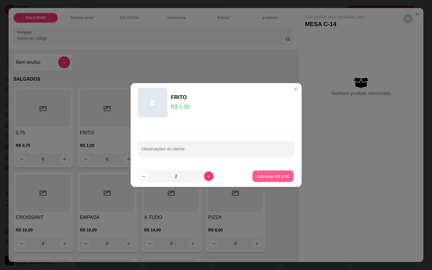
type input "2"
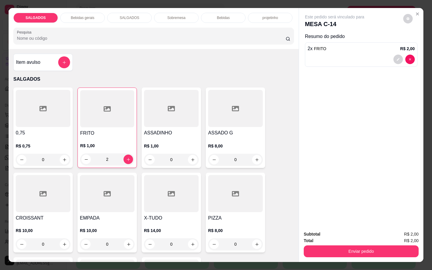
click at [330, 239] on div "Total R$ 2,00" at bounding box center [361, 241] width 115 height 7
click at [330, 244] on div "Enviar pedido" at bounding box center [361, 250] width 115 height 13
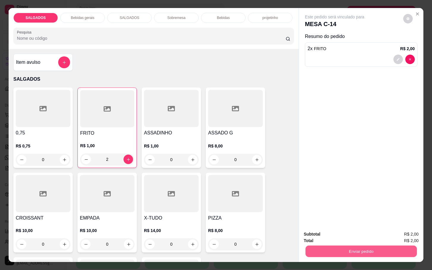
click at [330, 246] on button "Enviar pedido" at bounding box center [361, 252] width 111 height 12
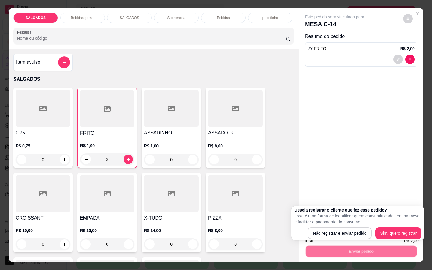
click at [332, 244] on div "Enviar pedido" at bounding box center [361, 250] width 115 height 13
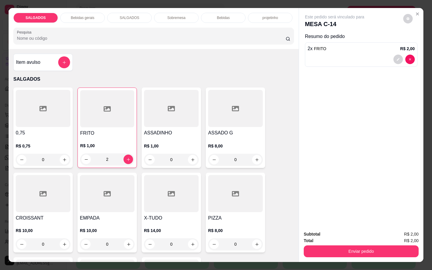
click at [330, 238] on div "Total R$ 2,00" at bounding box center [361, 241] width 115 height 7
click at [326, 244] on div "Enviar pedido" at bounding box center [361, 250] width 115 height 13
click at [326, 246] on button "Enviar pedido" at bounding box center [361, 252] width 115 height 12
click at [324, 246] on button "Enviar pedido" at bounding box center [361, 252] width 115 height 12
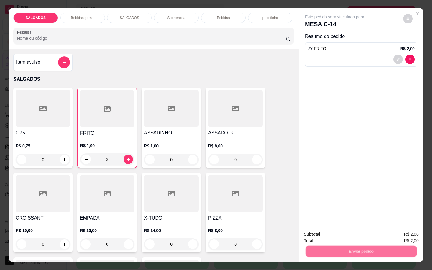
click at [329, 237] on button "Não registrar e enviar pedido" at bounding box center [341, 233] width 62 height 11
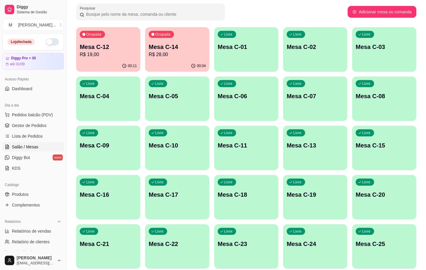
click at [316, 180] on div "Livre Mesa C-19" at bounding box center [315, 193] width 64 height 37
click at [314, 155] on div "Livre Mesa C-13" at bounding box center [315, 144] width 64 height 37
click at [302, 193] on p "Mesa C-19" at bounding box center [314, 195] width 57 height 8
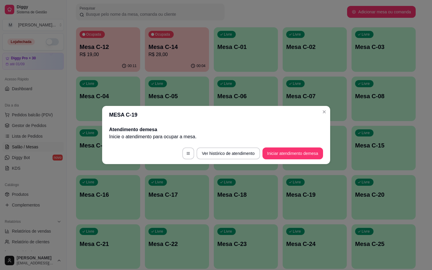
click at [308, 164] on footer "Ver histórico de atendimento Iniciar atendimento de mesa" at bounding box center [216, 153] width 228 height 21
click at [312, 157] on button "Iniciar atendimento de mesa" at bounding box center [293, 154] width 59 height 12
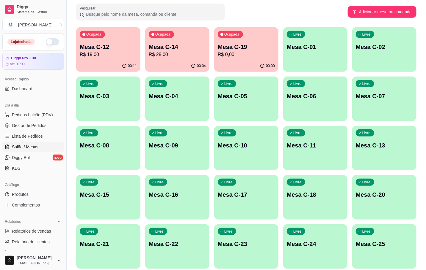
click at [286, 89] on div "Livre Mesa C-06" at bounding box center [315, 95] width 64 height 37
click at [261, 54] on p "R$ 0,00" at bounding box center [246, 54] width 57 height 7
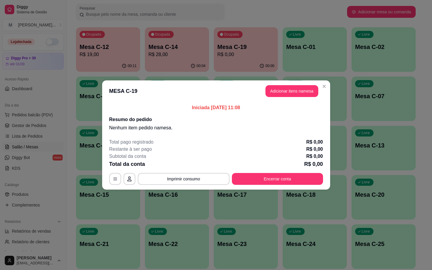
click at [294, 102] on div "Iniciada [DATE] 11:08 Resumo do pedido Nenhum item pedido na mesa ." at bounding box center [216, 118] width 228 height 32
click at [303, 95] on button "Adicionar itens na mesa" at bounding box center [292, 91] width 53 height 12
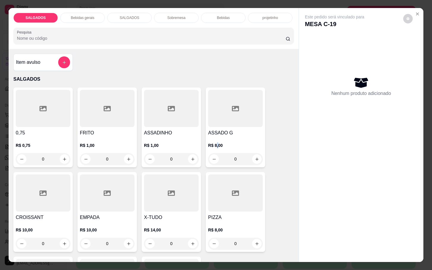
click at [214, 137] on div "R$ 8,00 0" at bounding box center [235, 151] width 55 height 29
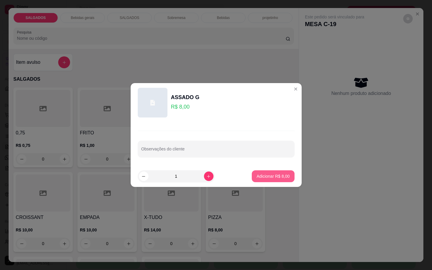
click at [267, 228] on div "ASSADO G R$ 8,00 Observações do cliente 1 Adicionar R$ 8,00" at bounding box center [216, 135] width 432 height 270
drag, startPoint x: 282, startPoint y: 157, endPoint x: 277, endPoint y: 181, distance: 24.6
click at [282, 157] on div "Observações do cliente" at bounding box center [216, 149] width 157 height 17
click at [279, 175] on p "Adicionar R$ 8,00" at bounding box center [273, 177] width 32 height 6
type input "1"
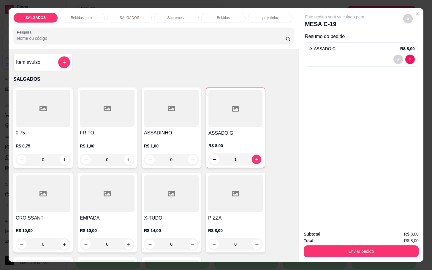
click at [92, 15] on div "Bebidas gerais" at bounding box center [82, 18] width 45 height 10
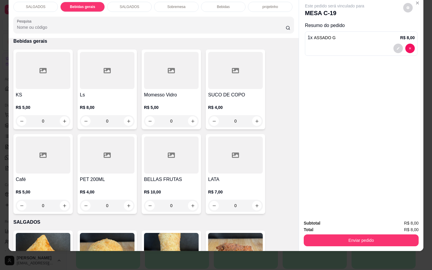
click at [51, 65] on div at bounding box center [43, 70] width 55 height 37
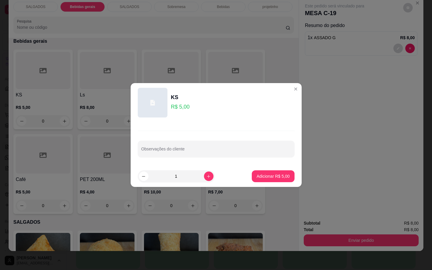
click at [275, 178] on p "Adicionar R$ 5,00" at bounding box center [273, 177] width 33 height 6
type input "1"
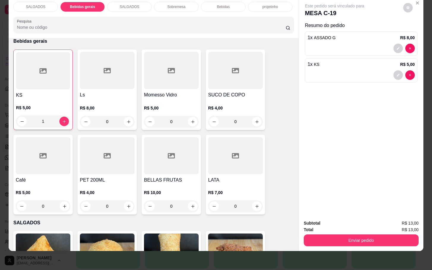
scroll to position [0, 0]
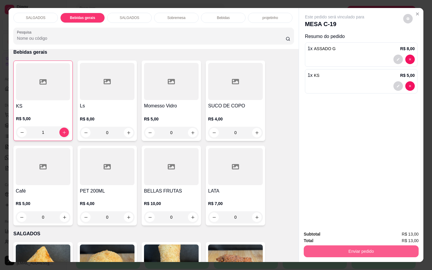
click at [369, 251] on button "Enviar pedido" at bounding box center [361, 252] width 115 height 12
click at [339, 233] on button "Não registrar e enviar pedido" at bounding box center [341, 233] width 62 height 11
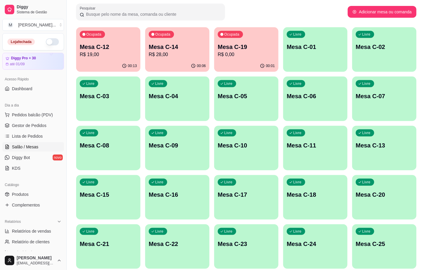
click at [194, 35] on div "Ocupada Mesa C-14 R$ 28,00" at bounding box center [177, 43] width 64 height 33
click at [102, 33] on span "Ocupada" at bounding box center [94, 34] width 17 height 5
click at [157, 58] on div "Ocupada Mesa C-14 R$ 28,00" at bounding box center [177, 43] width 64 height 33
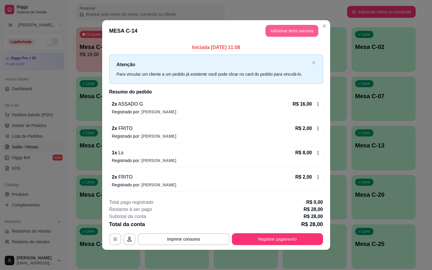
click at [308, 31] on button "Adicionar itens na mesa" at bounding box center [292, 31] width 53 height 12
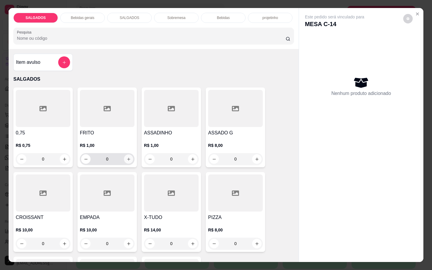
click at [127, 159] on icon "increase-product-quantity" at bounding box center [129, 159] width 4 height 4
type input "2"
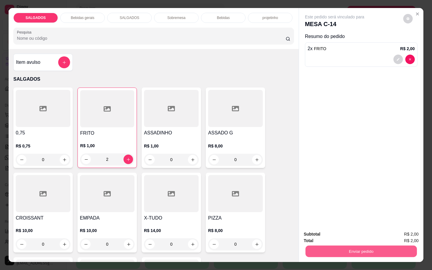
click at [327, 247] on button "Enviar pedido" at bounding box center [361, 252] width 111 height 12
click at [327, 234] on button "Não registrar e enviar pedido" at bounding box center [341, 233] width 62 height 11
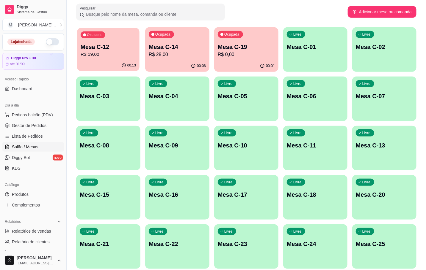
click at [104, 66] on div "00:13" at bounding box center [108, 65] width 62 height 11
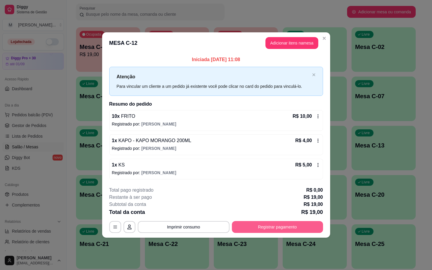
click at [263, 223] on button "Registrar pagamento" at bounding box center [277, 227] width 91 height 12
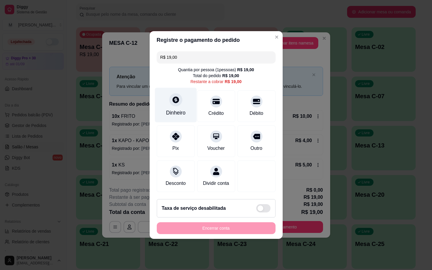
click at [174, 97] on icon at bounding box center [176, 100] width 8 height 8
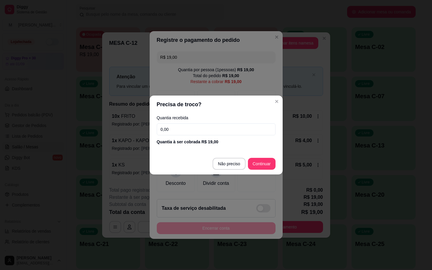
click at [185, 128] on input "0,00" at bounding box center [216, 130] width 119 height 12
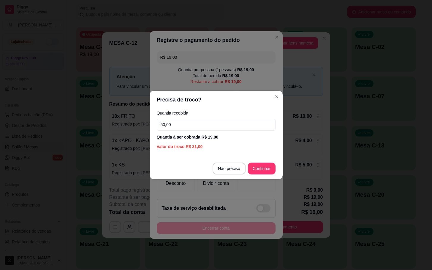
type input "50,00"
drag, startPoint x: 251, startPoint y: 174, endPoint x: 259, endPoint y: 169, distance: 10.0
click at [255, 171] on footer "Não preciso Continuar" at bounding box center [216, 168] width 133 height 21
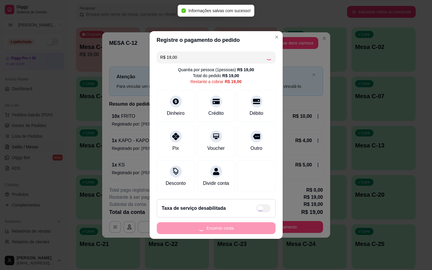
type input "R$ 0,00"
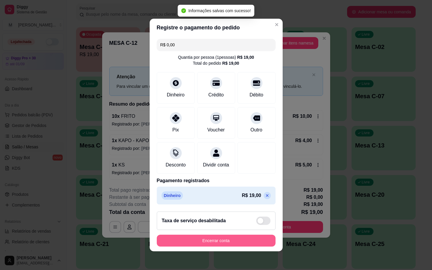
click at [239, 247] on button "Encerrar conta" at bounding box center [216, 241] width 119 height 12
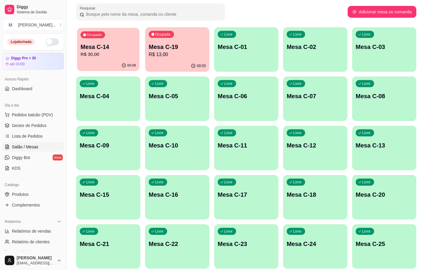
click at [104, 54] on p "R$ 30,00" at bounding box center [108, 54] width 55 height 7
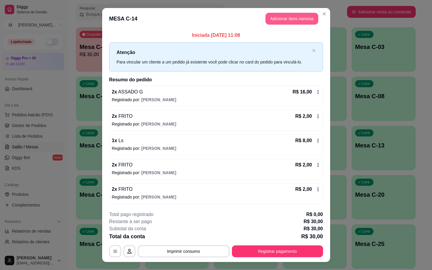
click at [282, 20] on button "Adicionar itens na mesa" at bounding box center [292, 19] width 53 height 12
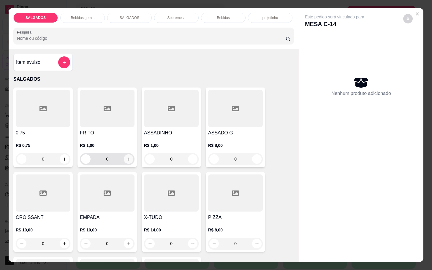
click at [127, 159] on icon "increase-product-quantity" at bounding box center [129, 159] width 4 height 4
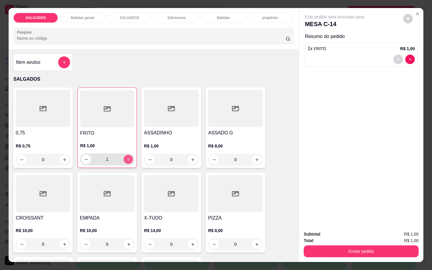
click at [126, 159] on icon "increase-product-quantity" at bounding box center [128, 159] width 4 height 4
type input "2"
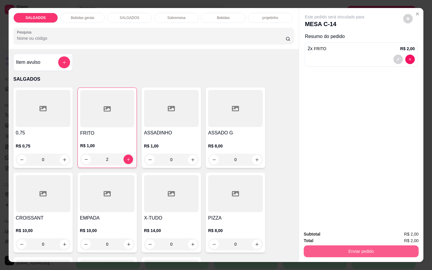
click at [342, 247] on button "Enviar pedido" at bounding box center [361, 252] width 115 height 12
click at [336, 234] on button "Não registrar e enviar pedido" at bounding box center [341, 233] width 62 height 11
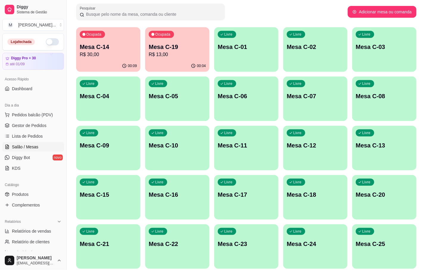
click at [191, 55] on p "R$ 13,00" at bounding box center [177, 54] width 57 height 7
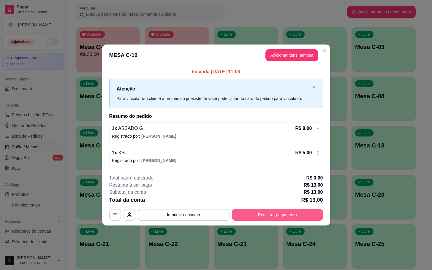
click at [288, 218] on button "Registrar pagamento" at bounding box center [277, 215] width 91 height 12
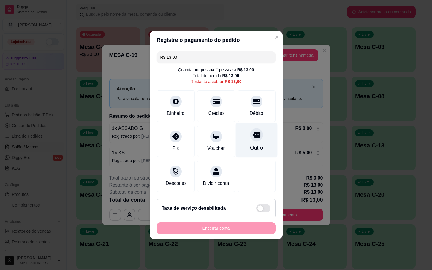
click at [244, 143] on div "Outro" at bounding box center [257, 140] width 42 height 35
type input "R$ 0,00"
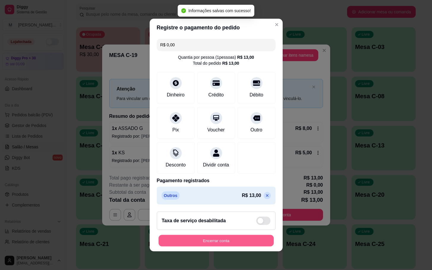
click at [225, 247] on button "Encerrar conta" at bounding box center [216, 241] width 115 height 12
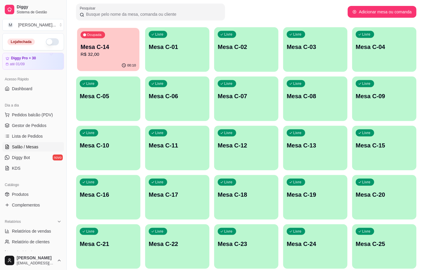
click at [109, 48] on p "Mesa C-14" at bounding box center [108, 47] width 55 height 8
click at [103, 56] on p "R$ 32,00" at bounding box center [108, 54] width 55 height 7
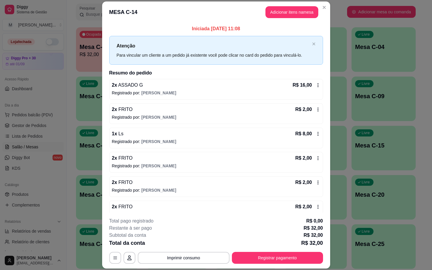
click at [270, 245] on div "Total da conta R$ 32,00" at bounding box center [216, 243] width 214 height 8
click at [268, 251] on div "**********" at bounding box center [216, 241] width 214 height 46
click at [269, 255] on button "Registrar pagamento" at bounding box center [277, 258] width 91 height 12
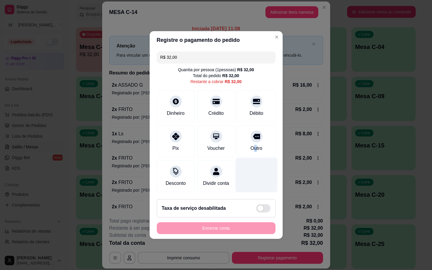
drag, startPoint x: 248, startPoint y: 143, endPoint x: 249, endPoint y: 161, distance: 18.1
click at [251, 145] on div "Outro" at bounding box center [257, 148] width 12 height 7
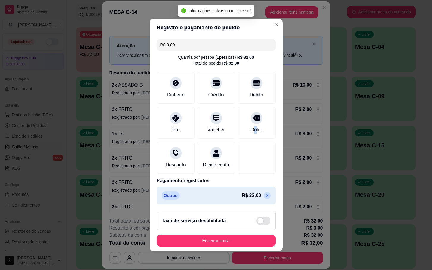
type input "R$ 0,00"
click at [231, 246] on button "Encerrar conta" at bounding box center [216, 241] width 119 height 12
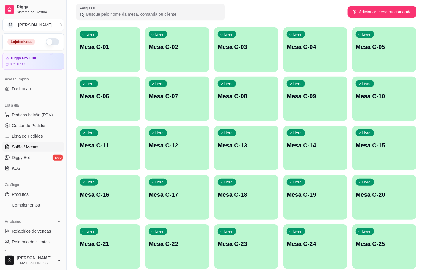
click at [106, 70] on div "button" at bounding box center [108, 68] width 64 height 7
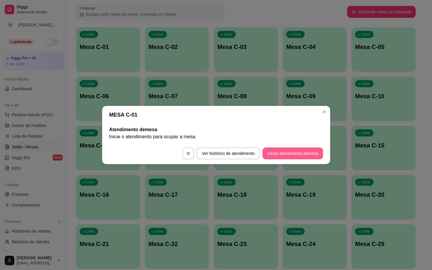
click at [294, 150] on button "Iniciar atendimento de mesa" at bounding box center [293, 154] width 61 height 12
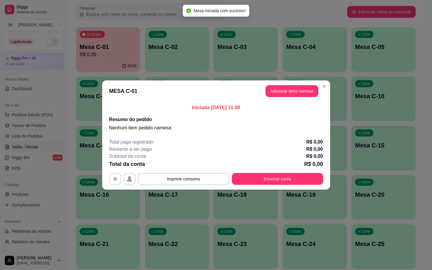
click at [283, 89] on button "Adicionar itens na mesa" at bounding box center [292, 91] width 53 height 12
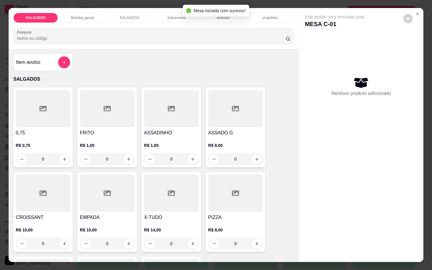
click at [111, 105] on div at bounding box center [107, 108] width 55 height 37
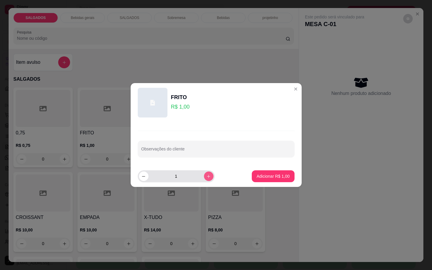
click at [207, 179] on icon "increase-product-quantity" at bounding box center [209, 176] width 4 height 4
type input "5"
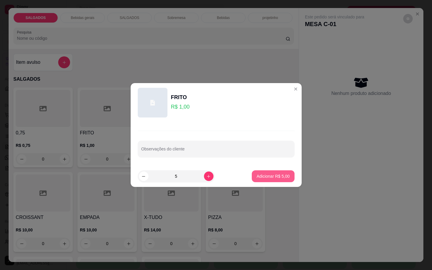
click at [281, 177] on p "Adicionar R$ 5,00" at bounding box center [273, 177] width 33 height 6
type input "5"
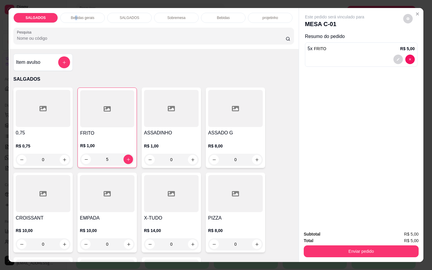
click at [73, 15] on p "Bebidas gerais" at bounding box center [82, 17] width 23 height 5
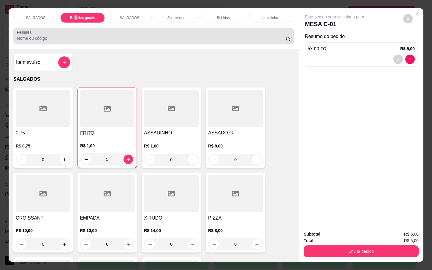
scroll to position [14, 0]
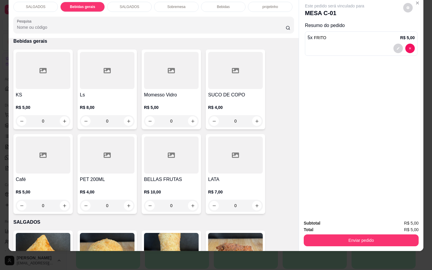
click at [213, 70] on div at bounding box center [235, 70] width 55 height 37
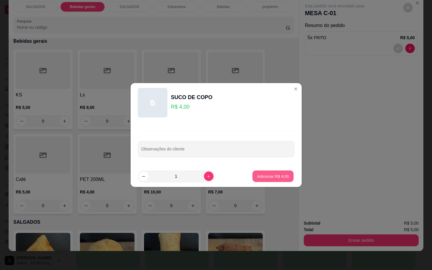
click at [259, 179] on button "Adicionar R$ 4,00" at bounding box center [273, 177] width 41 height 12
type input "1"
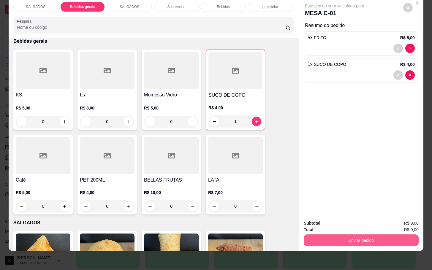
click at [346, 236] on button "Enviar pedido" at bounding box center [361, 241] width 115 height 12
click at [345, 224] on button "Não registrar e enviar pedido" at bounding box center [341, 219] width 62 height 11
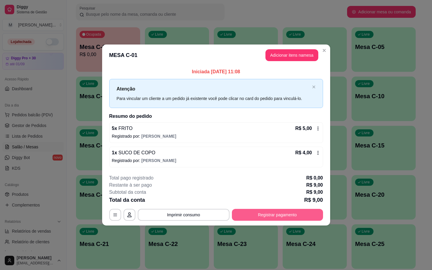
click at [286, 216] on button "Registrar pagamento" at bounding box center [277, 215] width 91 height 12
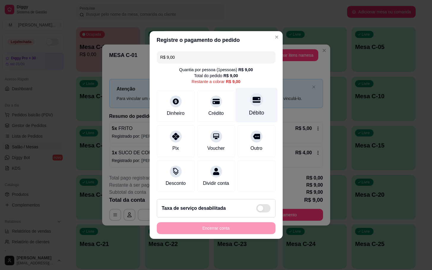
click at [249, 113] on div "Débito" at bounding box center [256, 113] width 15 height 8
type input "R$ 0,00"
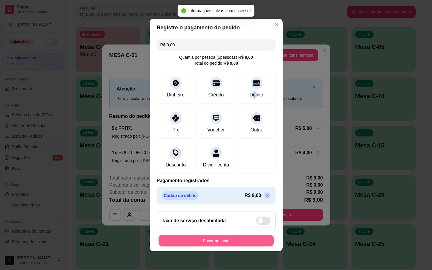
click at [233, 245] on button "Encerrar conta" at bounding box center [216, 241] width 115 height 12
